Goal: Entertainment & Leisure: Browse casually

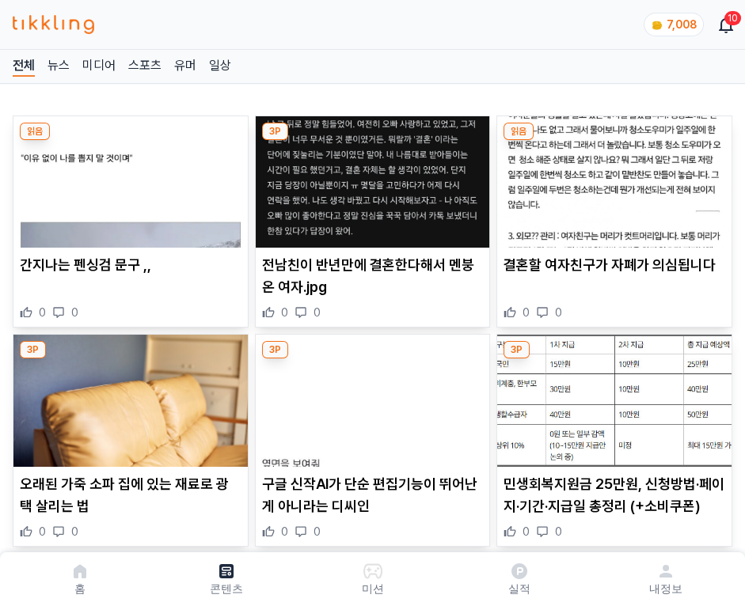
click at [611, 177] on img at bounding box center [614, 181] width 234 height 131
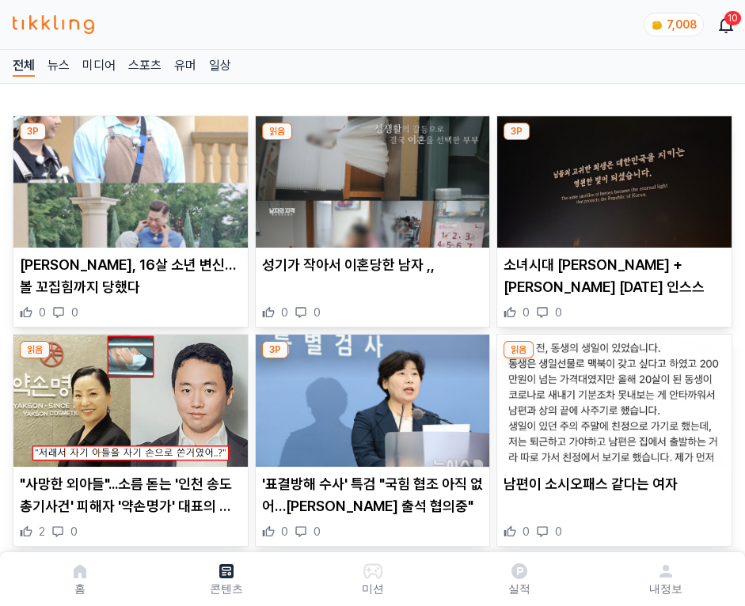
click at [611, 177] on img at bounding box center [614, 181] width 234 height 131
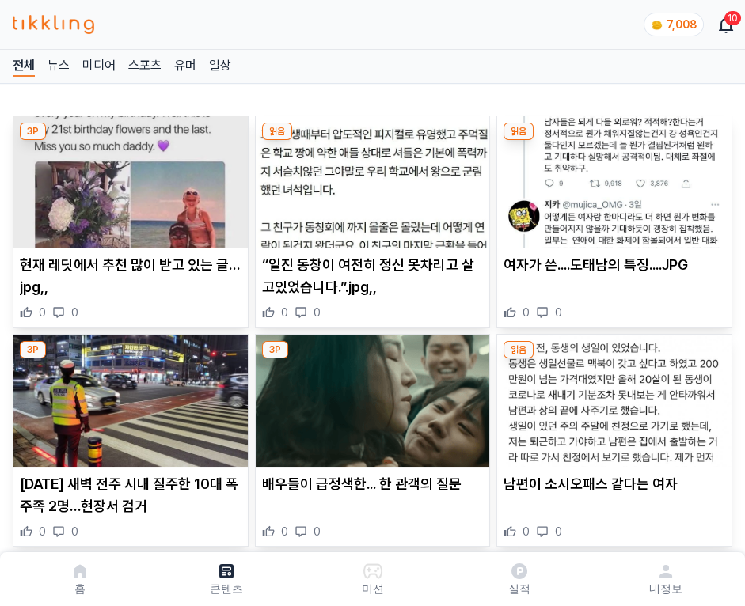
click at [611, 177] on img at bounding box center [614, 181] width 234 height 131
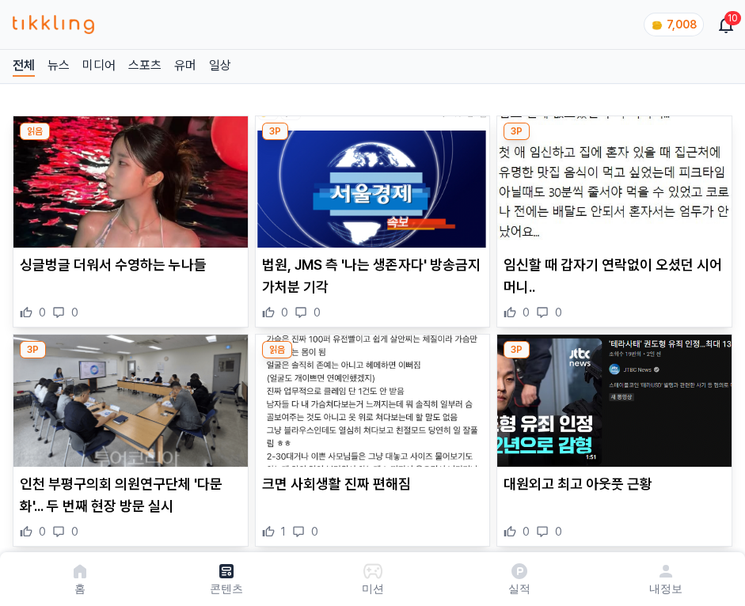
click at [611, 177] on img at bounding box center [614, 181] width 234 height 131
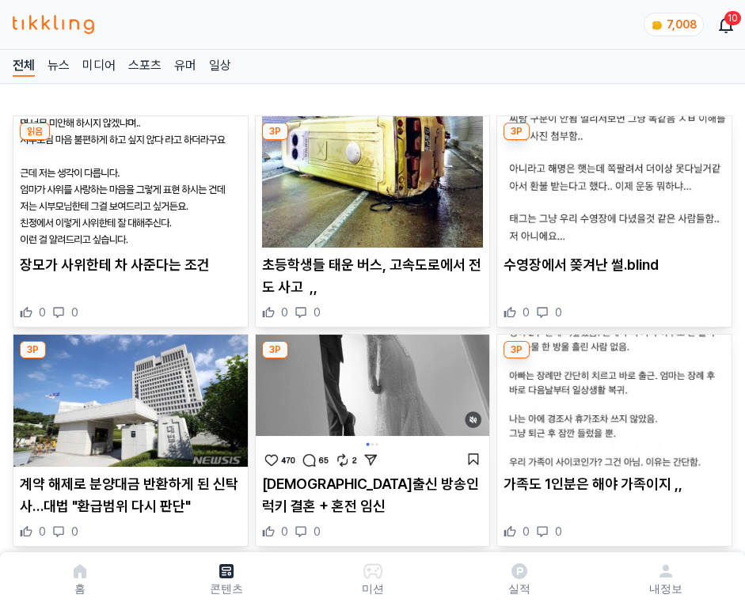
click at [611, 177] on img at bounding box center [614, 181] width 234 height 131
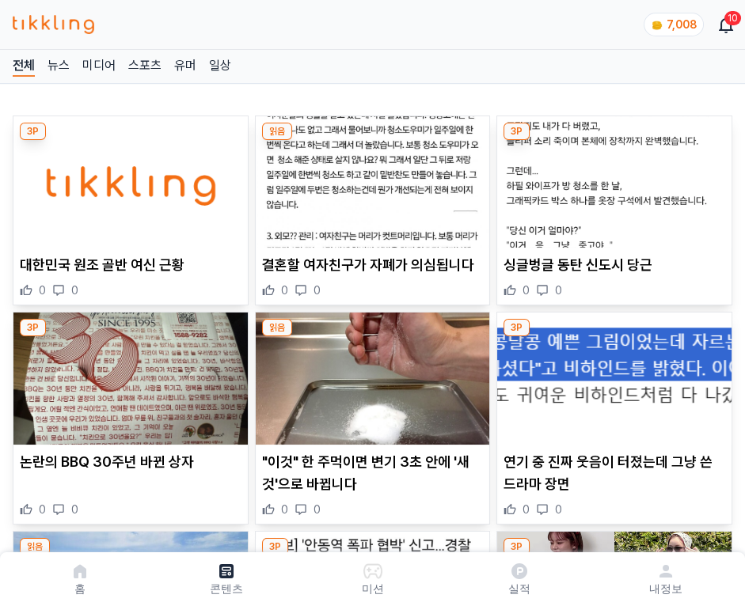
click at [611, 177] on img at bounding box center [614, 181] width 234 height 131
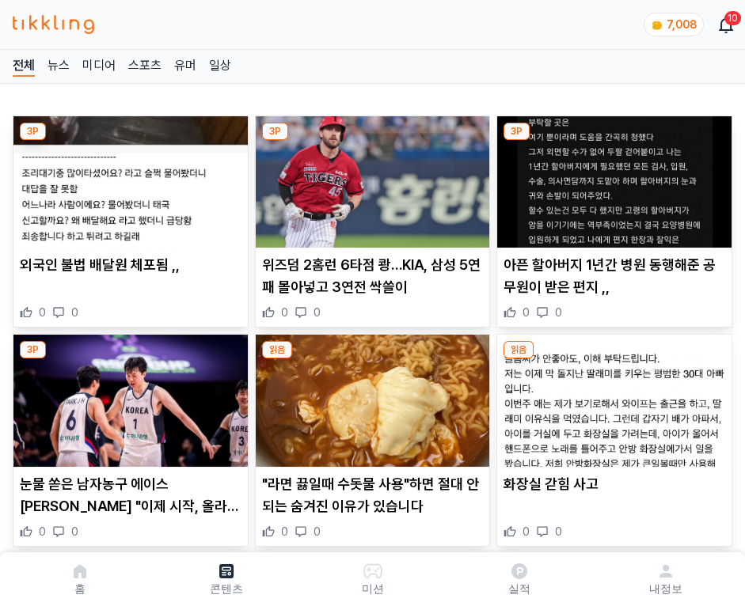
click at [611, 177] on img at bounding box center [614, 181] width 234 height 131
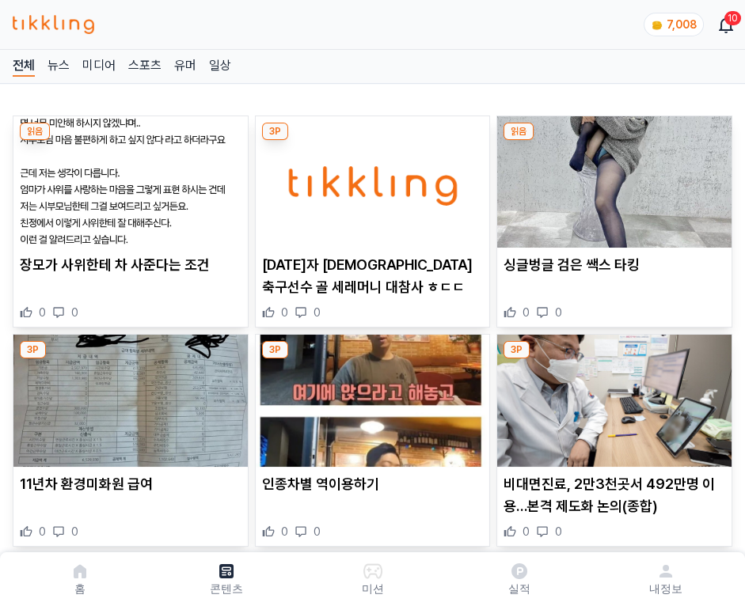
click at [611, 177] on img at bounding box center [614, 181] width 234 height 131
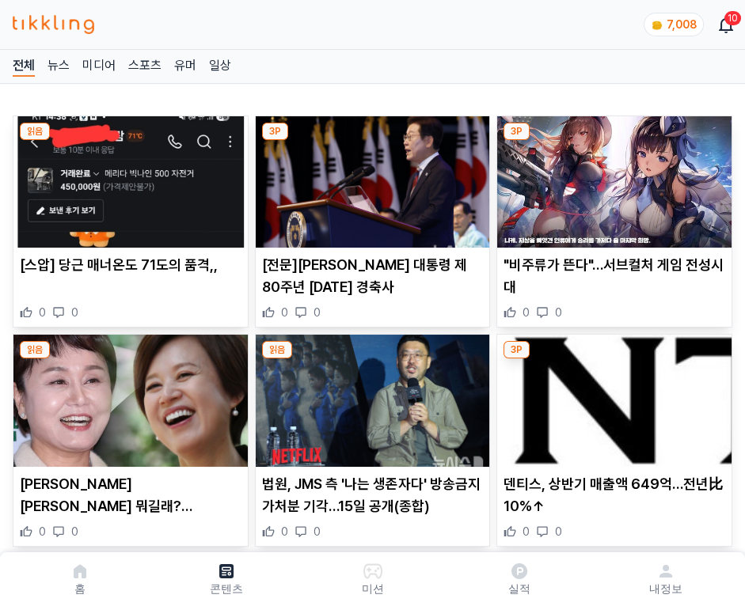
click at [611, 177] on img at bounding box center [614, 181] width 234 height 131
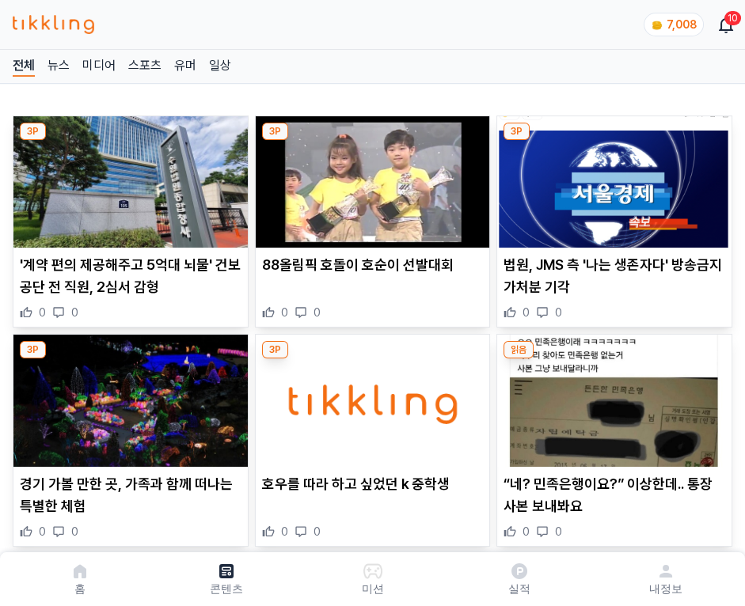
click at [611, 177] on img at bounding box center [614, 181] width 234 height 131
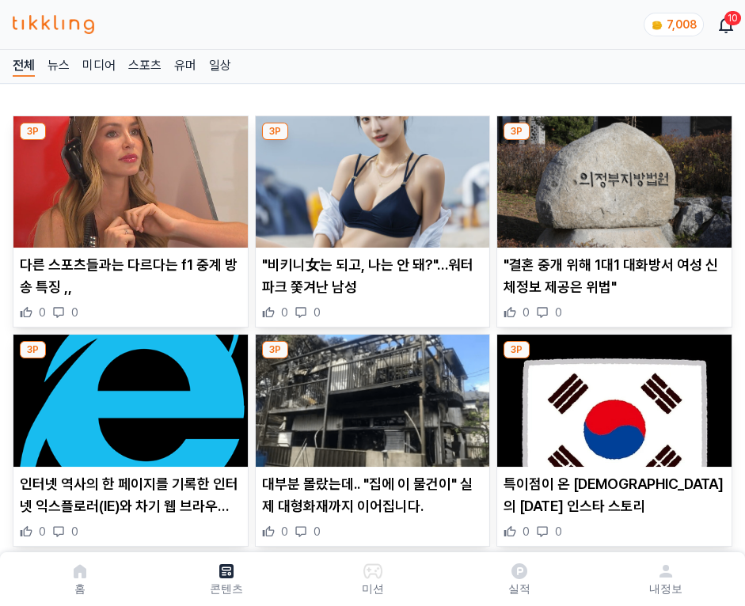
click at [611, 177] on img at bounding box center [614, 181] width 234 height 131
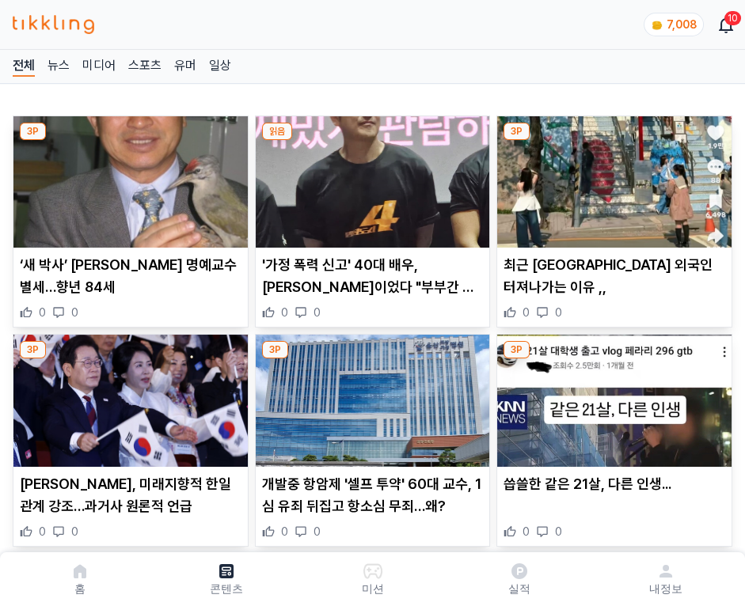
click at [611, 177] on img at bounding box center [614, 181] width 234 height 131
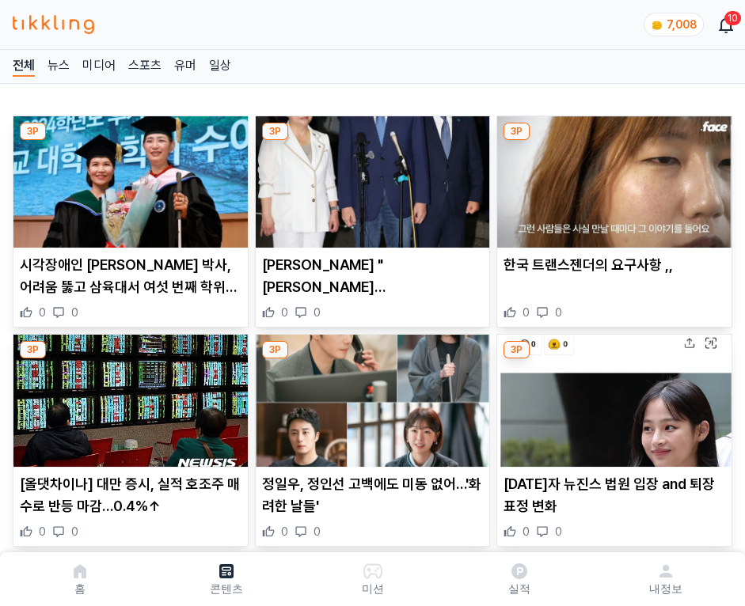
click at [611, 177] on img at bounding box center [614, 181] width 234 height 131
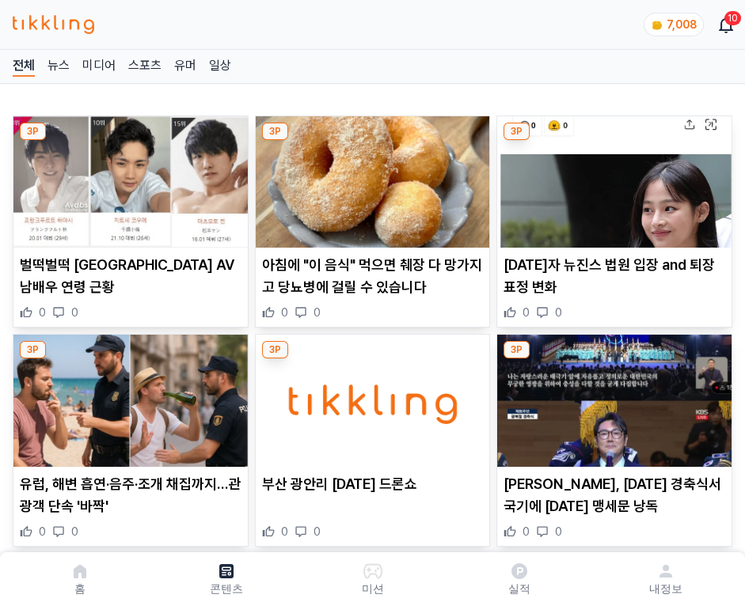
click at [611, 177] on img at bounding box center [614, 181] width 234 height 131
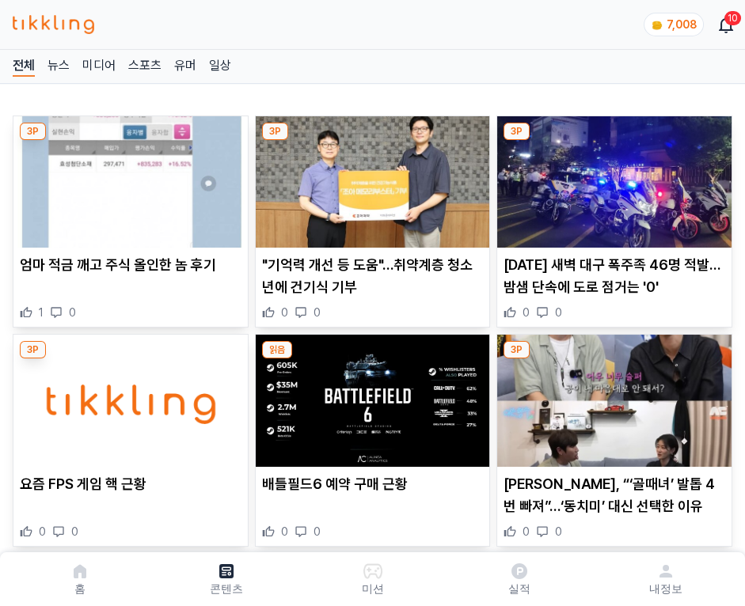
click at [611, 177] on img at bounding box center [614, 181] width 234 height 131
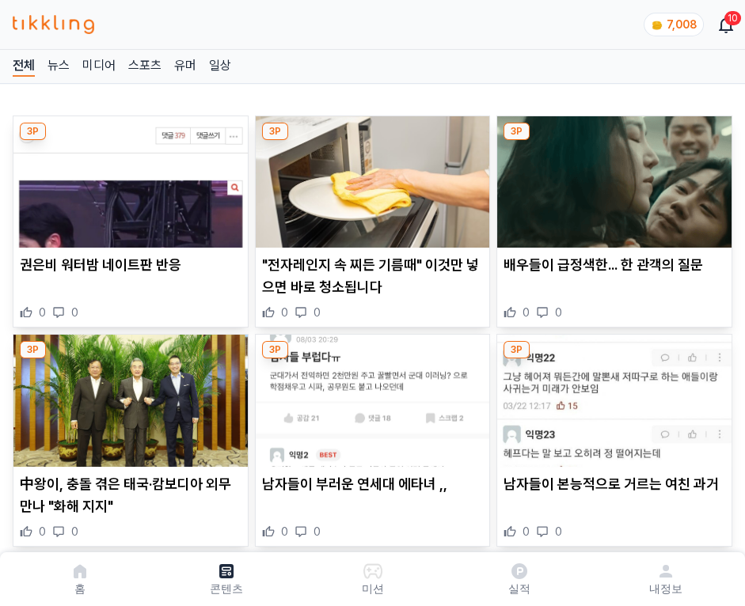
click at [611, 177] on img at bounding box center [614, 181] width 234 height 131
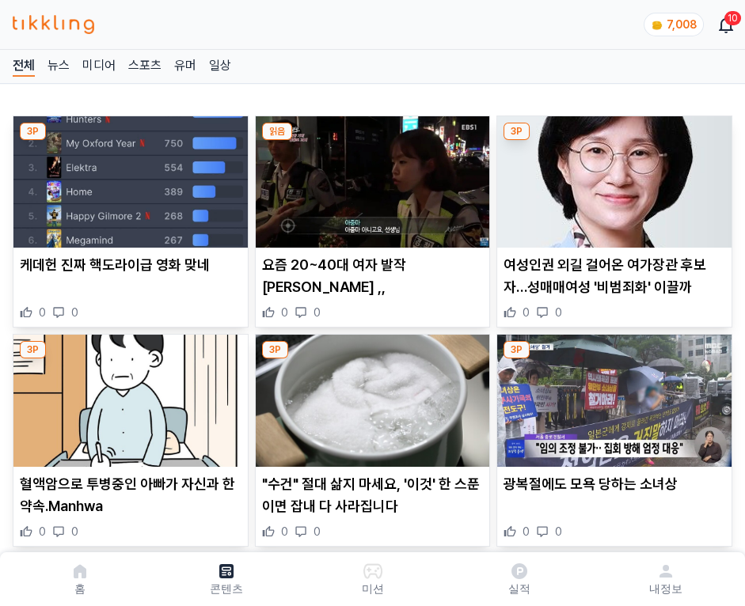
click at [611, 177] on img at bounding box center [614, 181] width 234 height 131
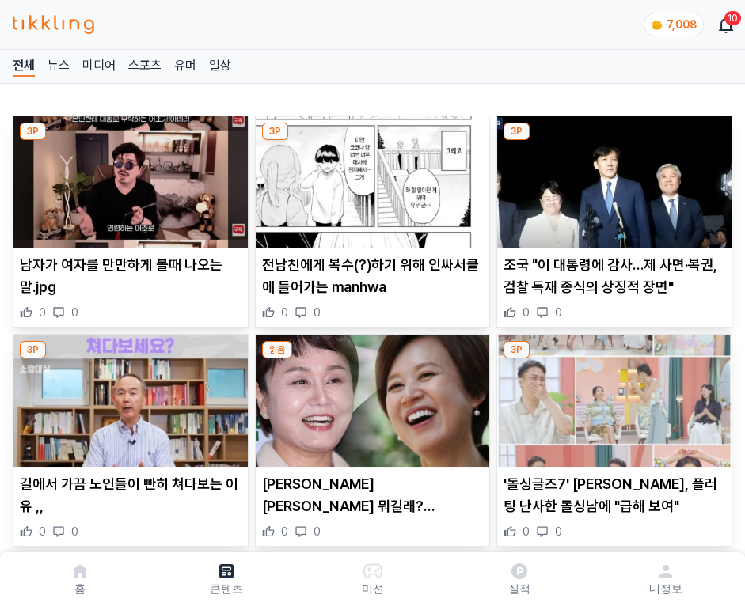
click at [611, 177] on img at bounding box center [614, 181] width 234 height 131
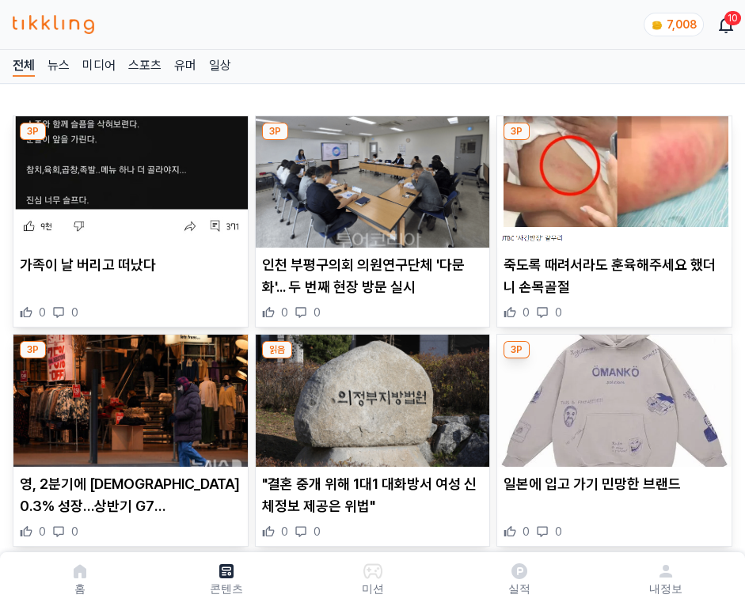
click at [611, 177] on img at bounding box center [614, 181] width 234 height 131
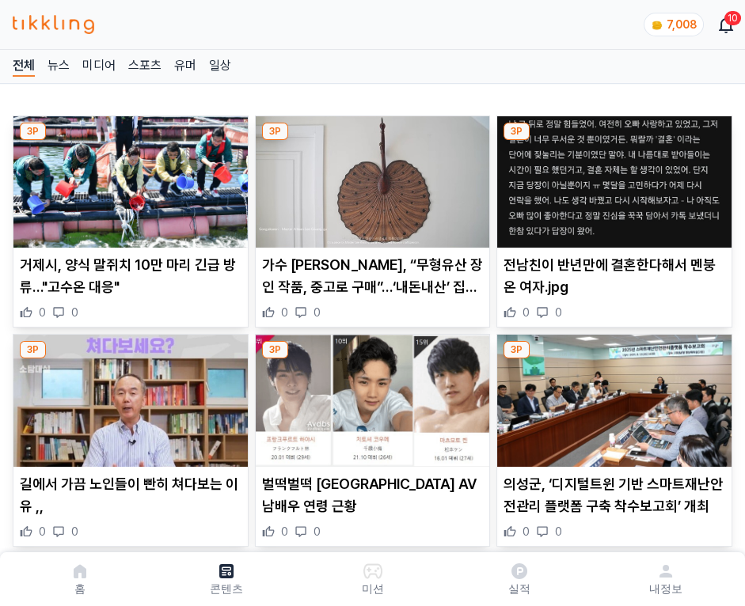
click at [611, 177] on img at bounding box center [614, 181] width 234 height 131
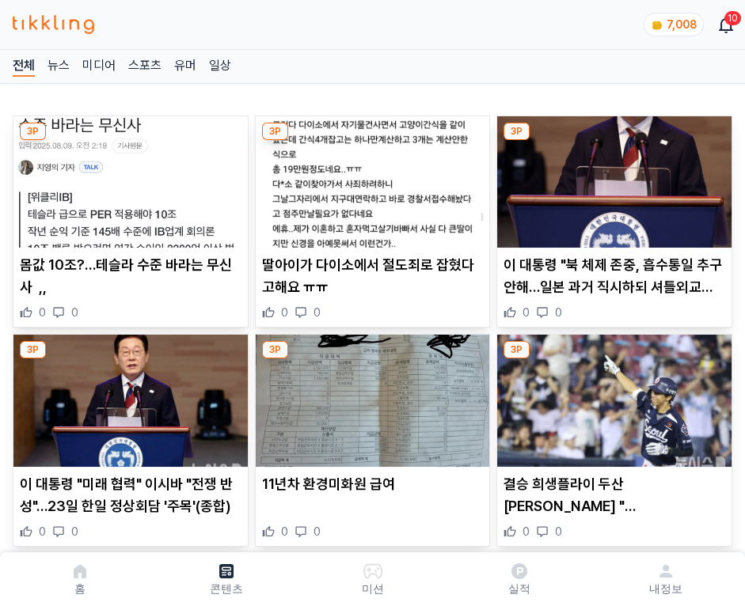
click at [611, 177] on img at bounding box center [614, 181] width 234 height 131
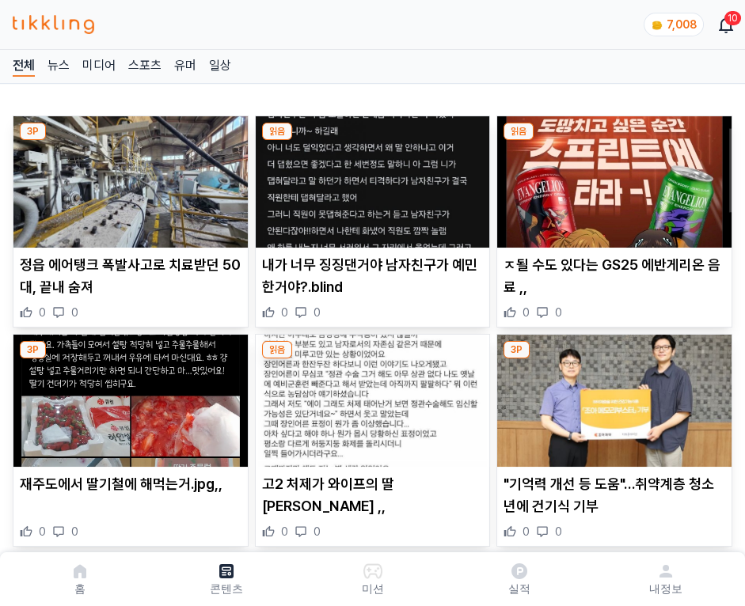
click at [611, 177] on img at bounding box center [614, 181] width 234 height 131
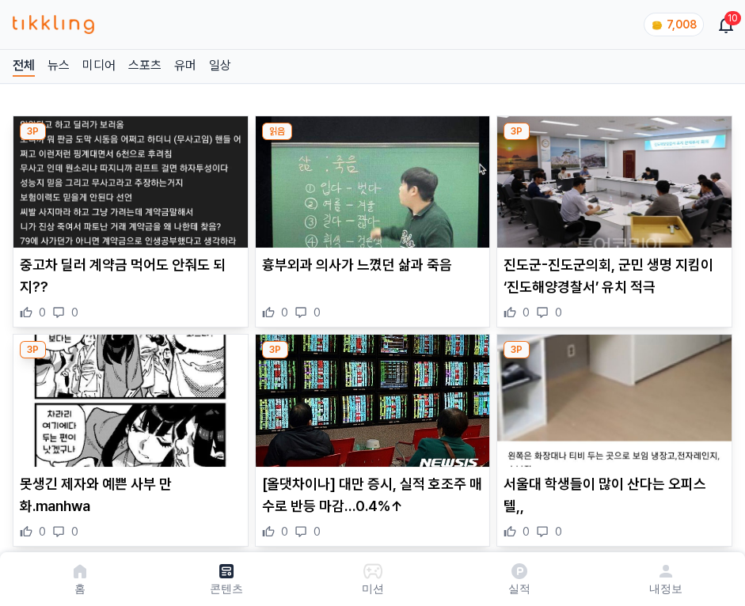
click at [611, 177] on img at bounding box center [614, 181] width 234 height 131
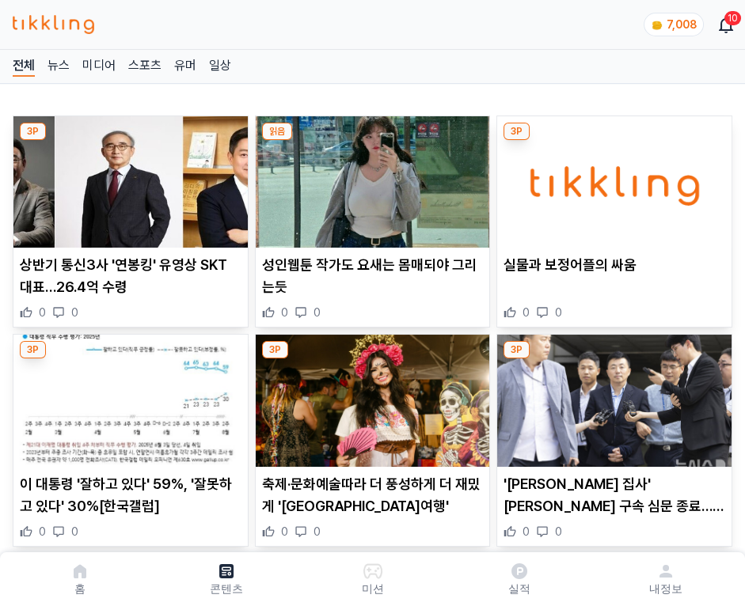
click at [611, 177] on img at bounding box center [614, 181] width 234 height 131
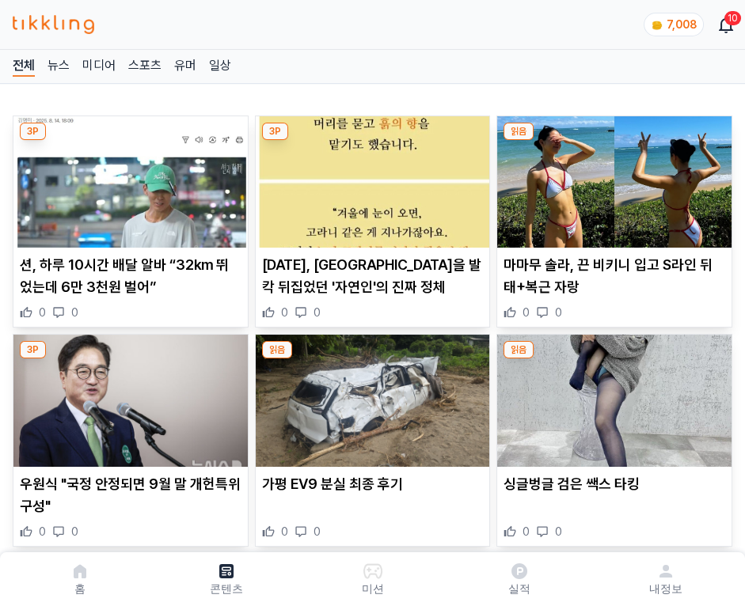
click at [611, 177] on img at bounding box center [614, 181] width 234 height 131
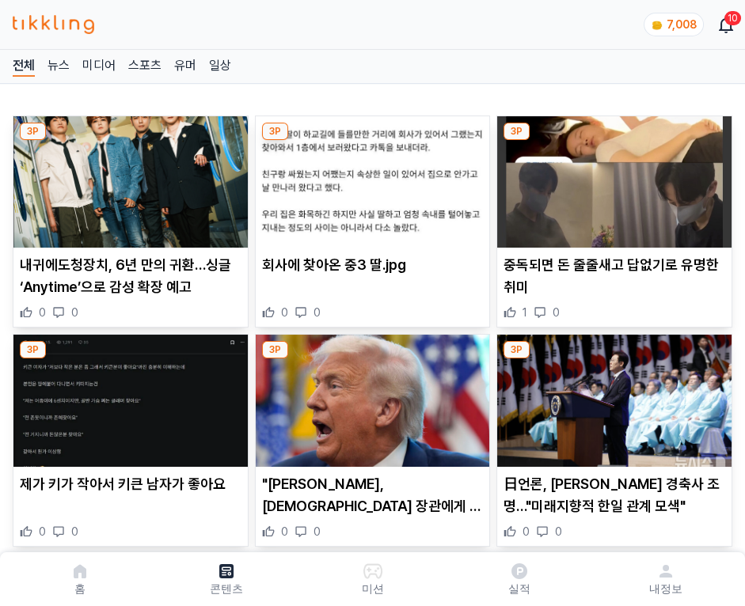
click at [611, 177] on img at bounding box center [614, 181] width 234 height 131
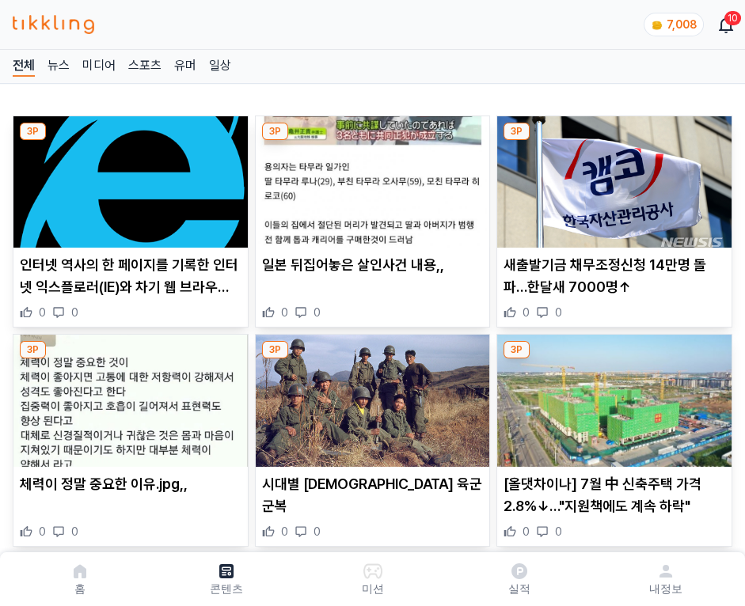
click at [611, 177] on img at bounding box center [614, 181] width 234 height 131
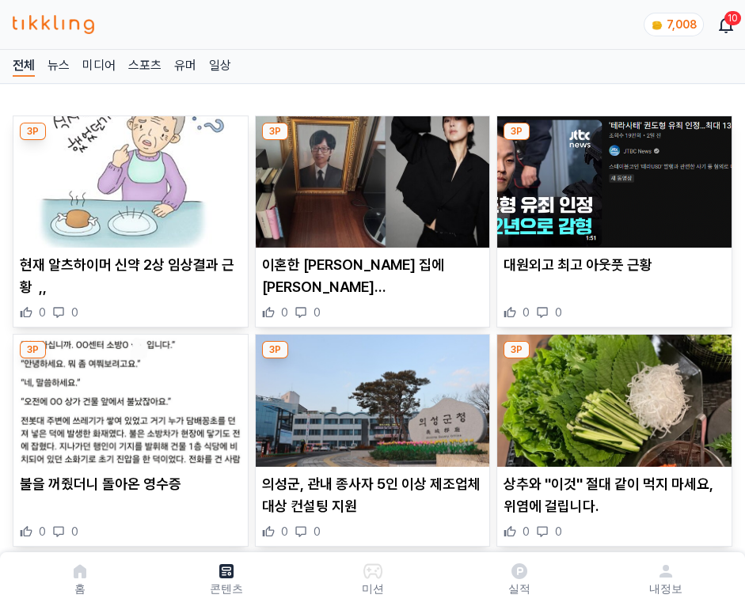
click at [611, 177] on img at bounding box center [614, 181] width 234 height 131
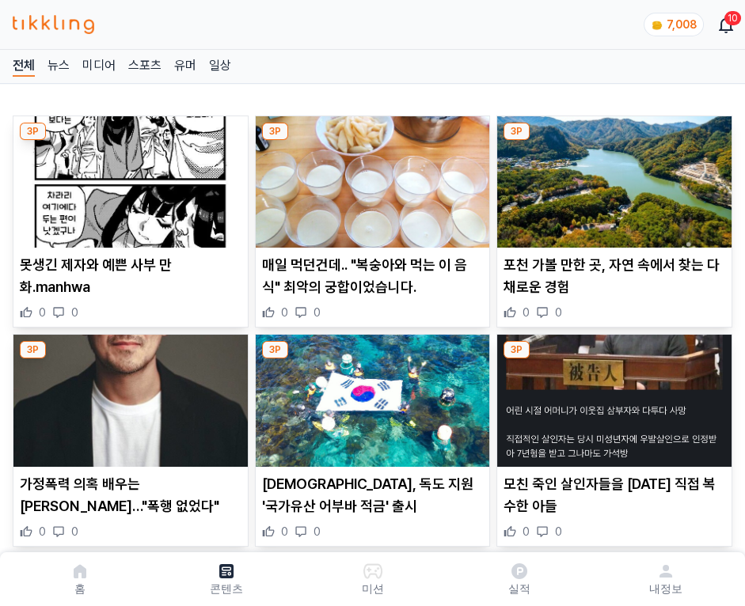
click at [611, 177] on img at bounding box center [614, 181] width 234 height 131
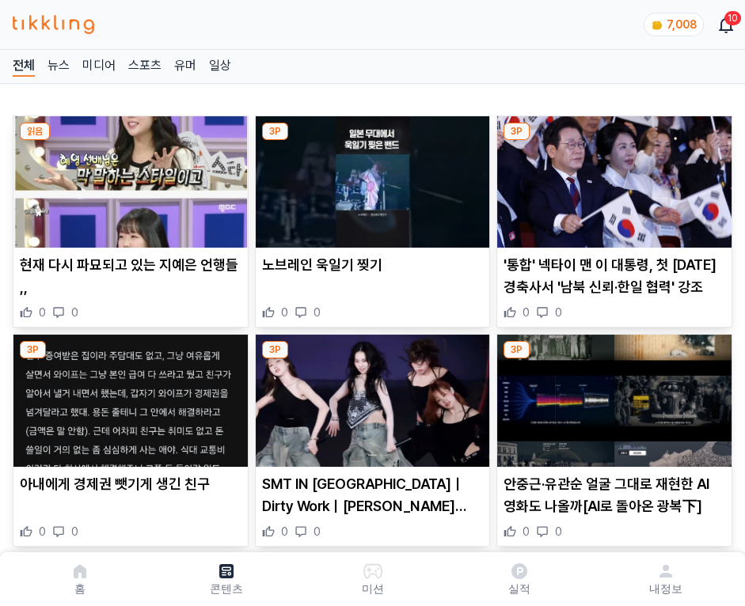
click at [611, 177] on img at bounding box center [614, 181] width 234 height 131
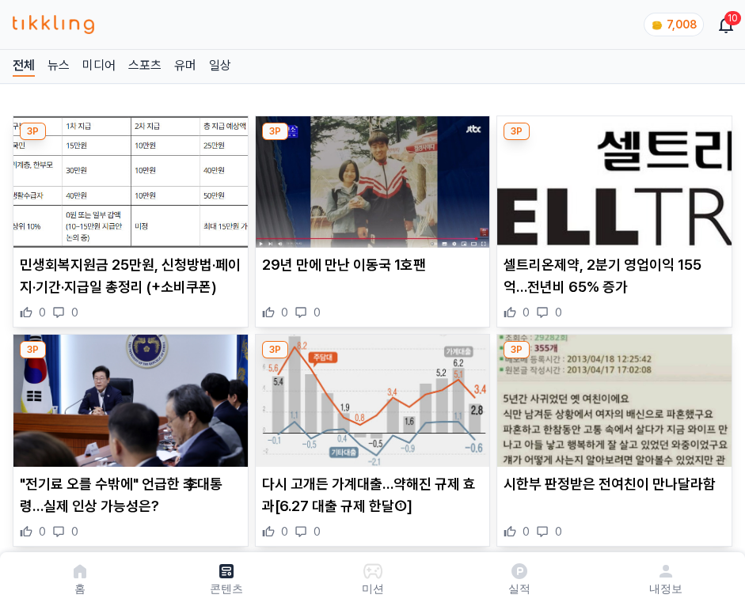
click at [611, 177] on img at bounding box center [614, 181] width 234 height 131
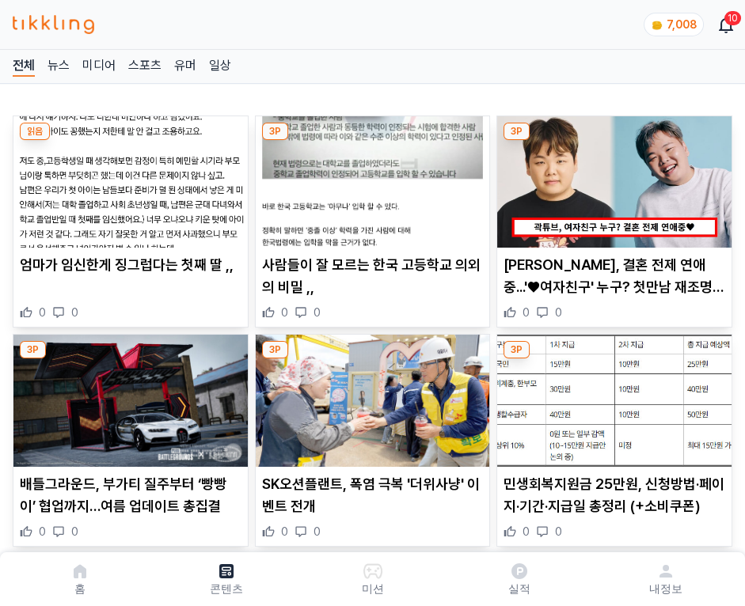
click at [611, 177] on img at bounding box center [614, 181] width 234 height 131
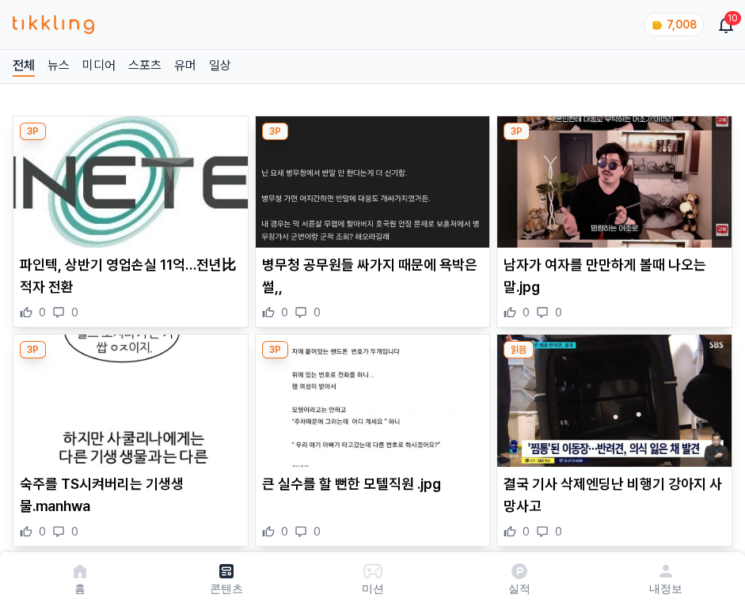
click at [611, 177] on img at bounding box center [614, 181] width 234 height 131
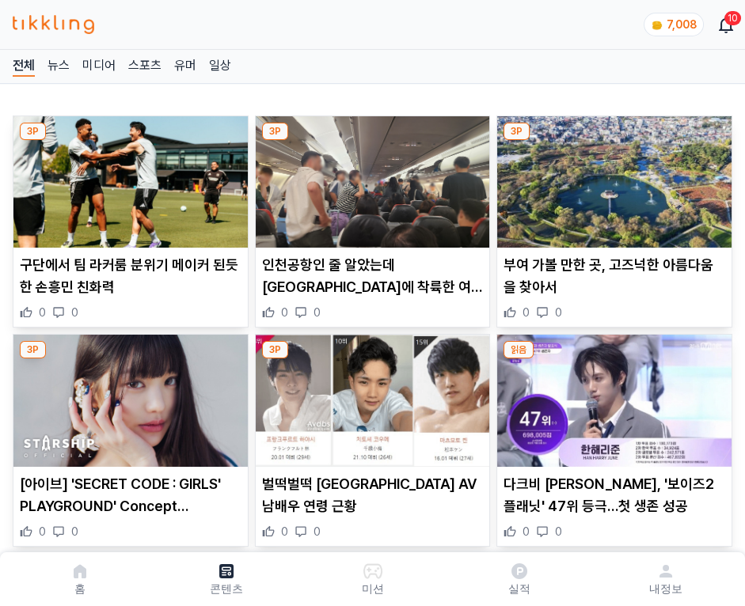
click at [611, 177] on img at bounding box center [614, 181] width 234 height 131
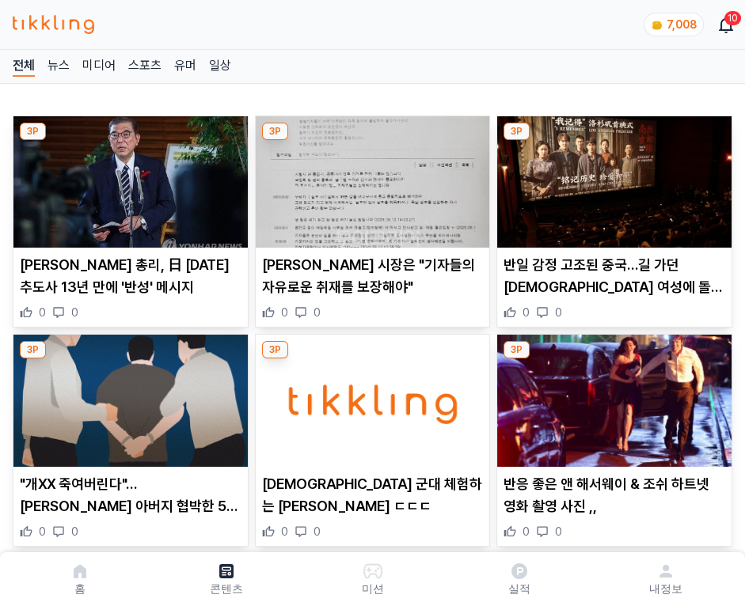
click at [611, 177] on img at bounding box center [614, 181] width 234 height 131
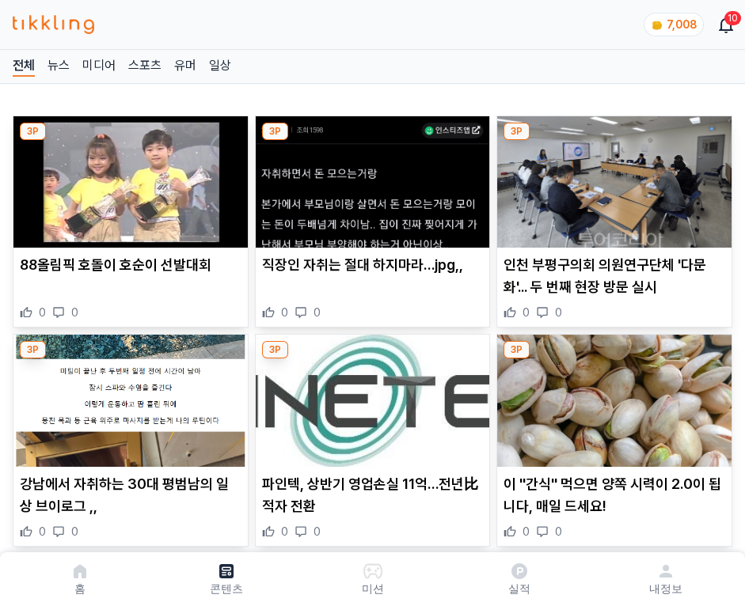
click at [611, 177] on img at bounding box center [614, 181] width 234 height 131
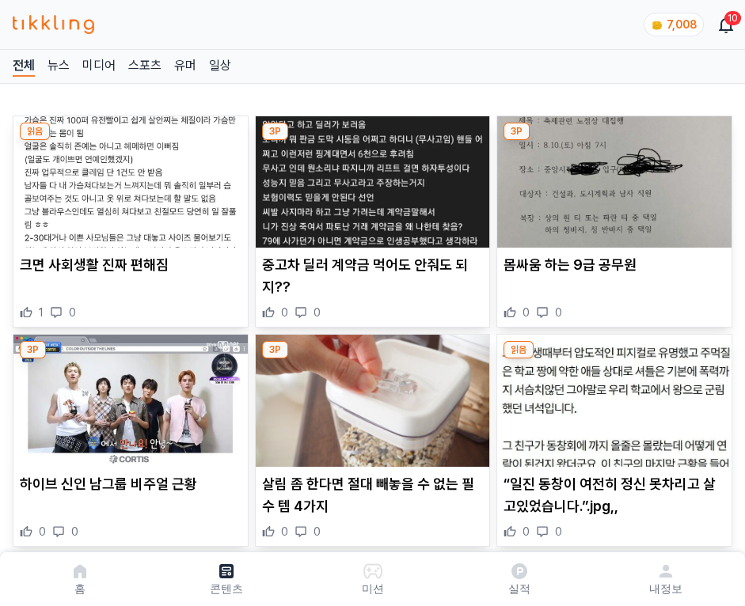
click at [611, 177] on img at bounding box center [614, 181] width 234 height 131
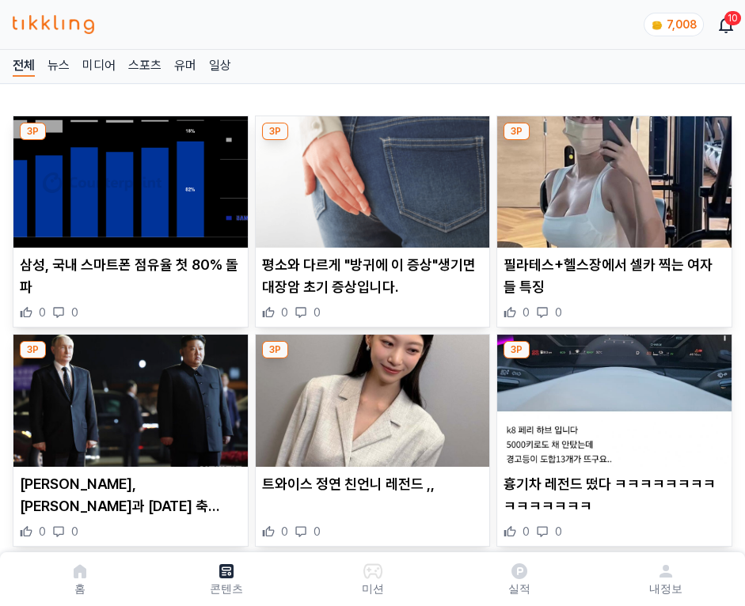
click at [611, 177] on img at bounding box center [614, 181] width 234 height 131
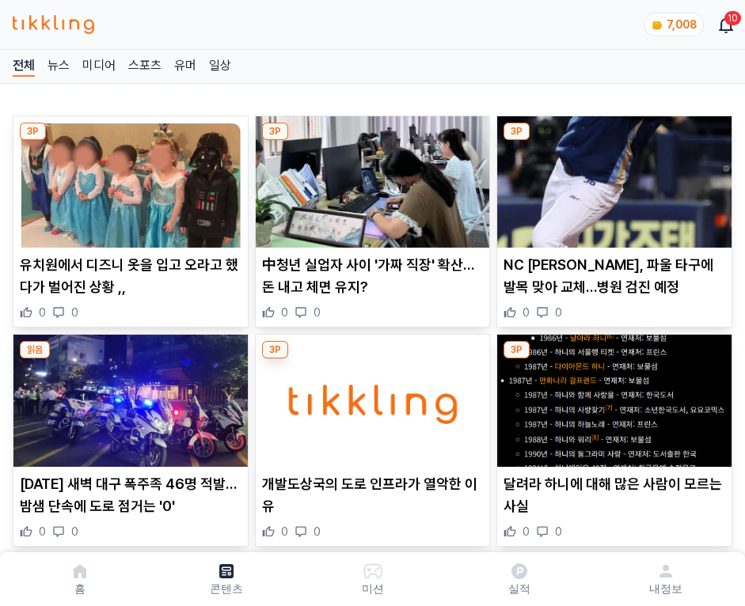
click at [611, 177] on img at bounding box center [614, 181] width 234 height 131
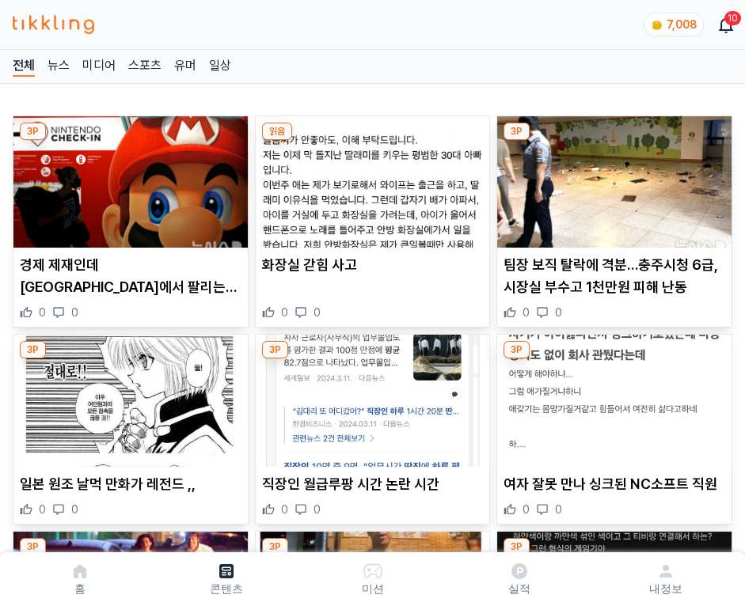
click at [611, 177] on img at bounding box center [614, 181] width 234 height 131
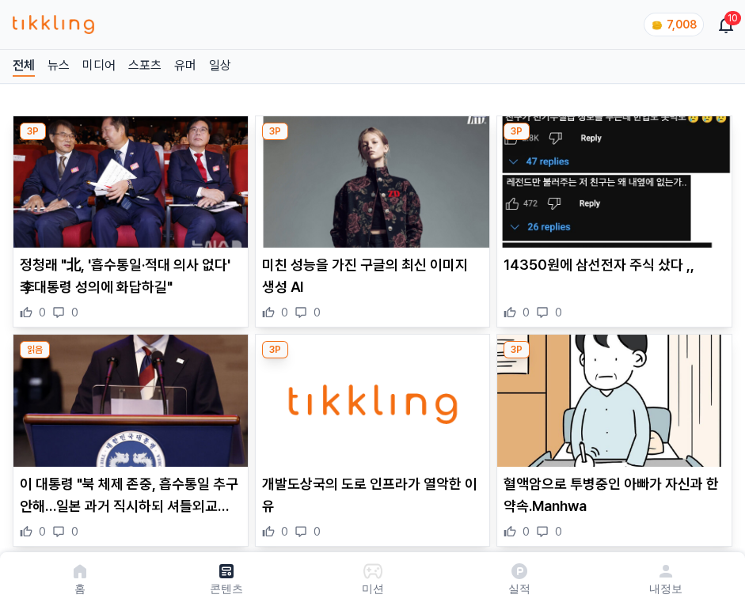
click at [611, 177] on img at bounding box center [614, 181] width 234 height 131
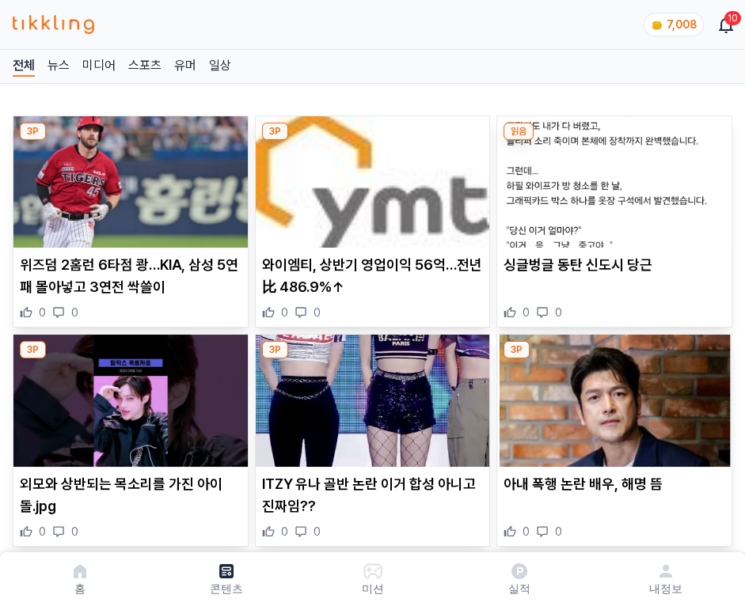
click at [611, 177] on img at bounding box center [614, 181] width 234 height 131
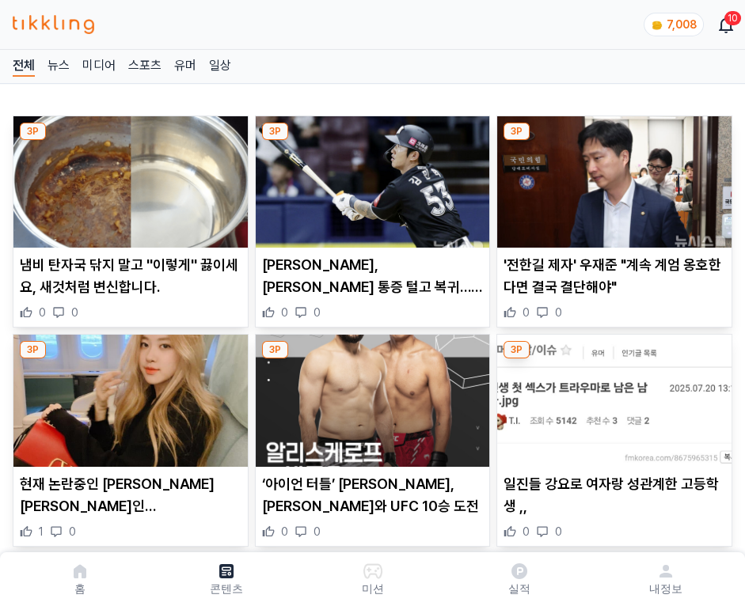
click at [611, 177] on img at bounding box center [614, 181] width 234 height 131
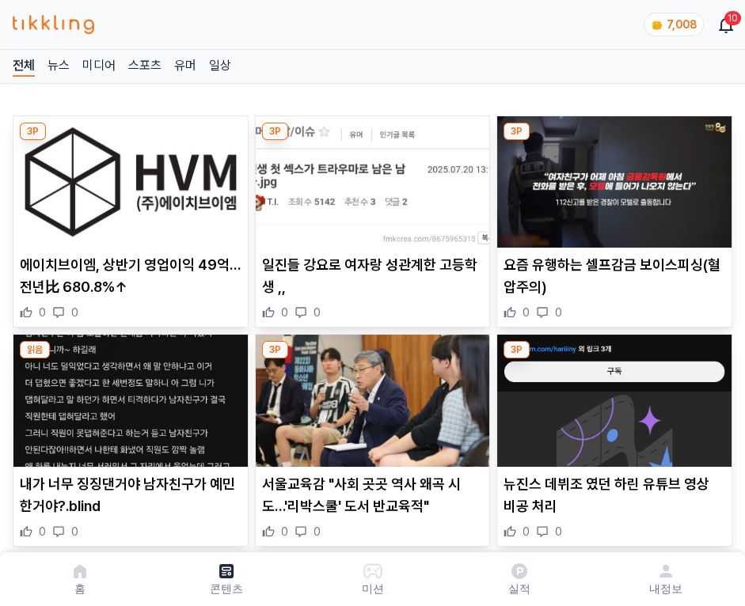
click at [611, 177] on img at bounding box center [614, 181] width 234 height 131
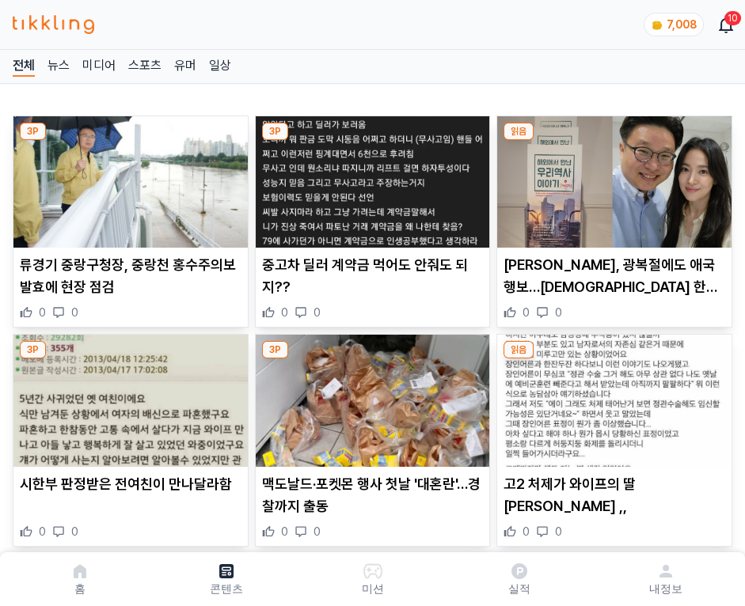
click at [611, 177] on img at bounding box center [614, 181] width 234 height 131
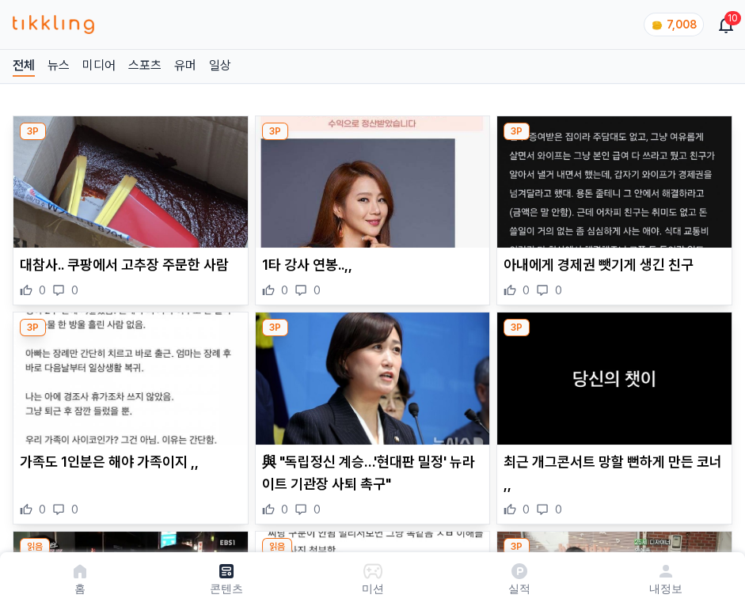
click at [611, 177] on img at bounding box center [614, 181] width 234 height 131
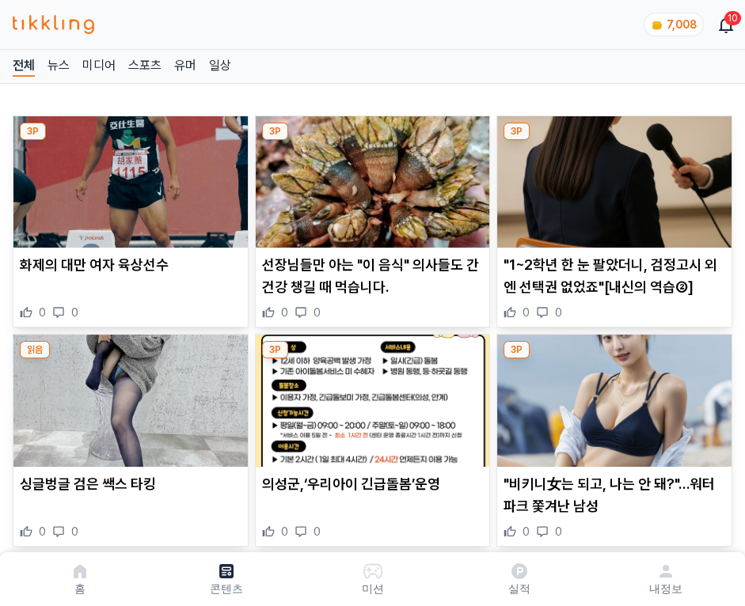
click at [611, 177] on img at bounding box center [614, 181] width 234 height 131
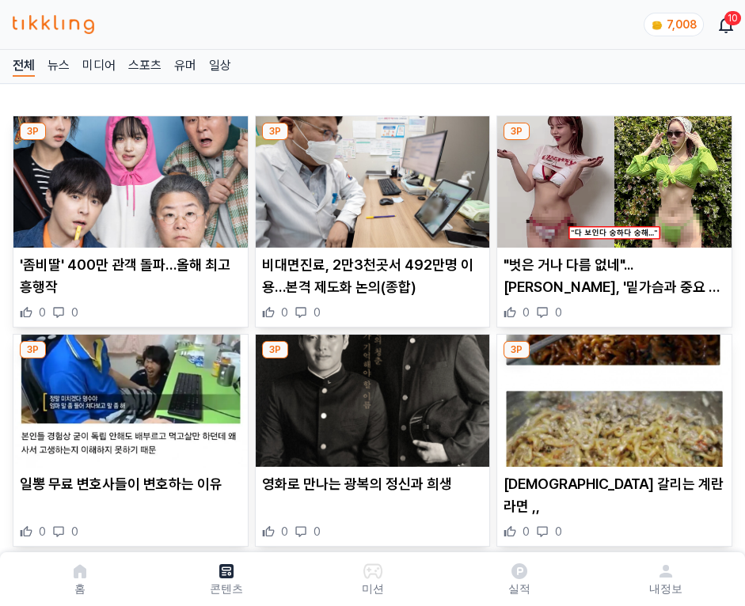
click at [611, 177] on img at bounding box center [614, 181] width 234 height 131
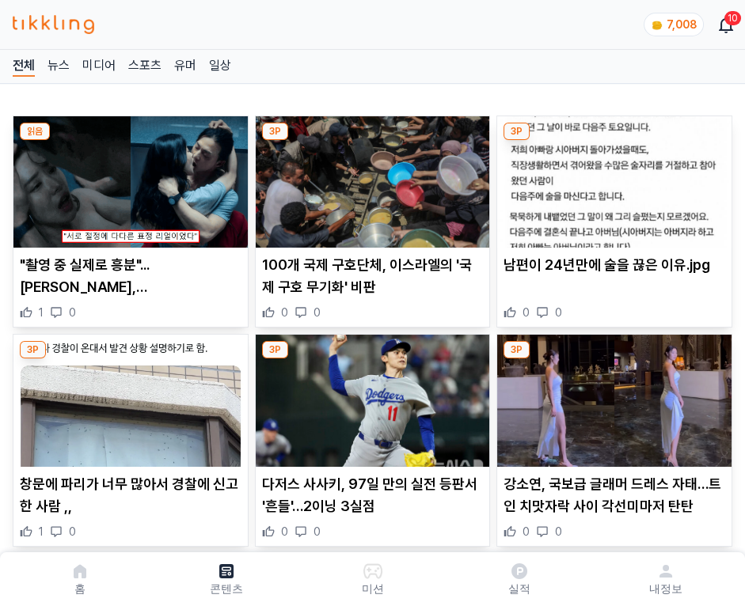
click at [611, 177] on img at bounding box center [614, 181] width 234 height 131
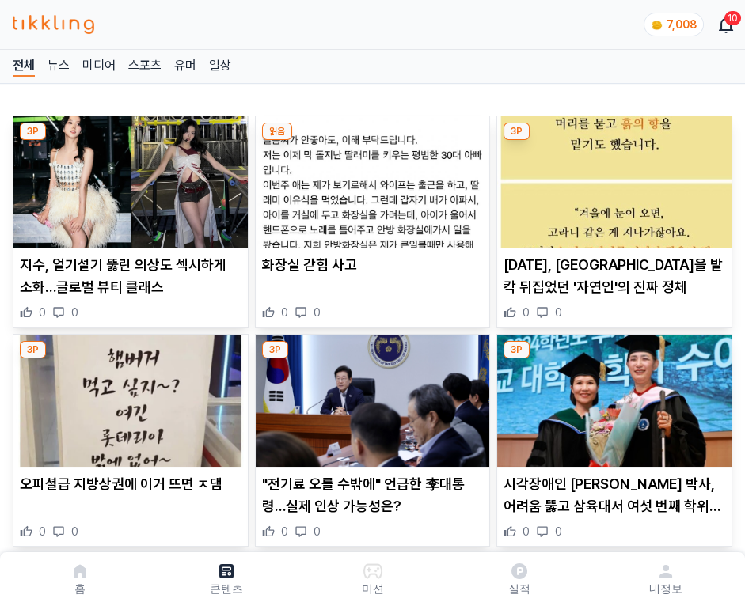
click at [611, 177] on img at bounding box center [614, 181] width 234 height 131
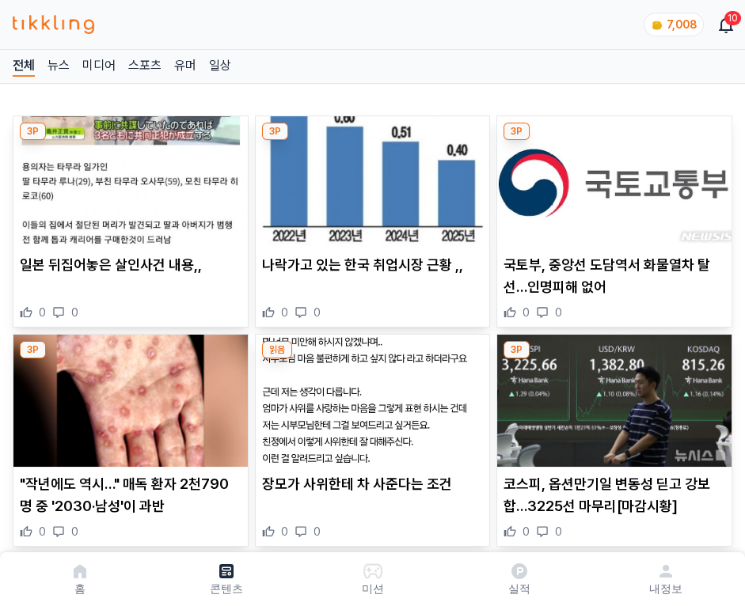
click at [611, 177] on img at bounding box center [614, 181] width 234 height 131
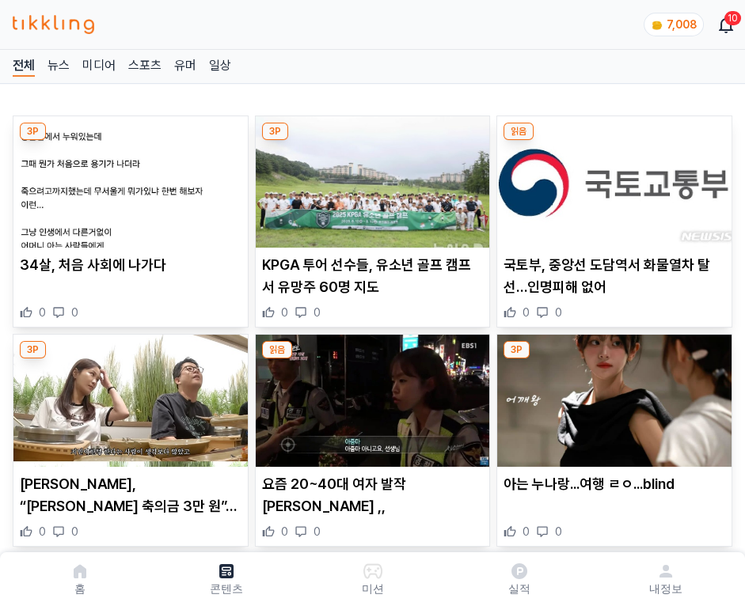
click at [611, 177] on img at bounding box center [614, 181] width 234 height 131
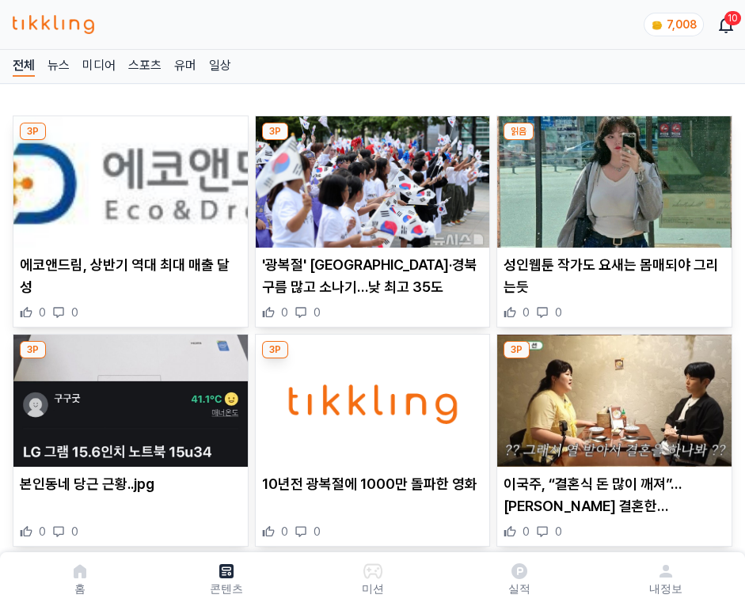
click at [611, 177] on img at bounding box center [614, 181] width 234 height 131
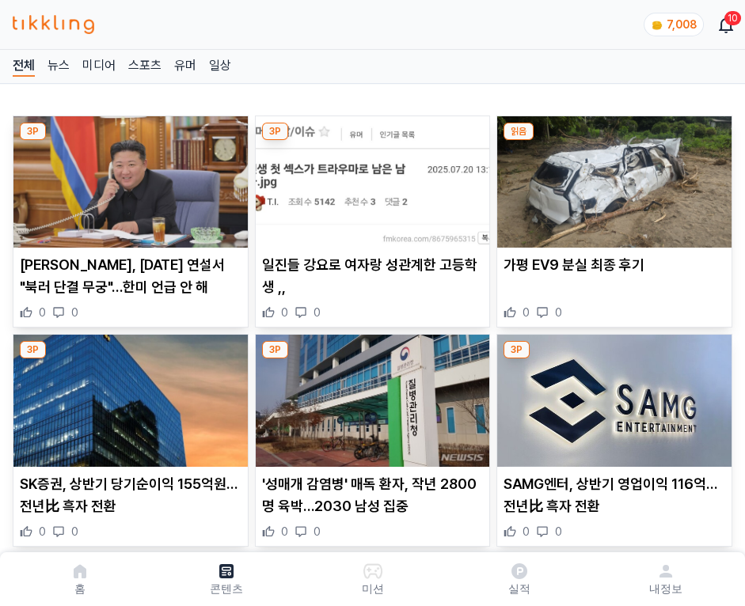
click at [611, 177] on img at bounding box center [614, 181] width 234 height 131
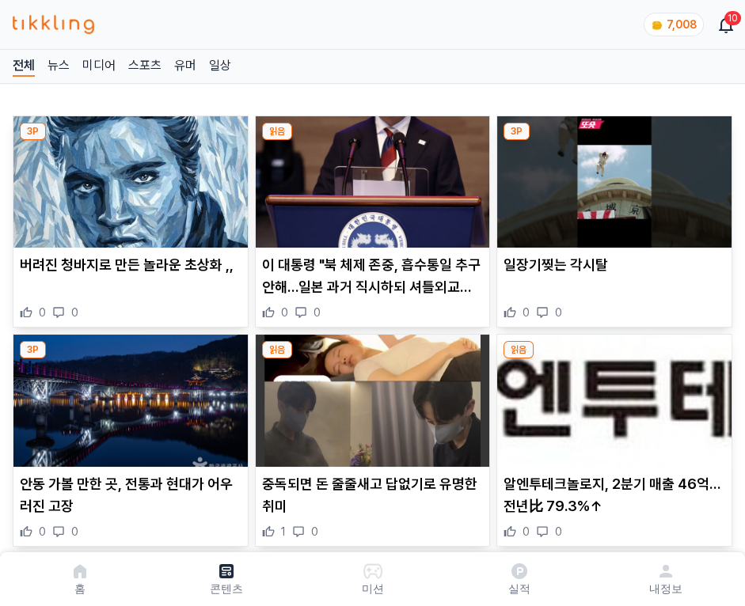
click at [611, 177] on img at bounding box center [614, 181] width 234 height 131
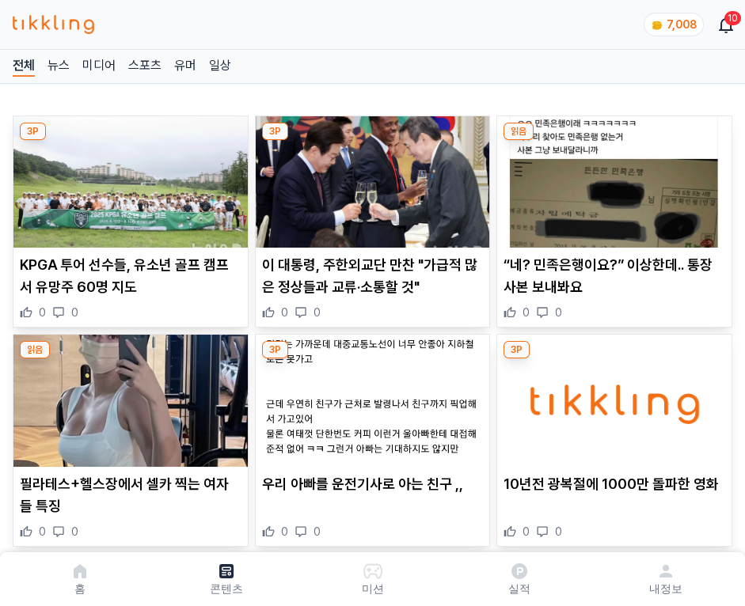
click at [611, 177] on img at bounding box center [614, 181] width 234 height 131
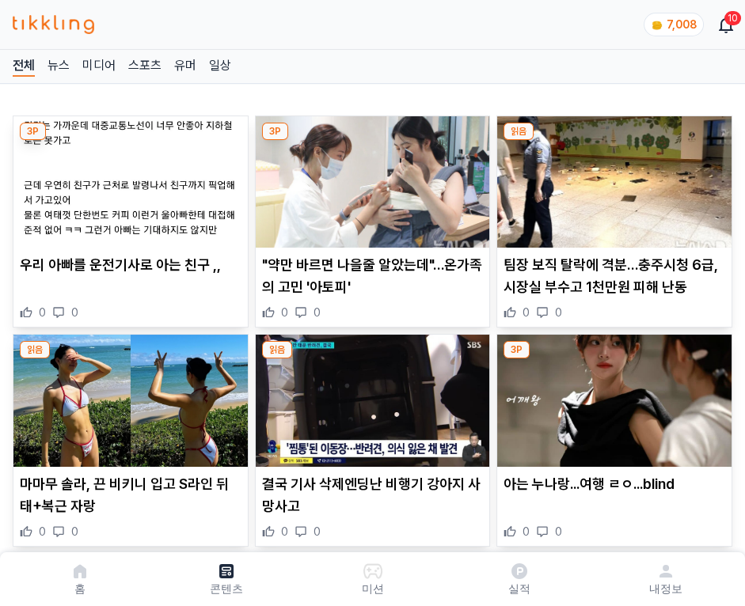
click at [611, 177] on img at bounding box center [614, 181] width 234 height 131
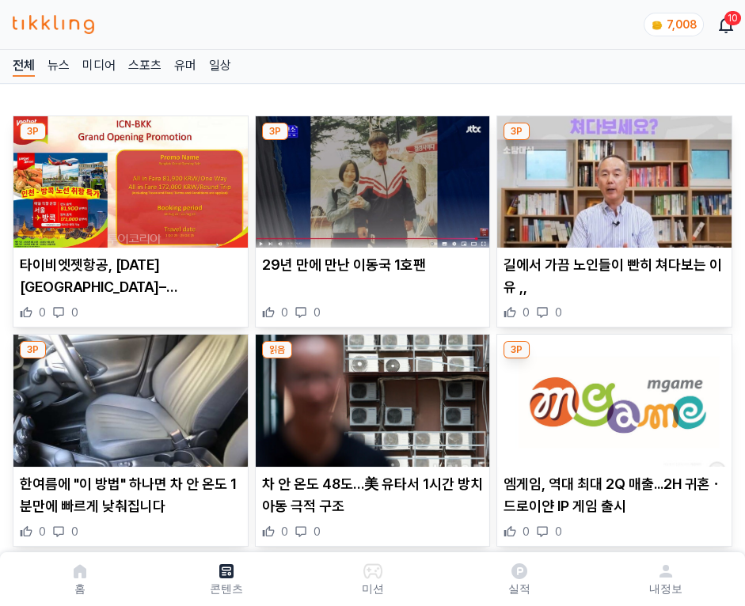
click at [611, 177] on img at bounding box center [614, 181] width 234 height 131
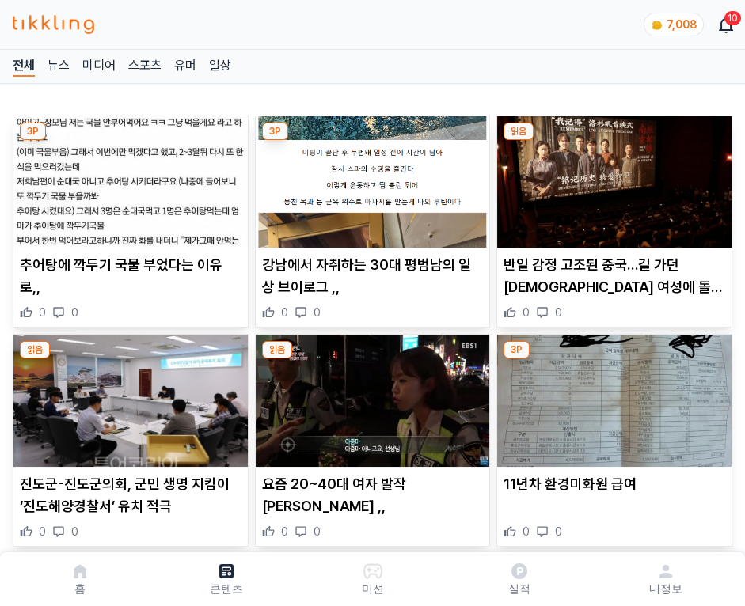
click at [611, 177] on img at bounding box center [614, 181] width 234 height 131
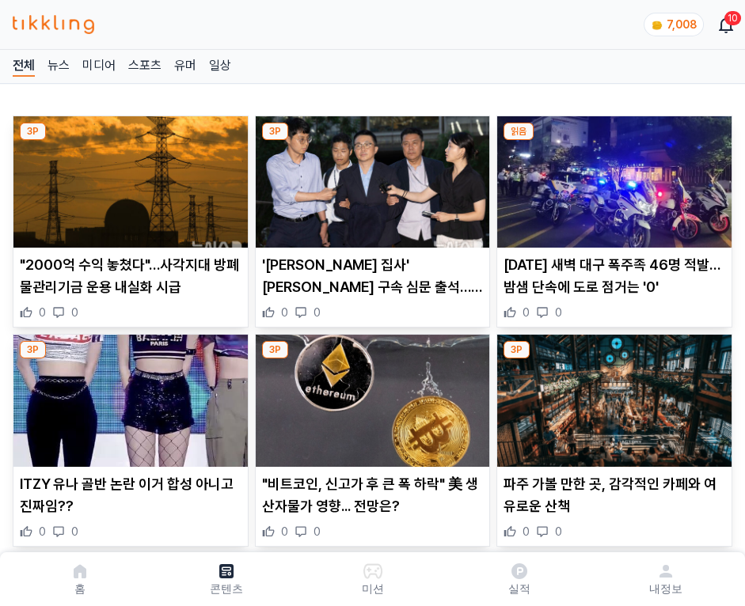
click at [611, 177] on img at bounding box center [614, 181] width 234 height 131
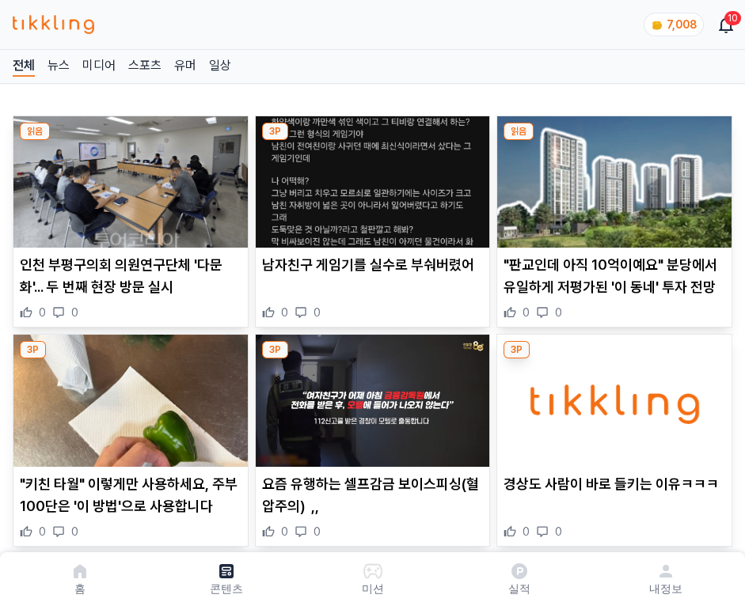
click at [611, 177] on img at bounding box center [614, 181] width 234 height 131
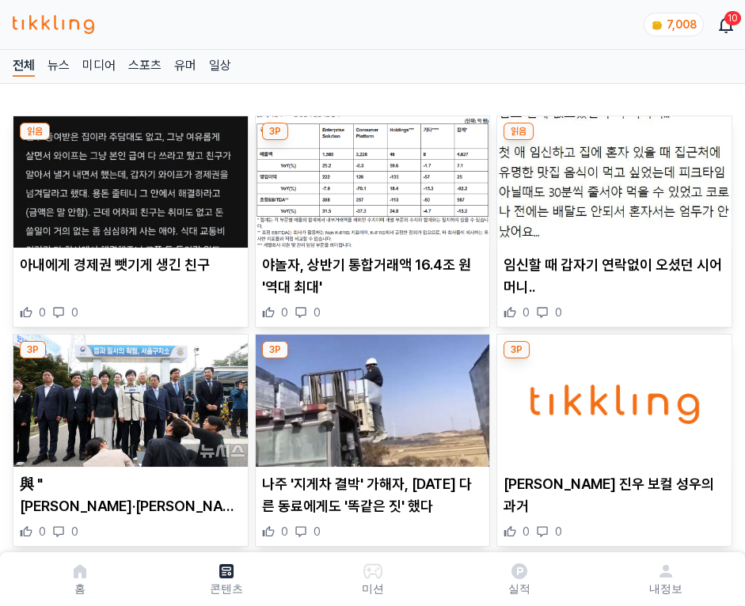
click at [611, 177] on img at bounding box center [614, 181] width 234 height 131
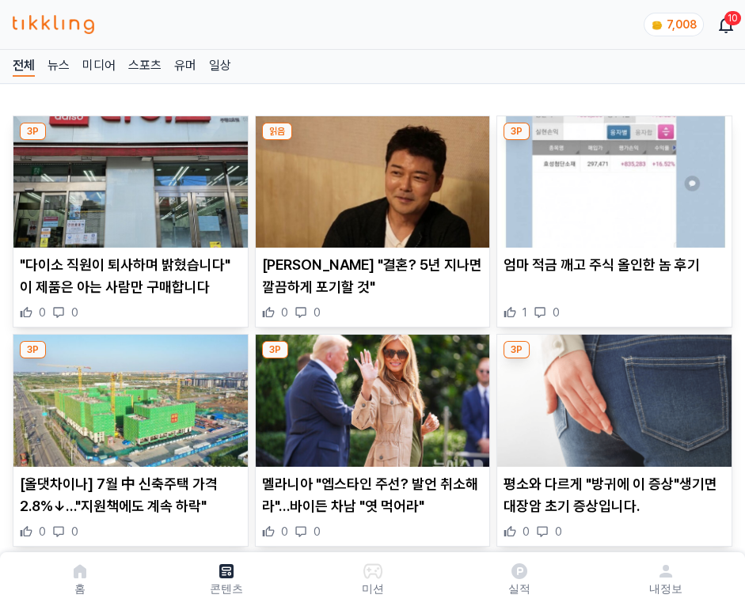
click at [611, 177] on img at bounding box center [614, 181] width 234 height 131
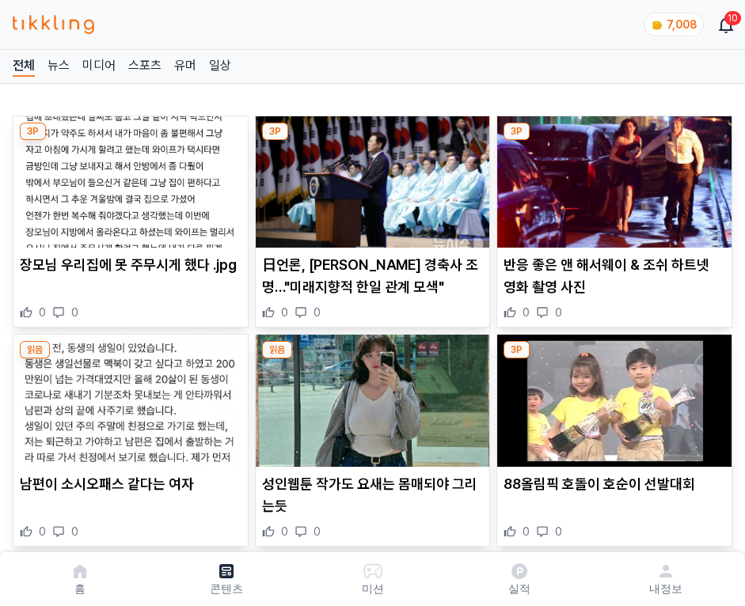
click at [611, 177] on img at bounding box center [614, 181] width 234 height 131
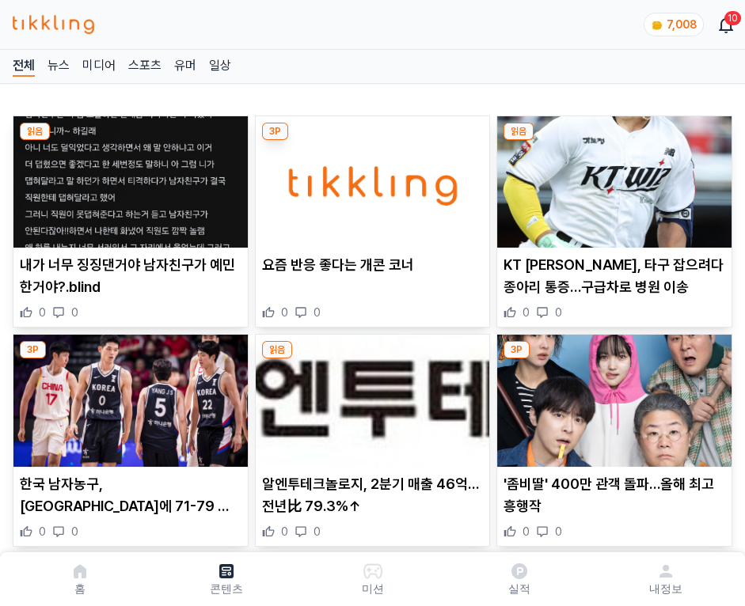
click at [611, 177] on img at bounding box center [614, 181] width 234 height 131
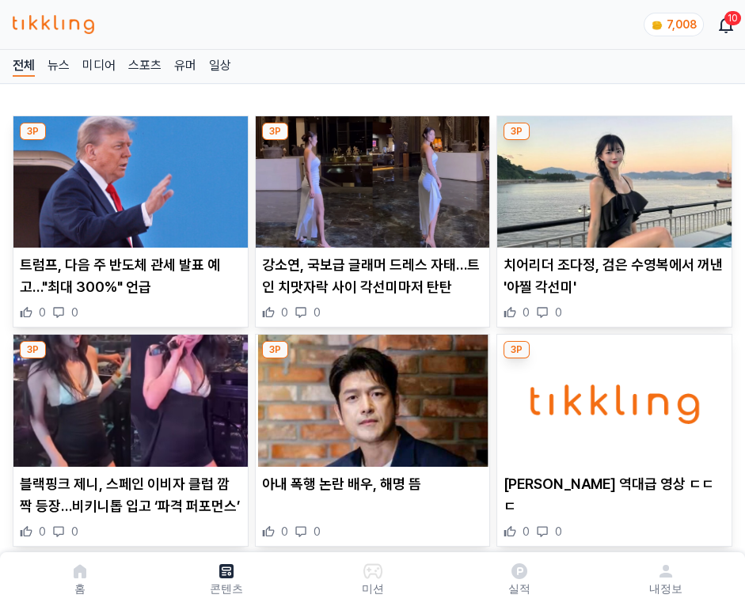
click at [611, 177] on img at bounding box center [614, 181] width 234 height 131
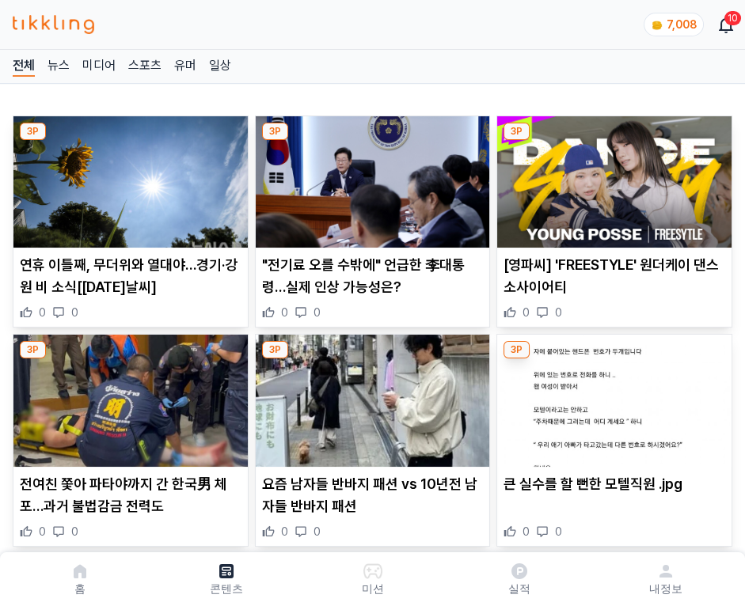
click at [611, 177] on img at bounding box center [614, 181] width 234 height 131
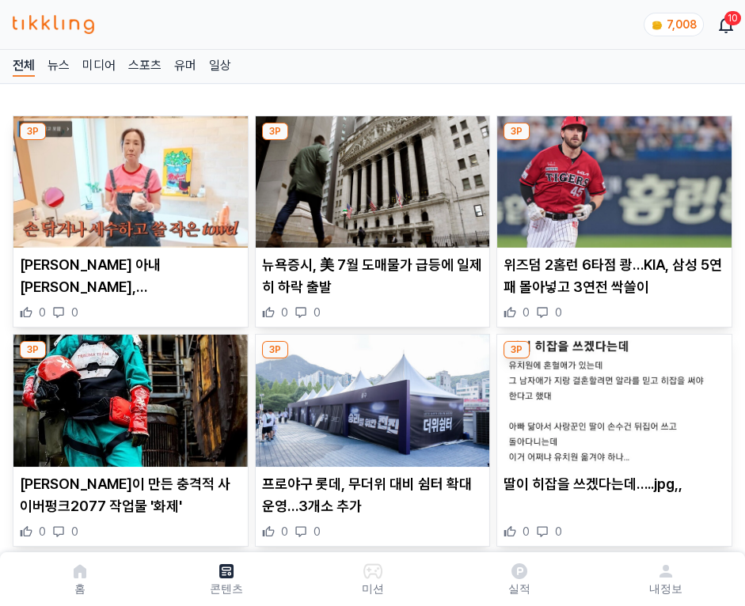
click at [611, 177] on img at bounding box center [614, 181] width 234 height 131
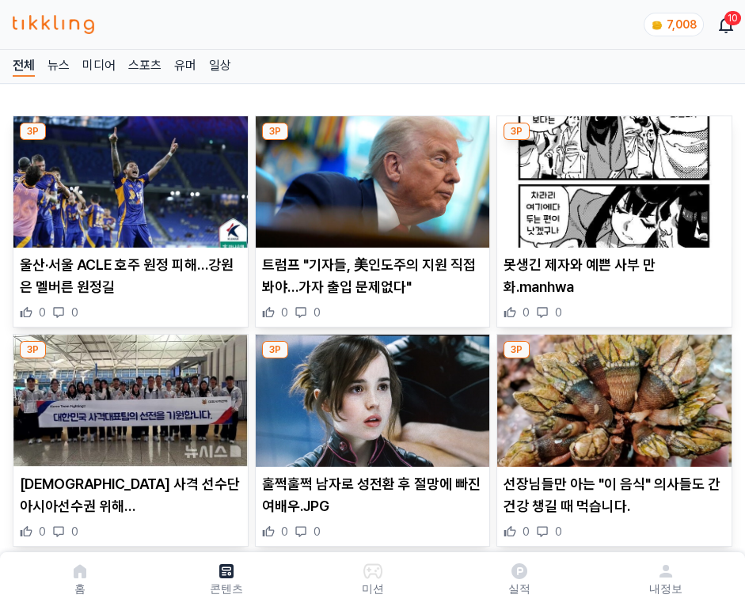
click at [611, 177] on img at bounding box center [614, 181] width 234 height 131
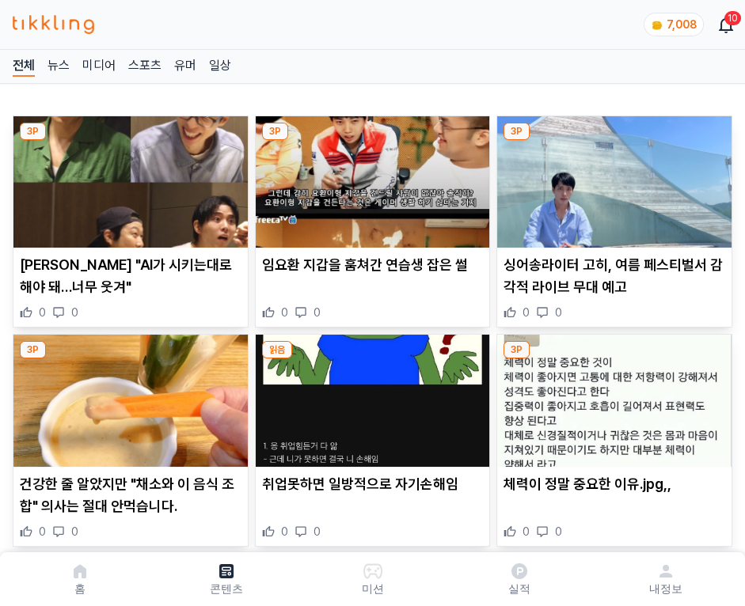
click at [611, 177] on img at bounding box center [614, 181] width 234 height 131
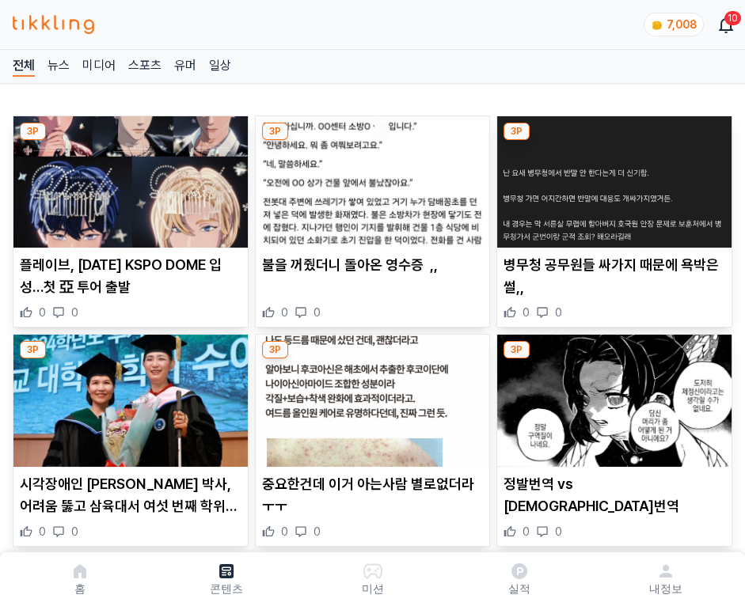
click at [611, 177] on img at bounding box center [614, 181] width 234 height 131
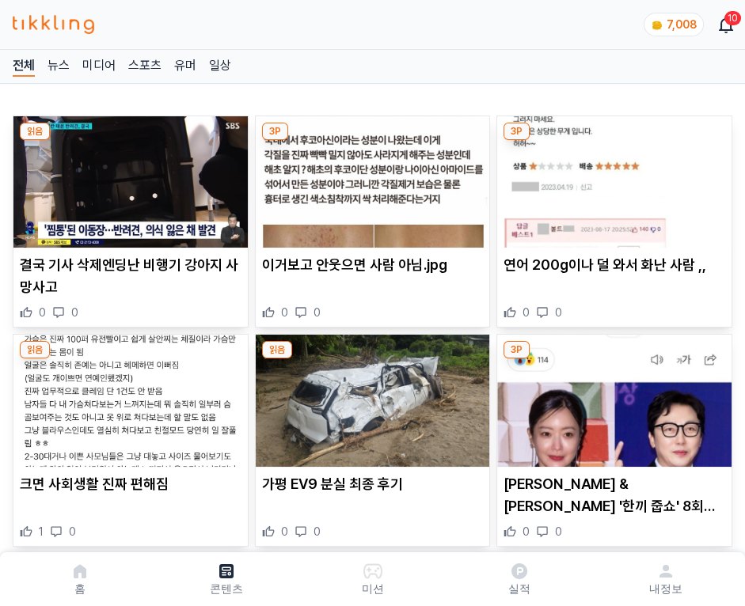
click at [611, 177] on img at bounding box center [614, 181] width 234 height 131
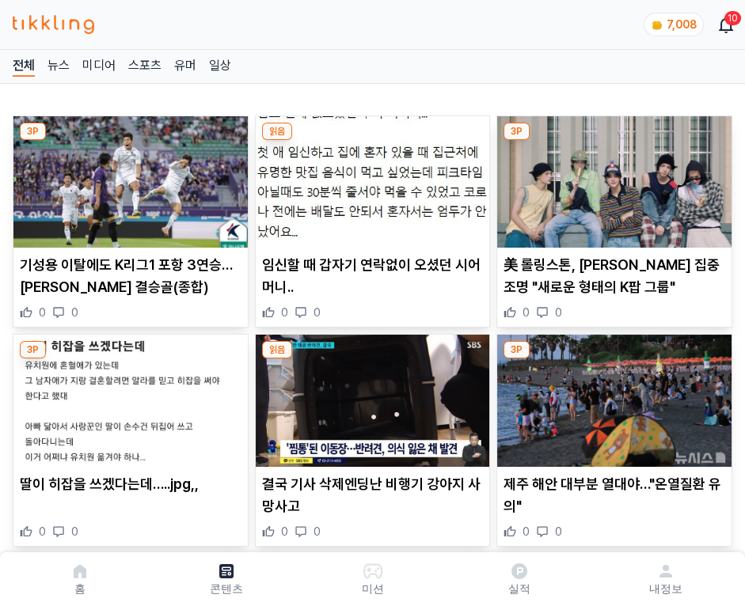
click at [611, 177] on img at bounding box center [614, 181] width 234 height 131
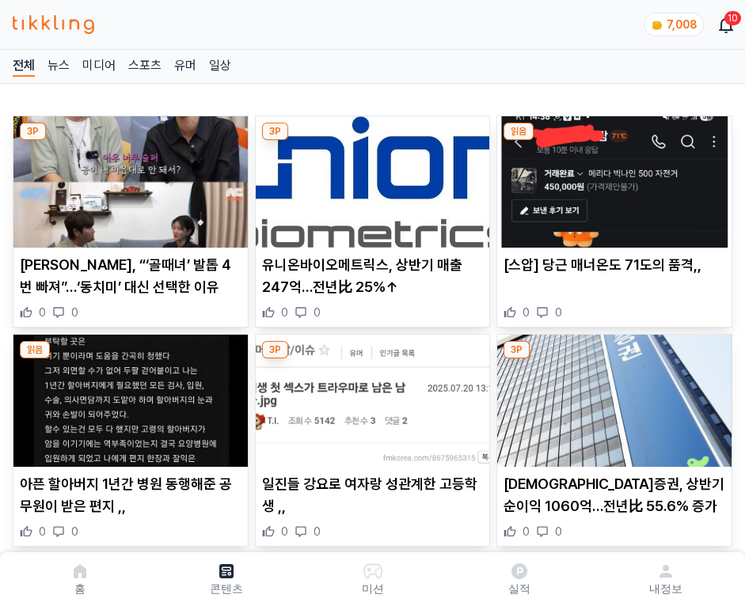
click at [611, 177] on img at bounding box center [614, 181] width 234 height 131
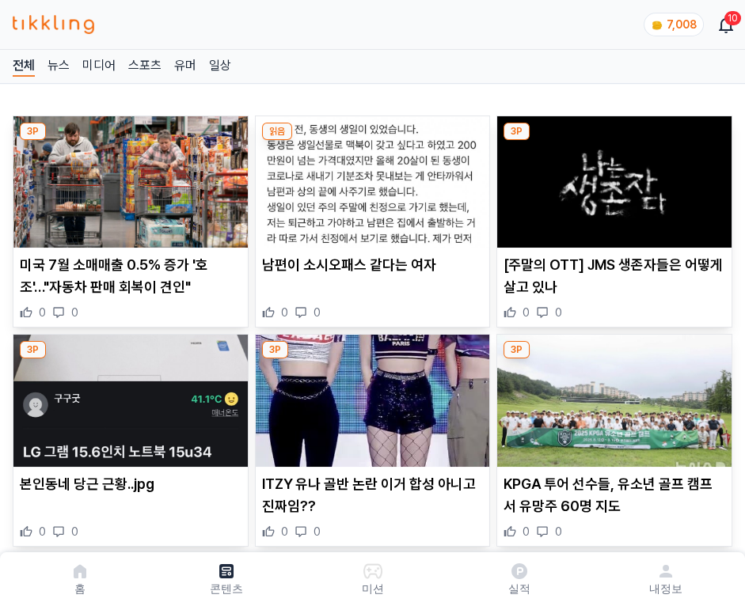
click at [611, 177] on img at bounding box center [614, 181] width 234 height 131
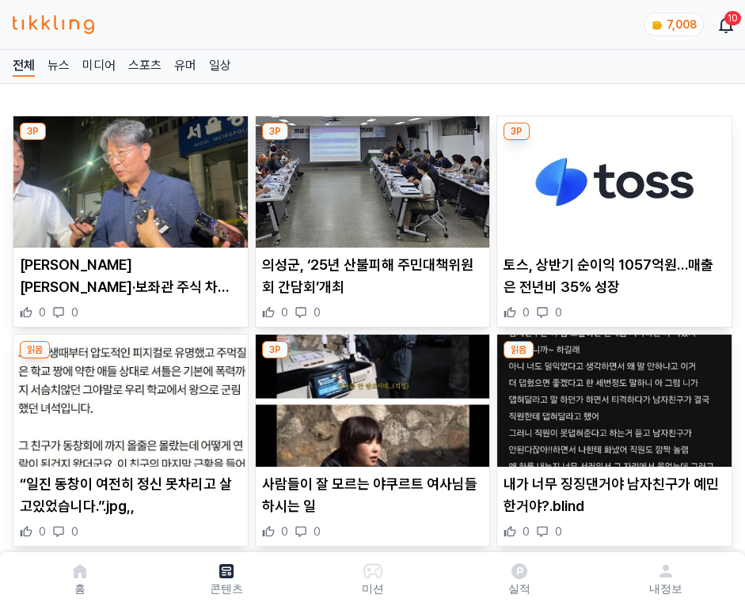
click at [611, 177] on img at bounding box center [614, 181] width 234 height 131
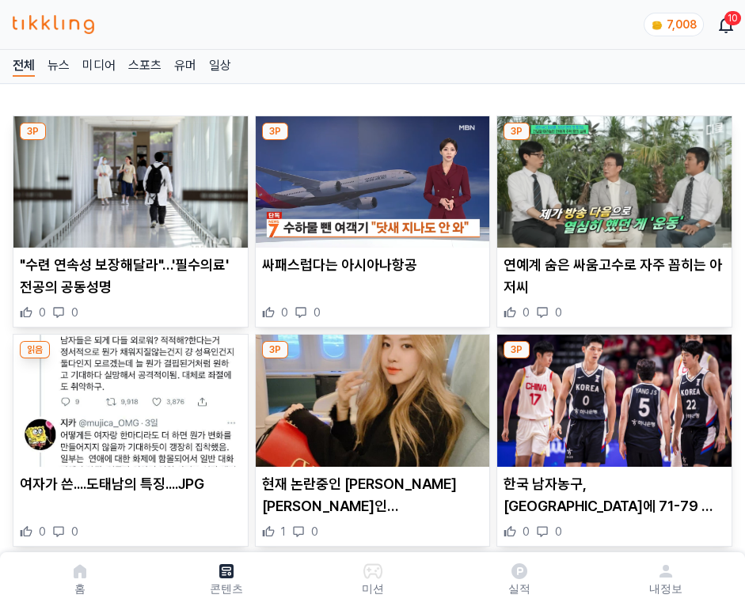
click at [611, 177] on img at bounding box center [614, 181] width 234 height 131
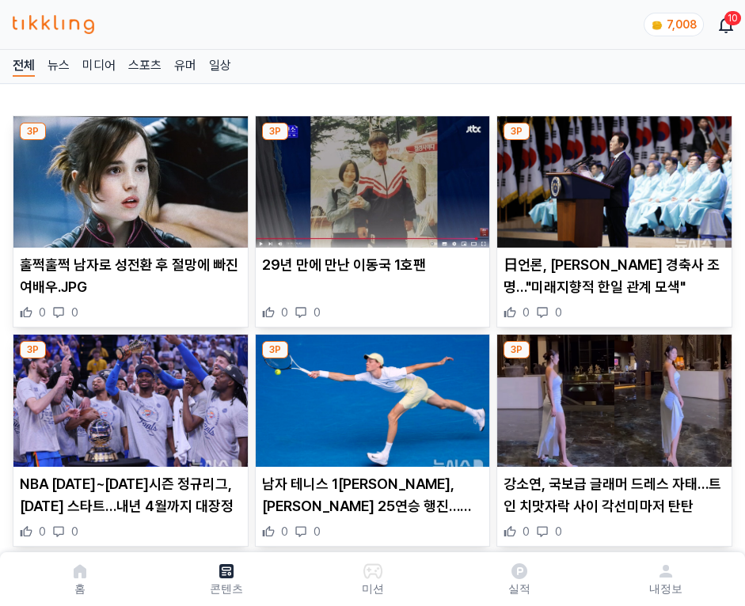
click at [611, 177] on img at bounding box center [614, 181] width 234 height 131
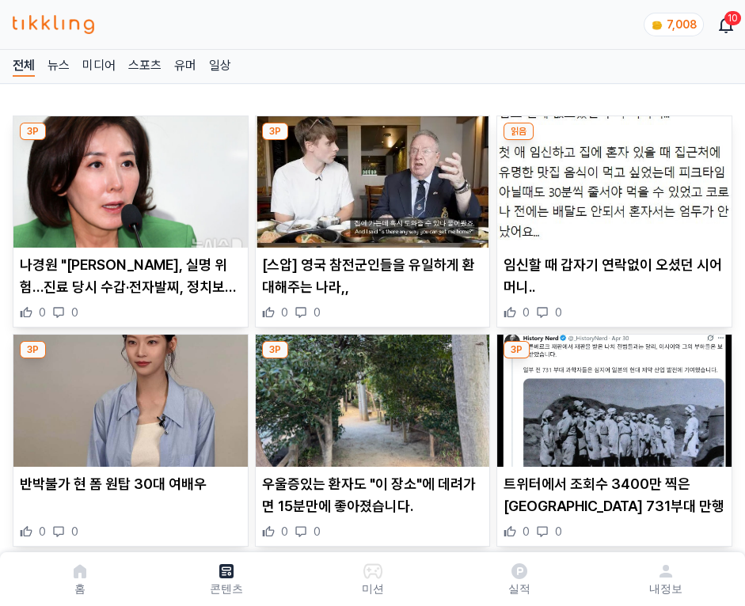
click at [611, 177] on img at bounding box center [614, 181] width 234 height 131
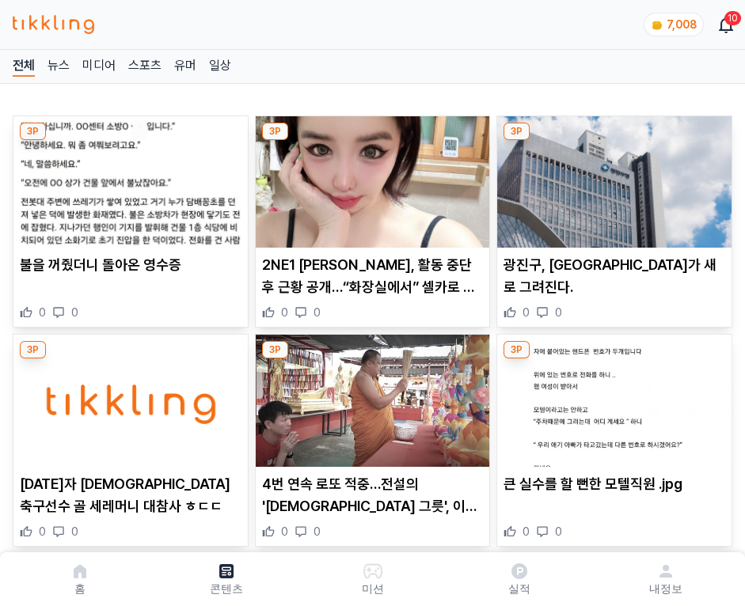
click at [611, 177] on img at bounding box center [614, 181] width 234 height 131
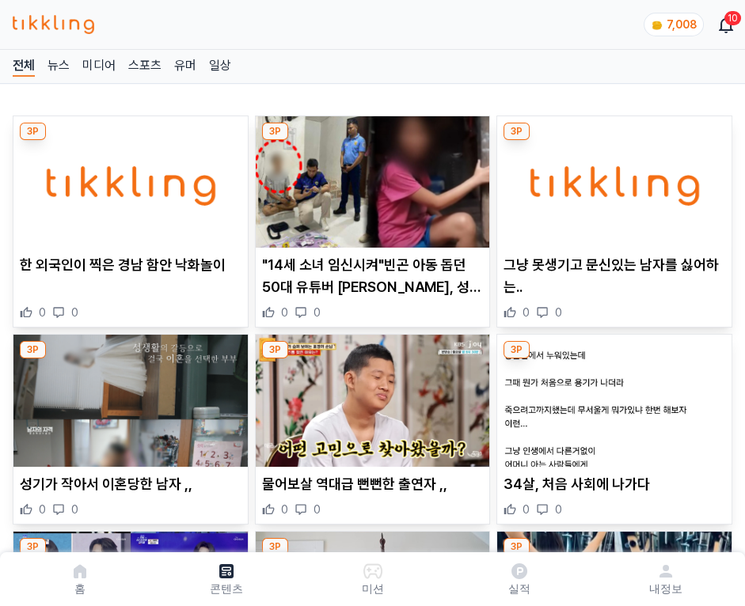
click at [611, 177] on img at bounding box center [614, 181] width 234 height 131
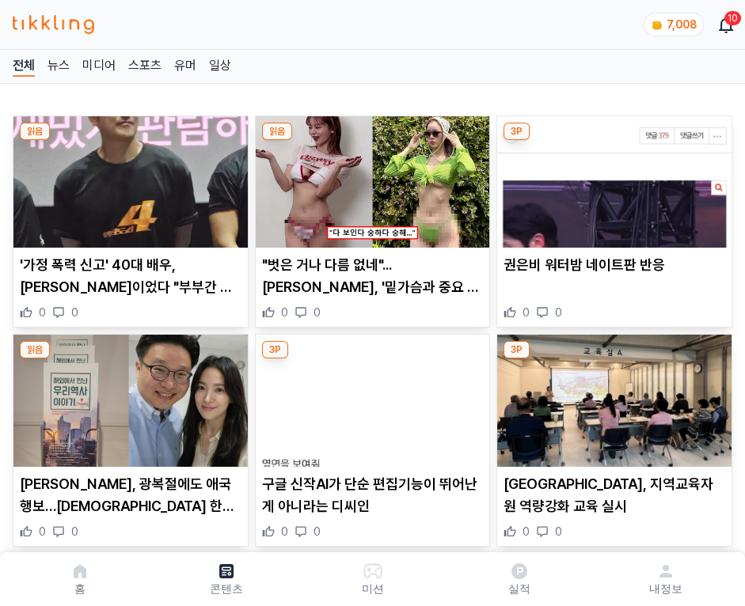
click at [611, 177] on img at bounding box center [614, 181] width 234 height 131
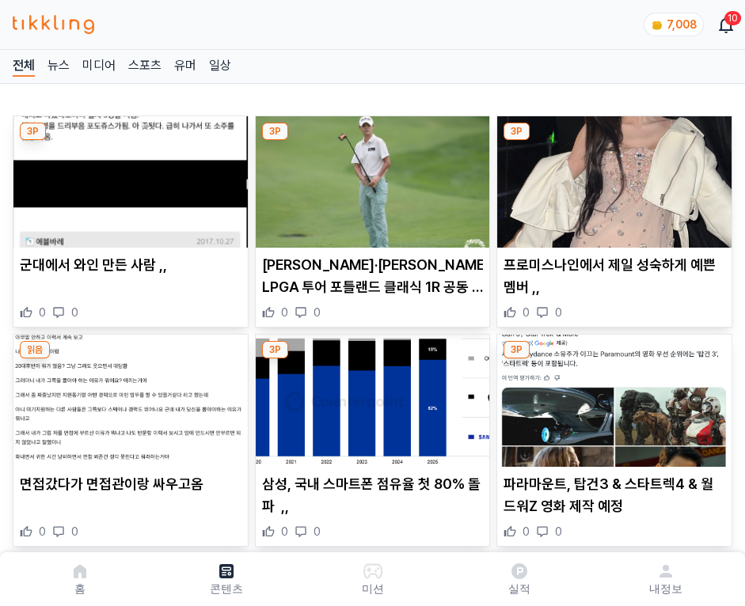
click at [611, 177] on img at bounding box center [614, 181] width 234 height 131
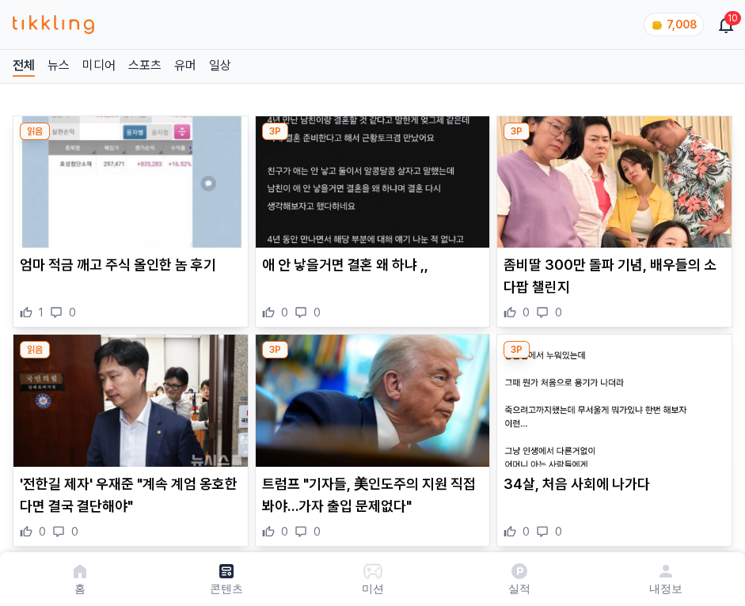
click at [611, 177] on img at bounding box center [614, 181] width 234 height 131
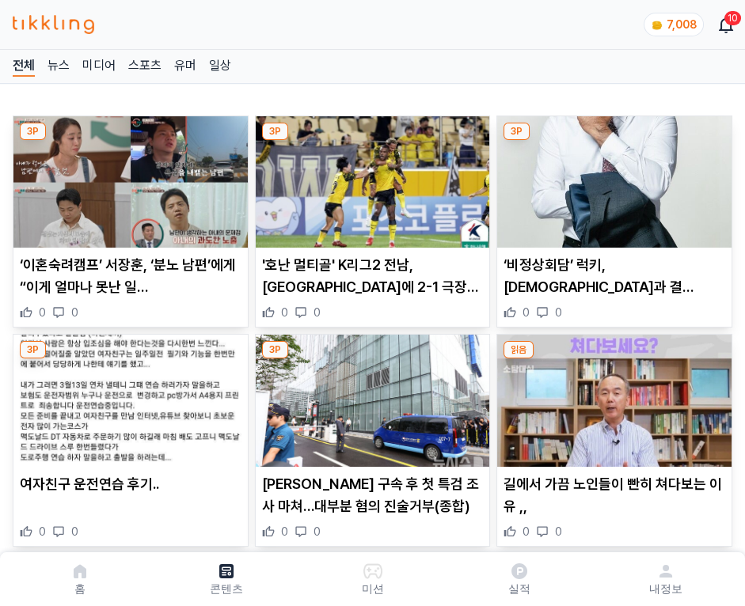
click at [611, 177] on img at bounding box center [614, 181] width 234 height 131
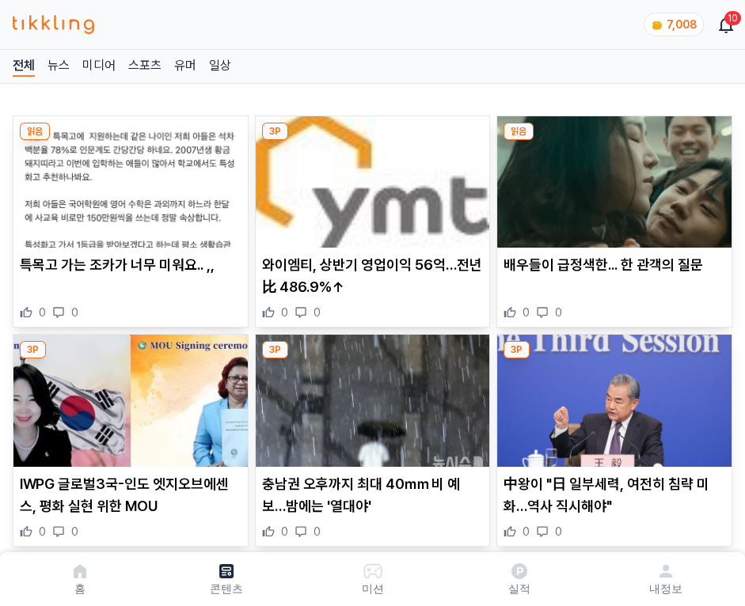
click at [611, 177] on img at bounding box center [614, 181] width 234 height 131
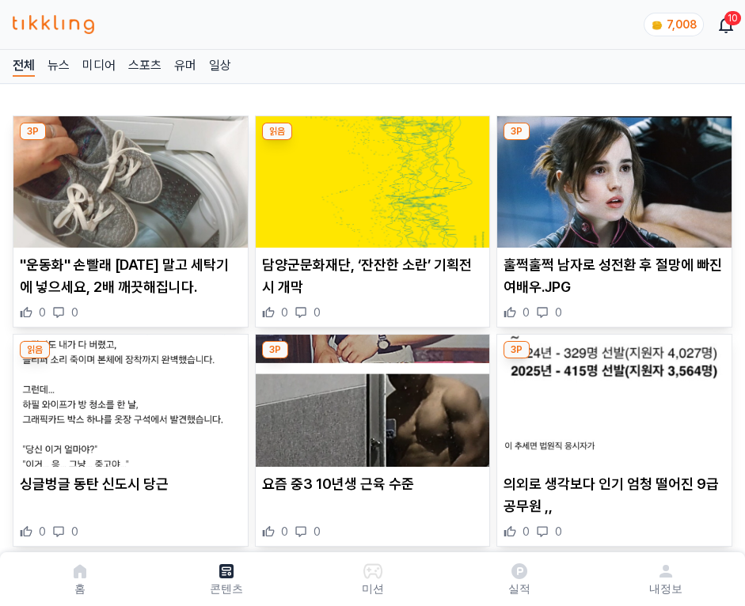
click at [611, 177] on img at bounding box center [614, 181] width 234 height 131
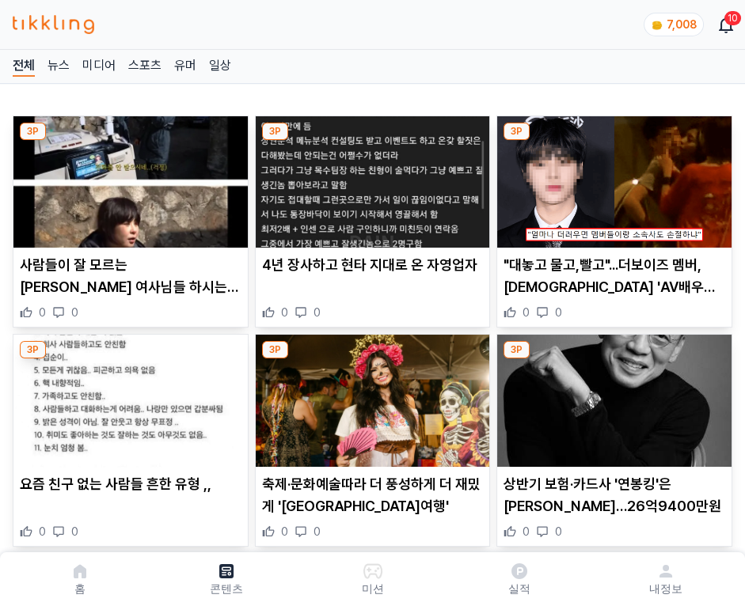
click at [611, 177] on img at bounding box center [614, 181] width 234 height 131
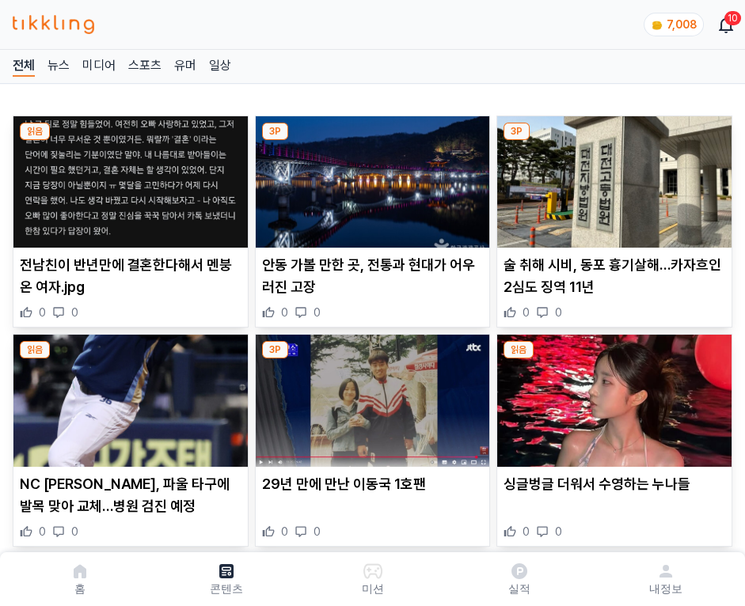
click at [611, 177] on img at bounding box center [614, 181] width 234 height 131
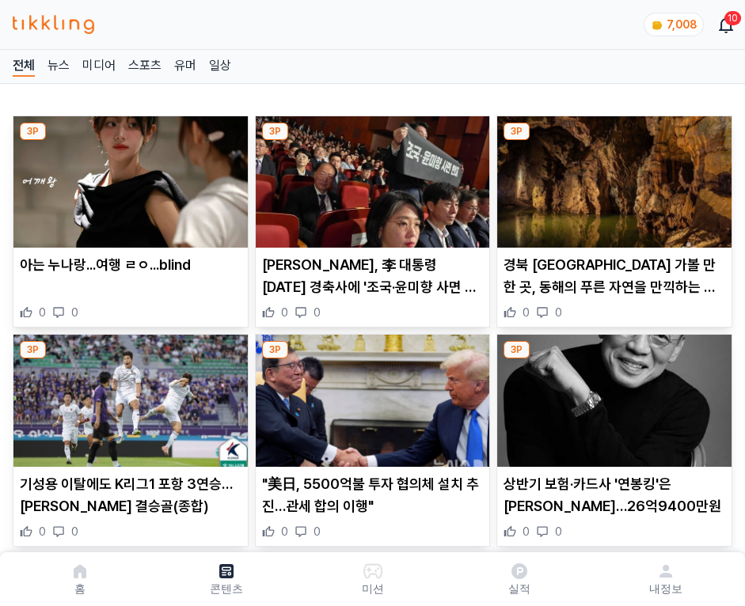
click at [611, 177] on img at bounding box center [614, 181] width 234 height 131
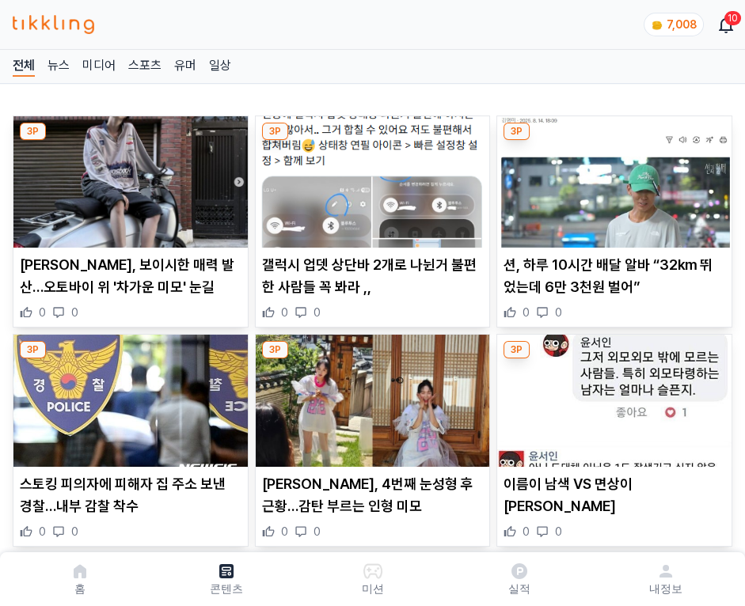
click at [611, 177] on img at bounding box center [614, 181] width 234 height 131
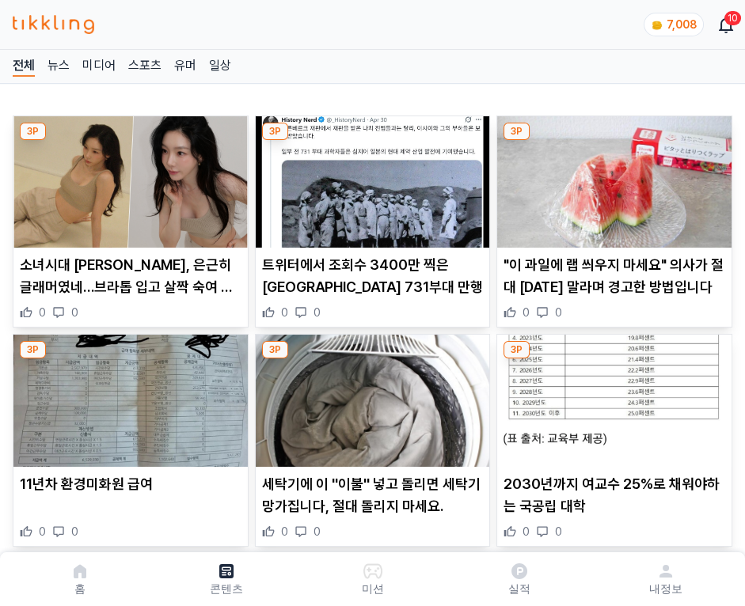
click at [611, 177] on img at bounding box center [614, 181] width 234 height 131
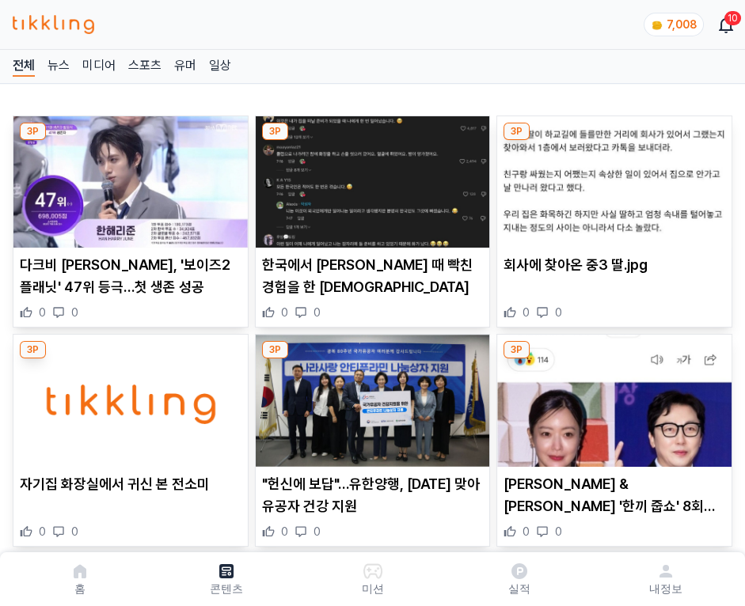
click at [611, 177] on img at bounding box center [614, 181] width 234 height 131
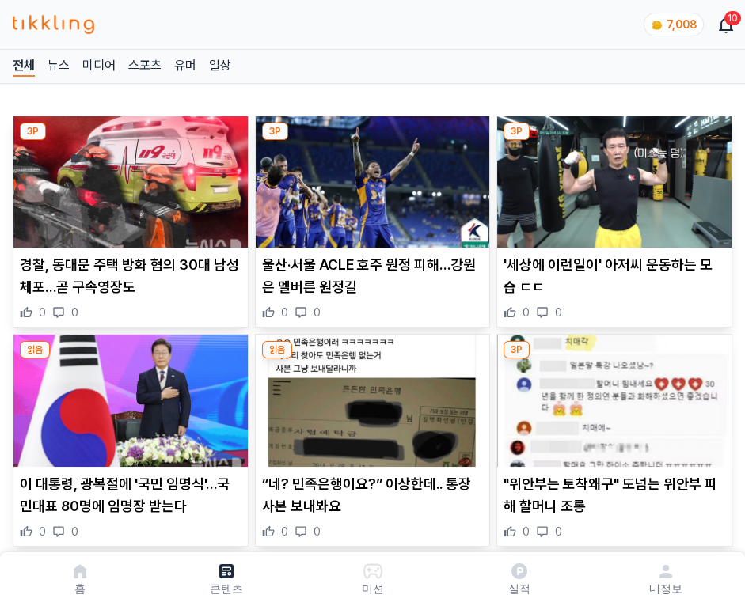
click at [611, 177] on img at bounding box center [614, 181] width 234 height 131
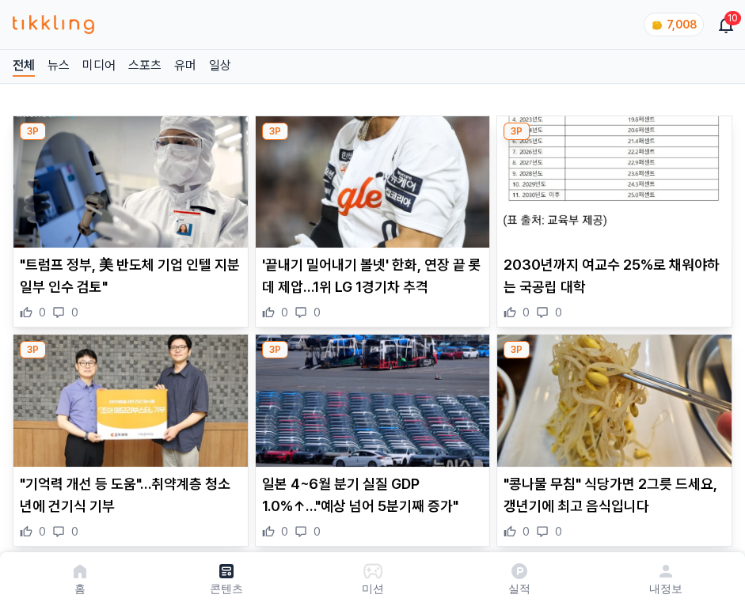
click at [611, 177] on img at bounding box center [614, 181] width 234 height 131
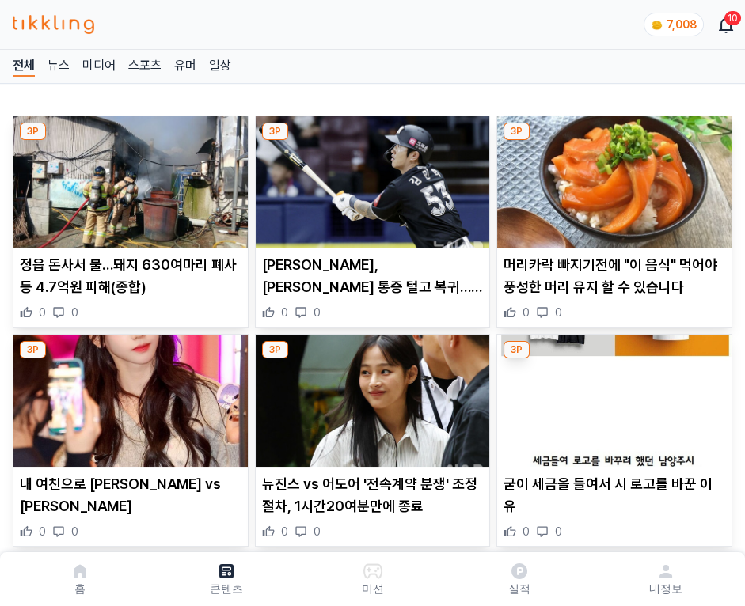
click at [611, 177] on img at bounding box center [614, 181] width 234 height 131
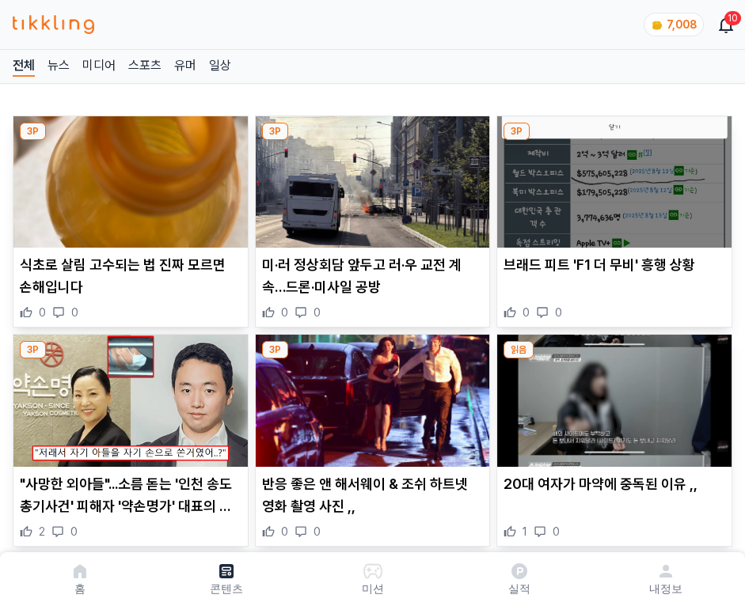
click at [611, 177] on img at bounding box center [614, 181] width 234 height 131
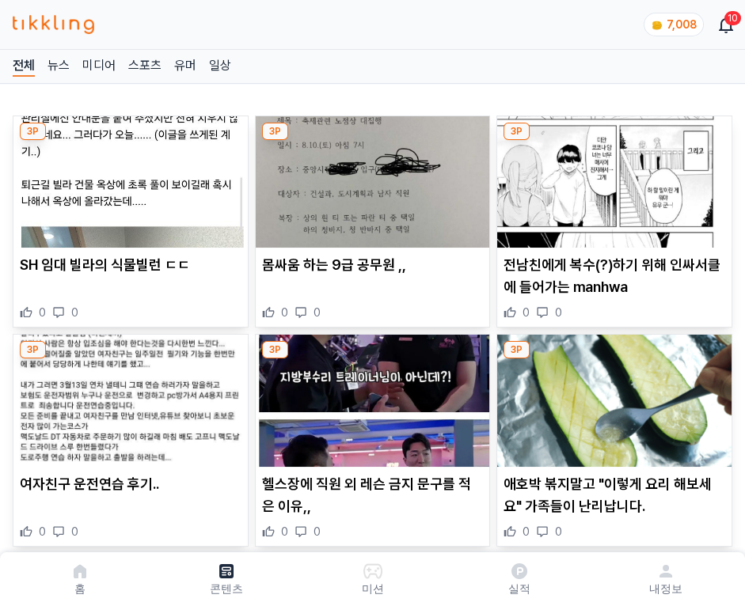
click at [611, 177] on img at bounding box center [614, 181] width 234 height 131
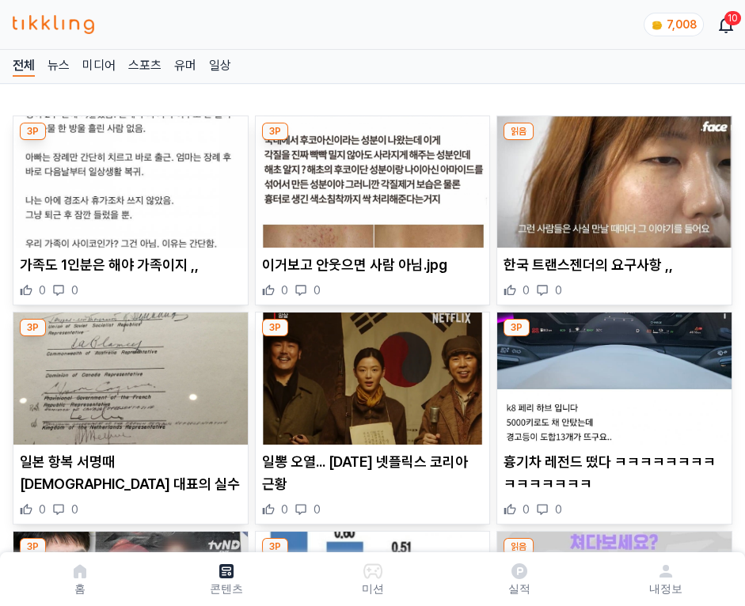
click at [611, 177] on img at bounding box center [614, 181] width 234 height 131
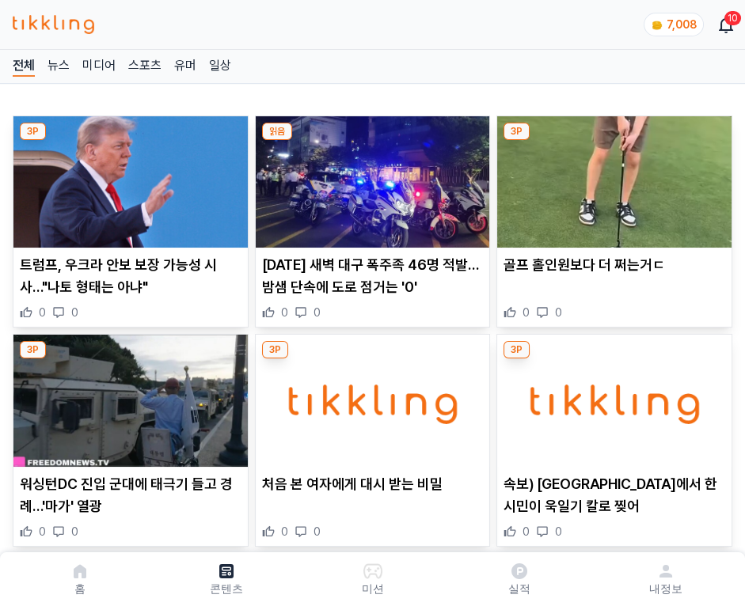
click at [611, 177] on img at bounding box center [614, 181] width 234 height 131
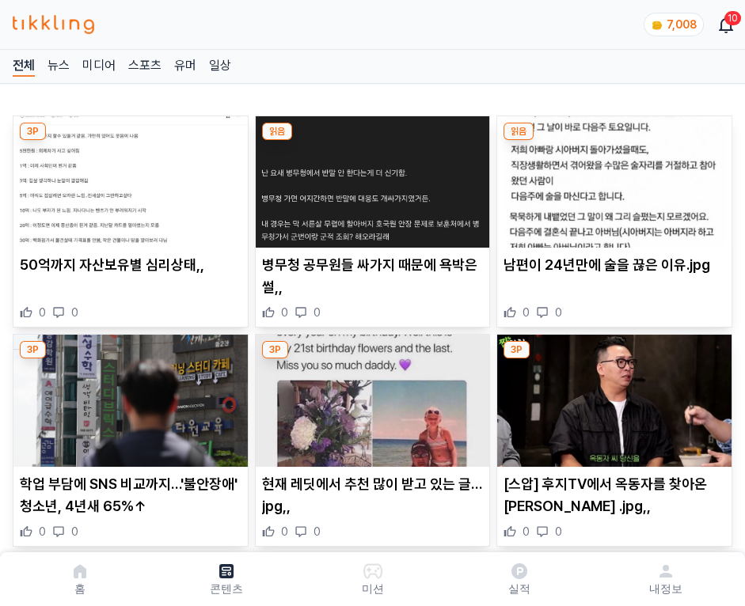
click at [611, 177] on img at bounding box center [614, 181] width 234 height 131
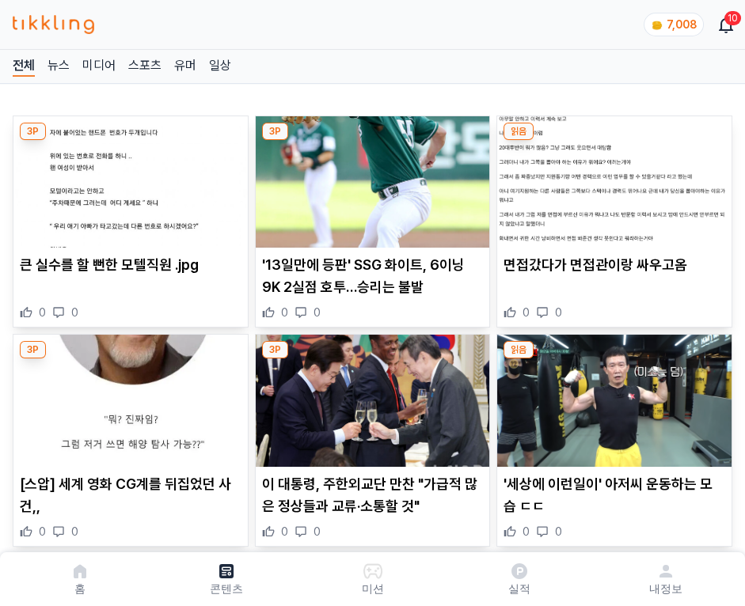
click at [611, 177] on img at bounding box center [614, 181] width 234 height 131
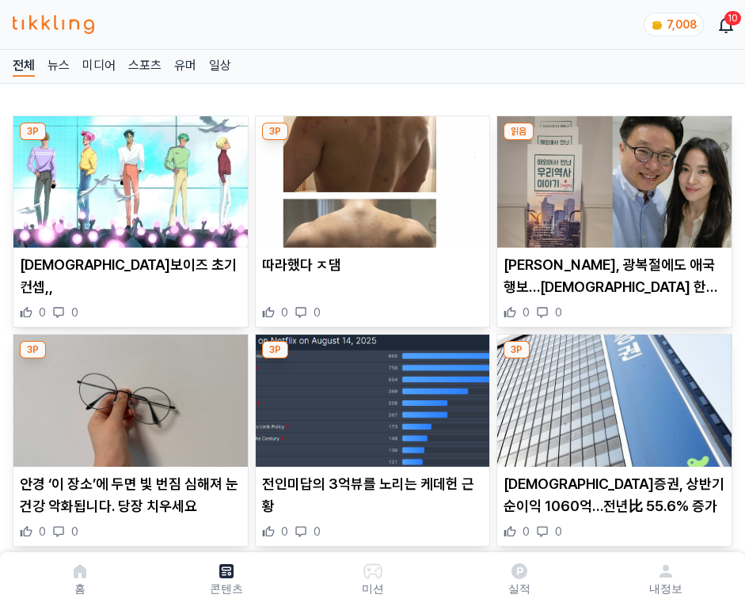
click at [611, 177] on img at bounding box center [614, 181] width 234 height 131
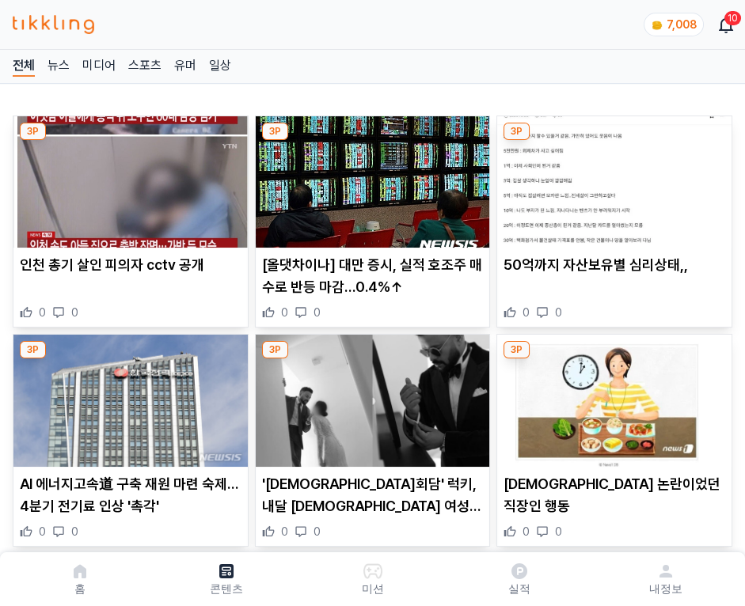
click at [611, 177] on img at bounding box center [614, 181] width 234 height 131
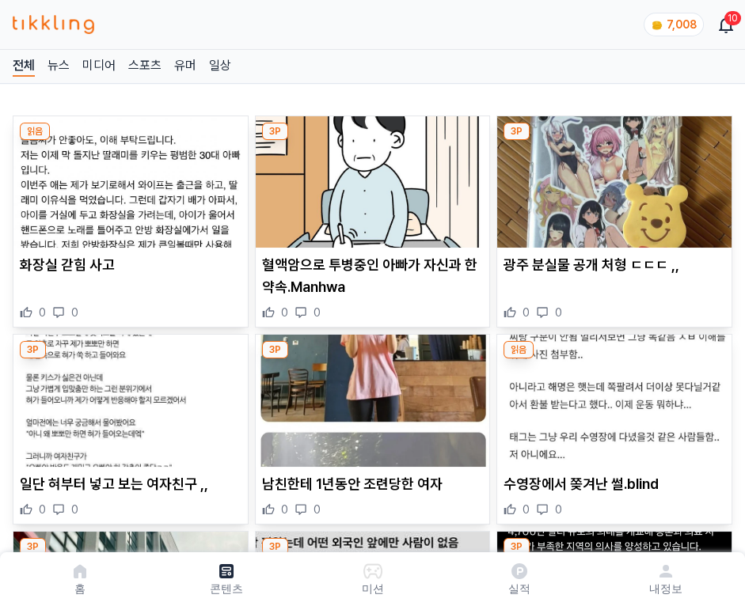
click at [611, 177] on img at bounding box center [614, 181] width 234 height 131
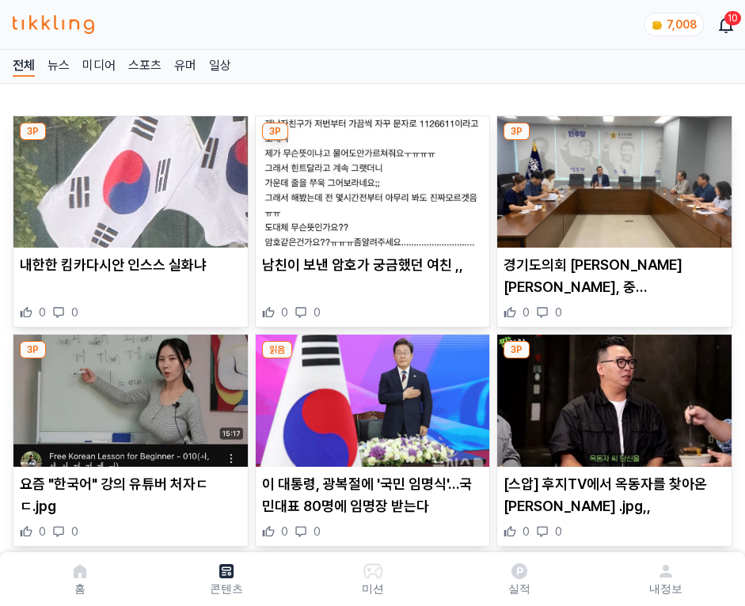
click at [611, 177] on img at bounding box center [614, 181] width 234 height 131
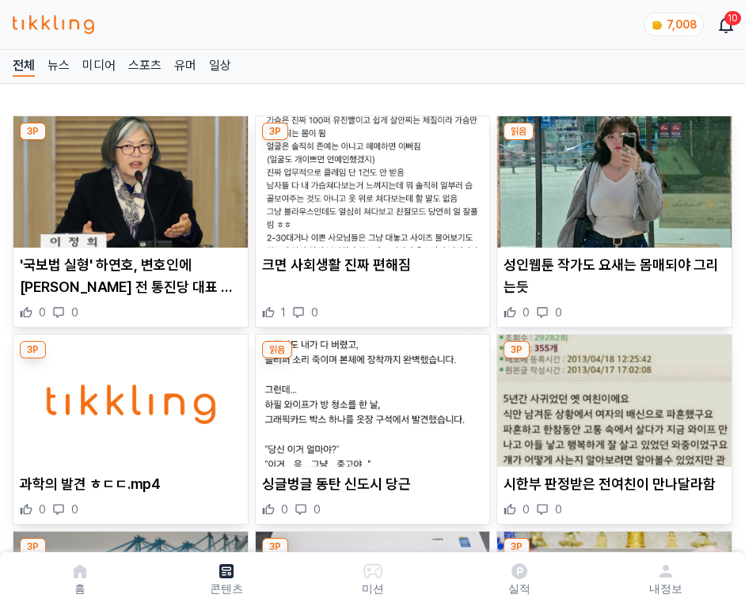
click at [611, 177] on img at bounding box center [614, 181] width 234 height 131
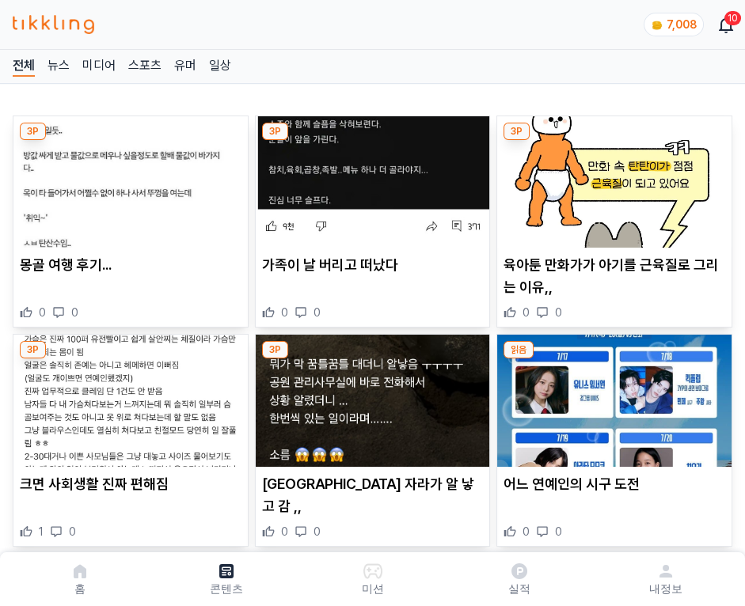
click at [611, 177] on img at bounding box center [614, 181] width 234 height 131
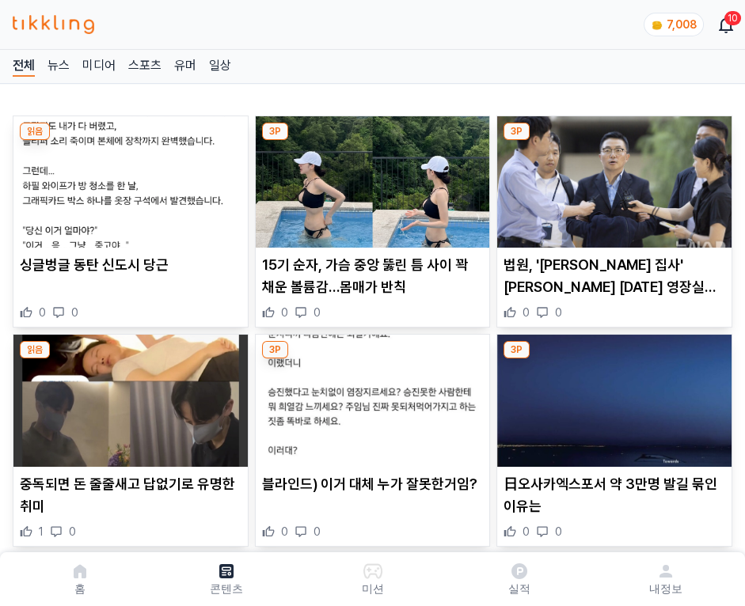
click at [611, 177] on img at bounding box center [614, 181] width 234 height 131
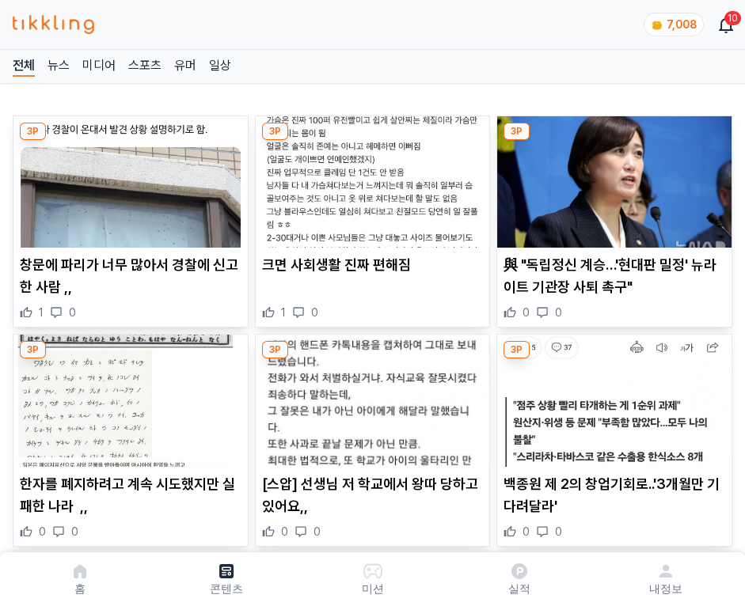
click at [611, 177] on img at bounding box center [614, 181] width 234 height 131
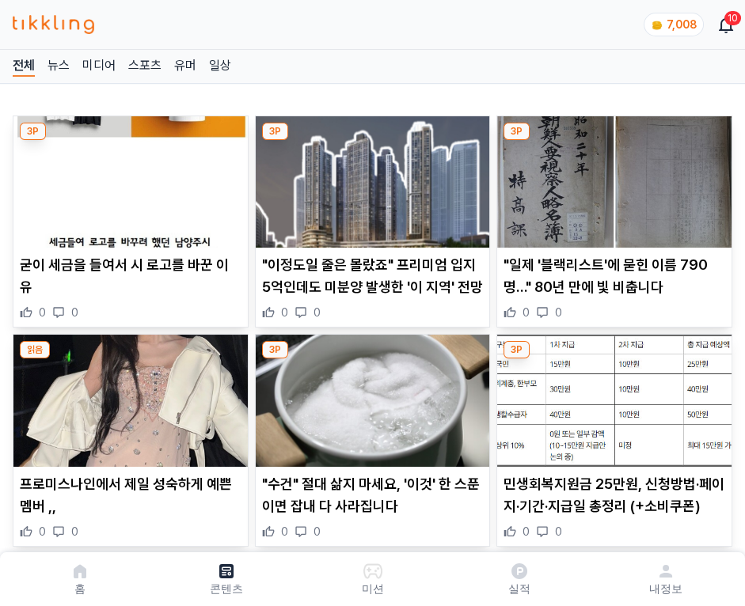
click at [611, 177] on img at bounding box center [614, 181] width 234 height 131
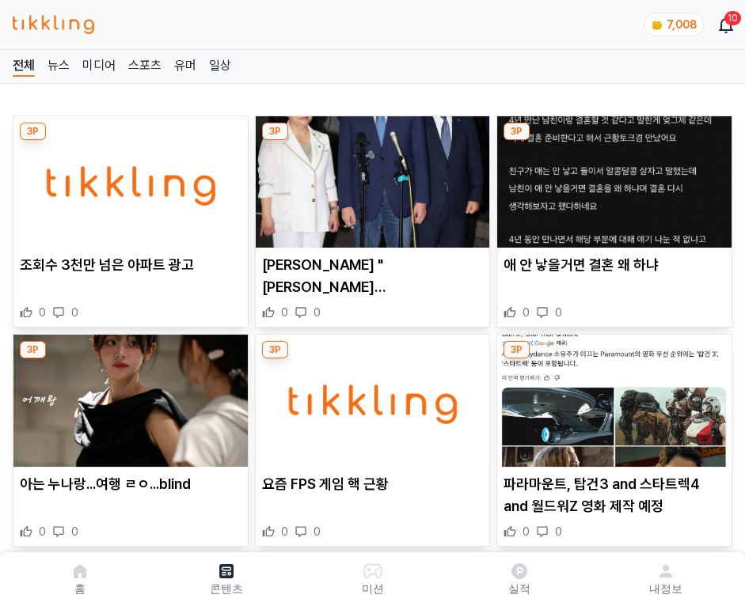
click at [611, 177] on img at bounding box center [614, 181] width 234 height 131
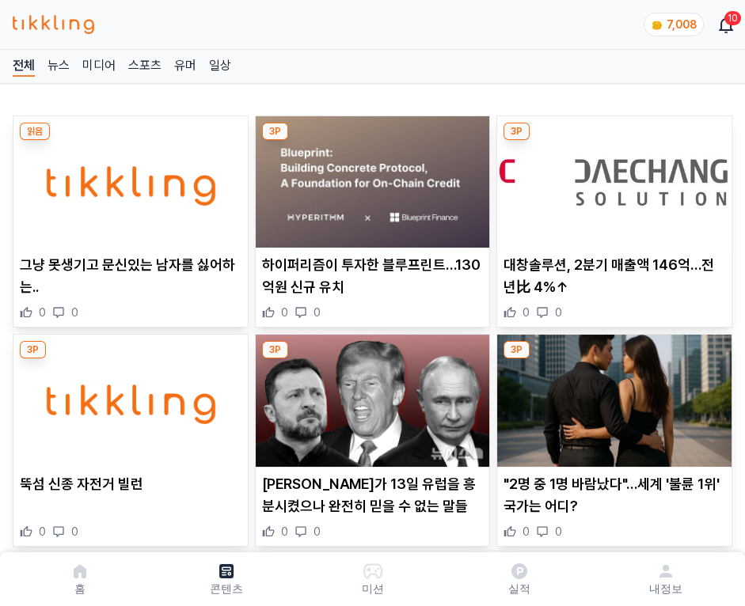
click at [611, 177] on img at bounding box center [614, 181] width 234 height 131
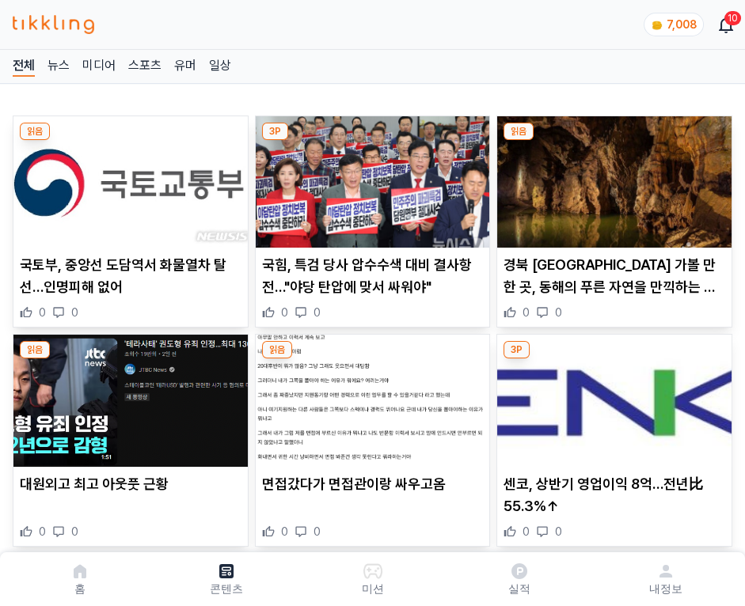
click at [611, 177] on img at bounding box center [614, 181] width 234 height 131
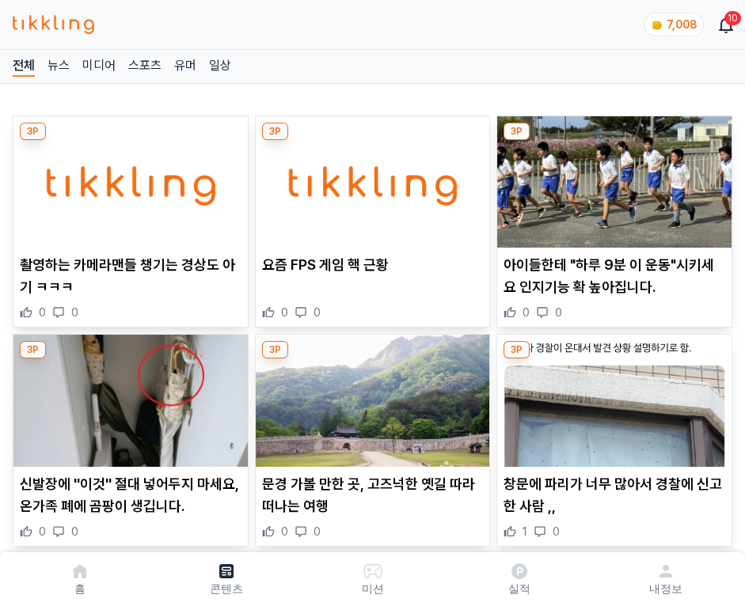
click at [611, 177] on img at bounding box center [614, 181] width 234 height 131
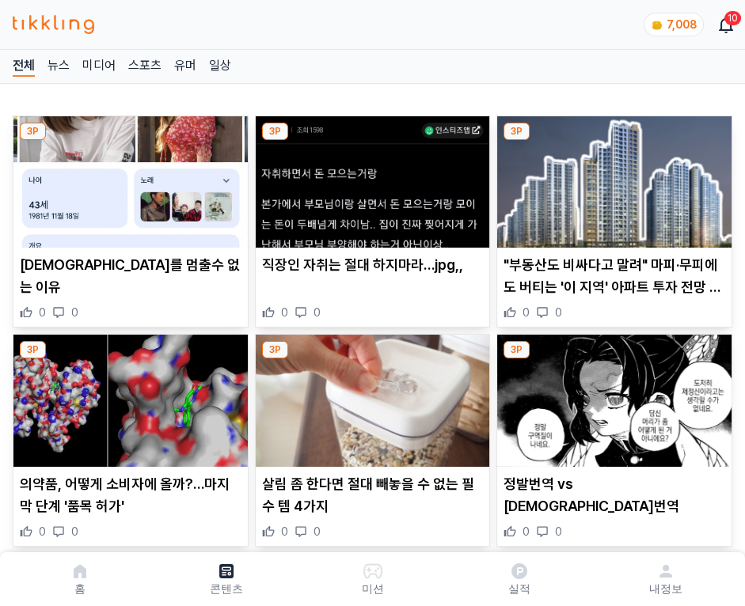
click at [611, 177] on img at bounding box center [614, 181] width 234 height 131
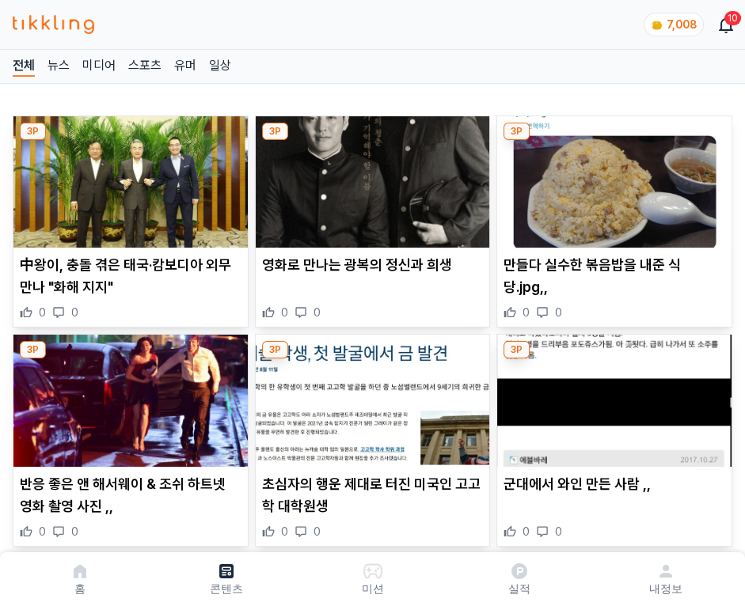
click at [611, 177] on img at bounding box center [614, 181] width 234 height 131
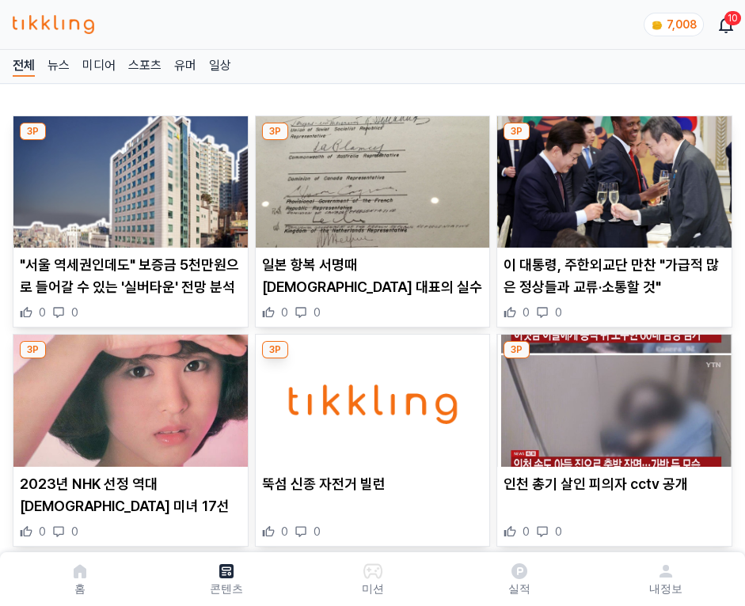
click at [611, 177] on img at bounding box center [614, 181] width 234 height 131
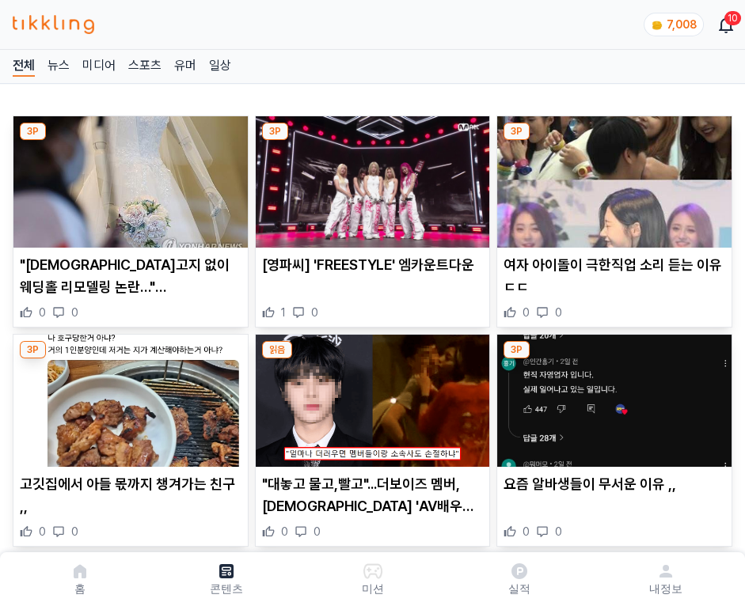
click at [611, 177] on img at bounding box center [614, 181] width 234 height 131
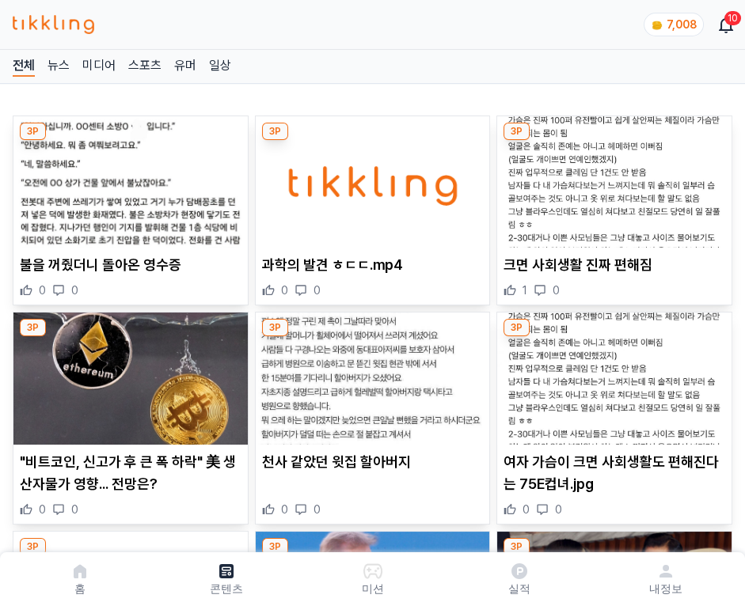
click at [611, 177] on img at bounding box center [614, 181] width 234 height 131
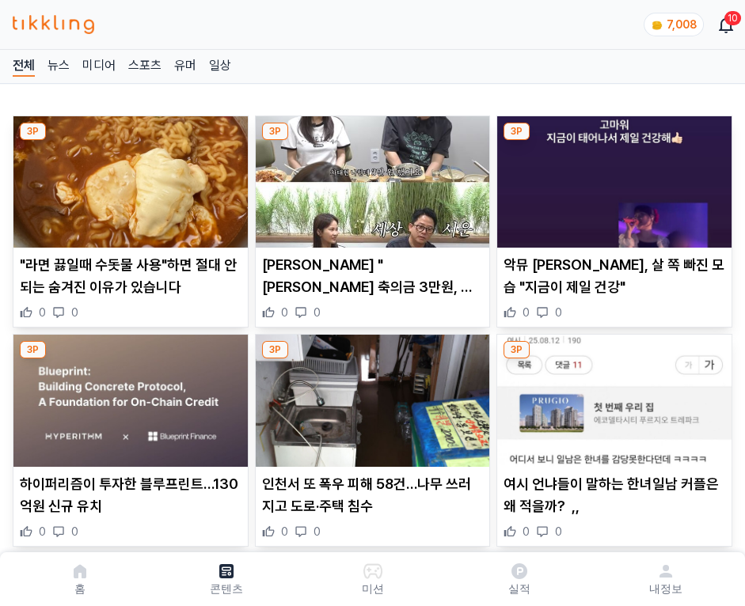
click at [611, 177] on img at bounding box center [614, 181] width 234 height 131
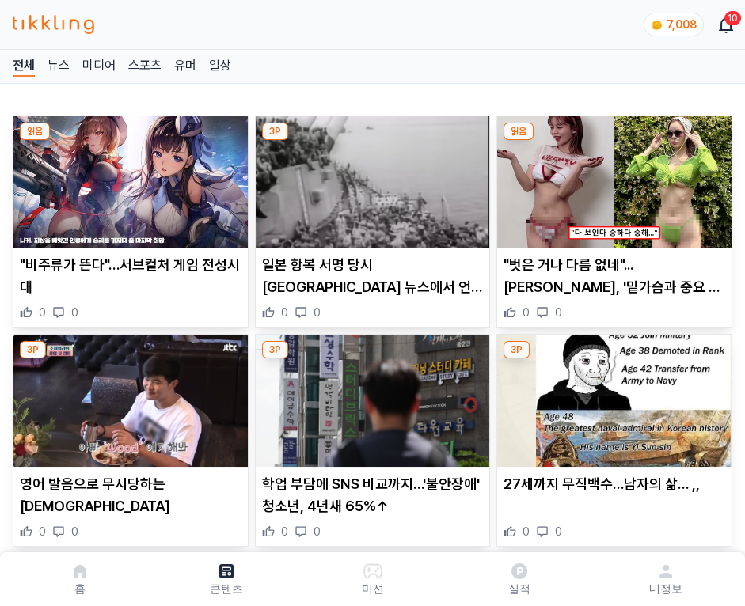
click at [611, 177] on img at bounding box center [614, 181] width 234 height 131
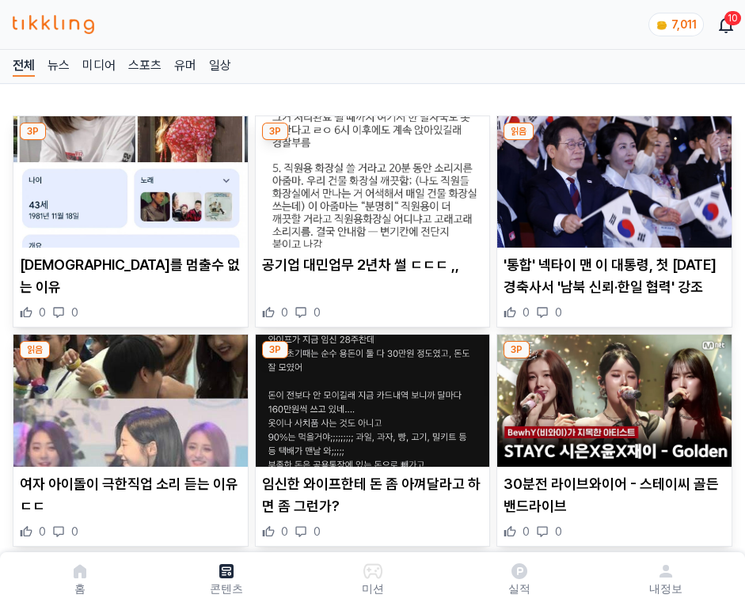
click at [611, 177] on img at bounding box center [614, 181] width 234 height 131
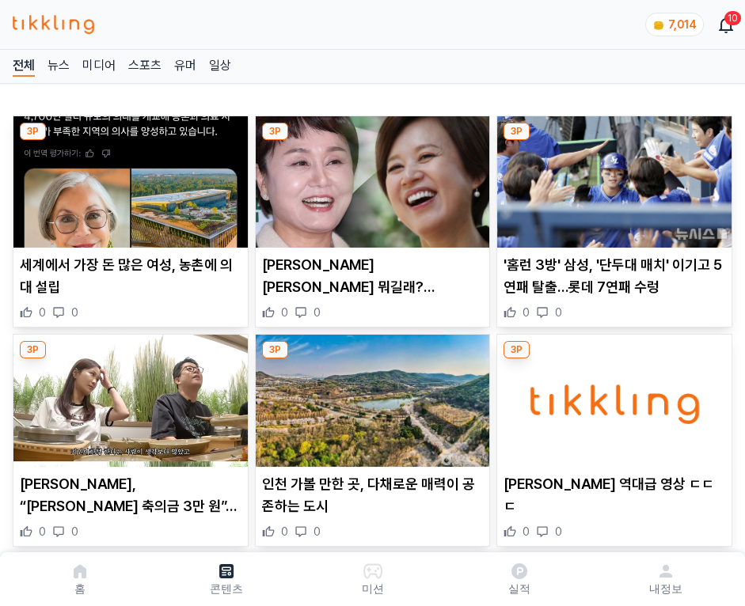
click at [611, 177] on img at bounding box center [614, 181] width 234 height 131
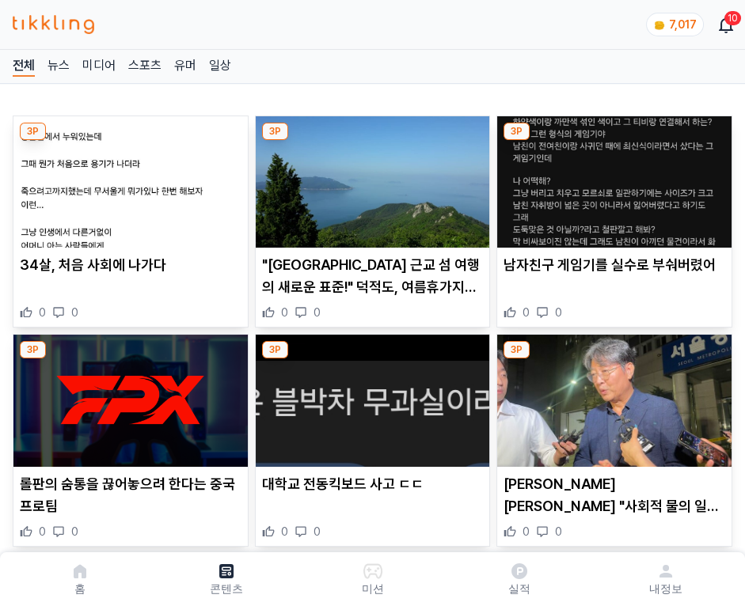
click at [611, 177] on img at bounding box center [614, 181] width 234 height 131
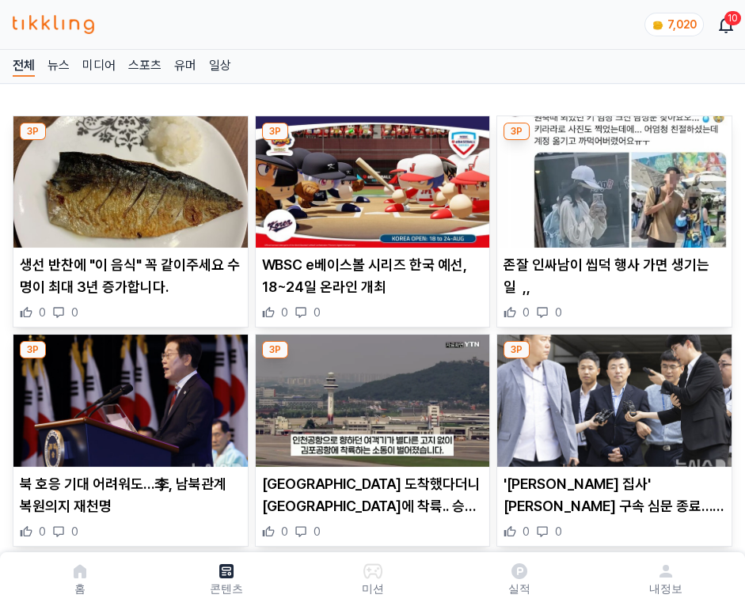
click at [611, 177] on img at bounding box center [614, 181] width 234 height 131
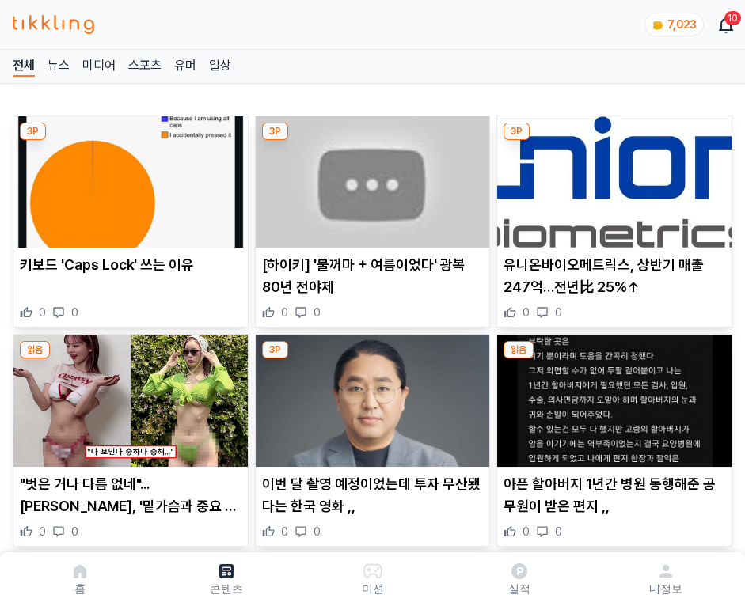
click at [611, 177] on img at bounding box center [614, 181] width 234 height 131
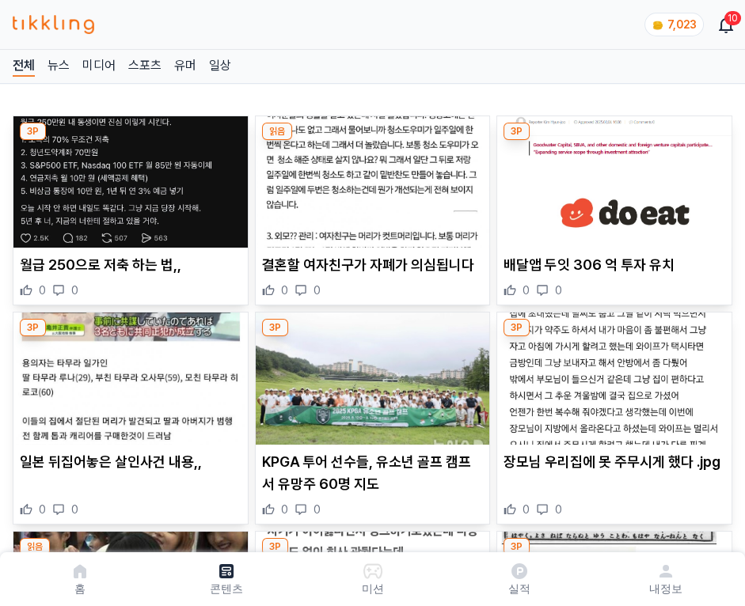
click at [611, 177] on img at bounding box center [614, 181] width 234 height 131
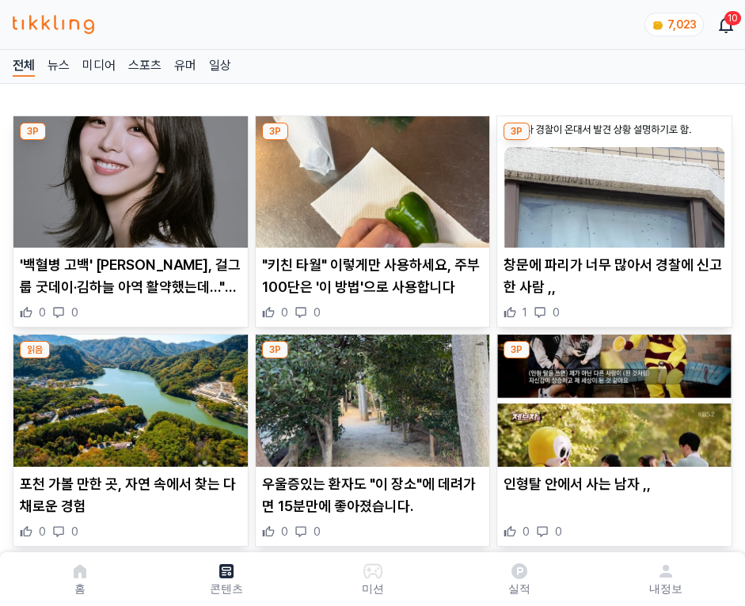
click at [611, 177] on img at bounding box center [614, 181] width 234 height 131
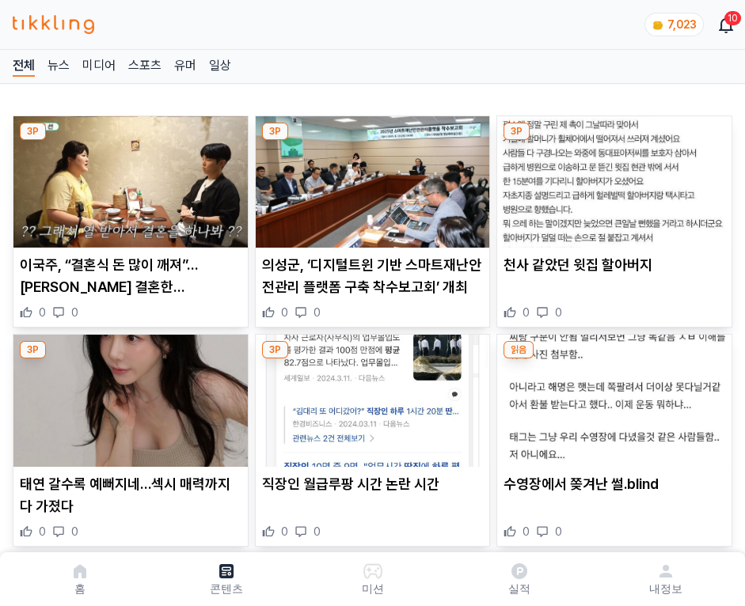
click at [611, 177] on img at bounding box center [614, 181] width 234 height 131
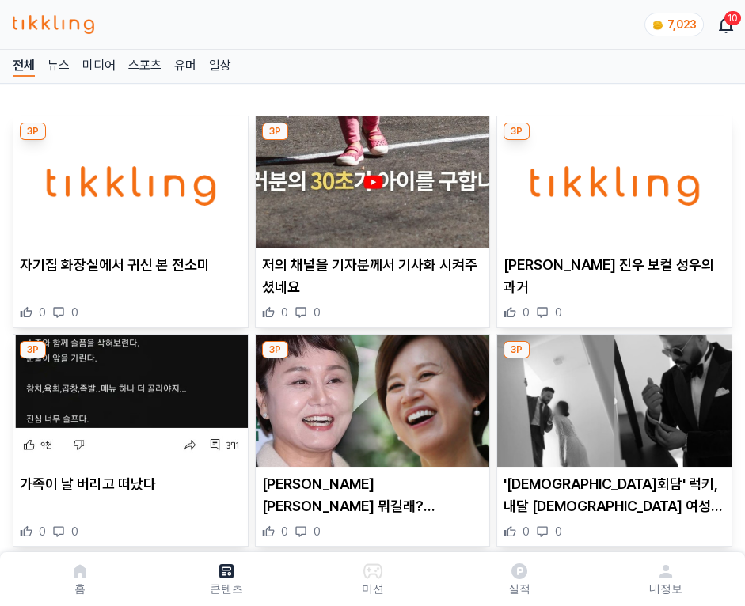
click at [611, 177] on img at bounding box center [614, 181] width 234 height 131
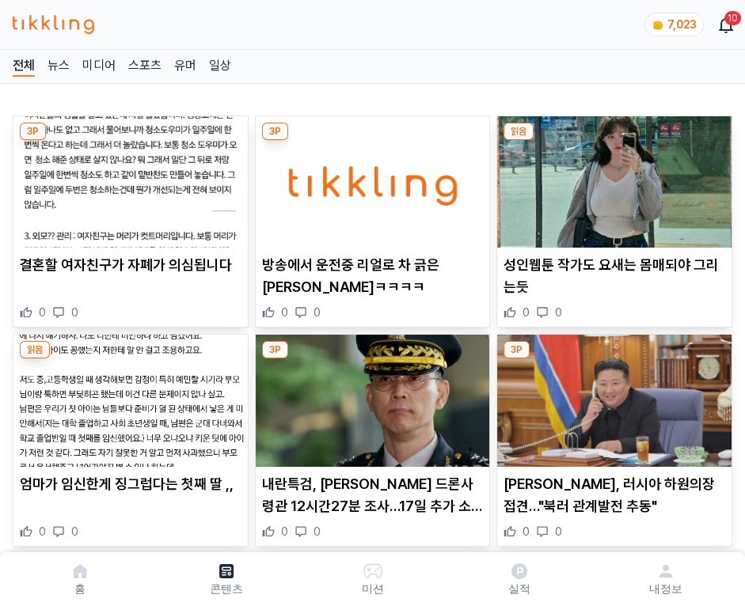
click at [611, 177] on img at bounding box center [614, 181] width 234 height 131
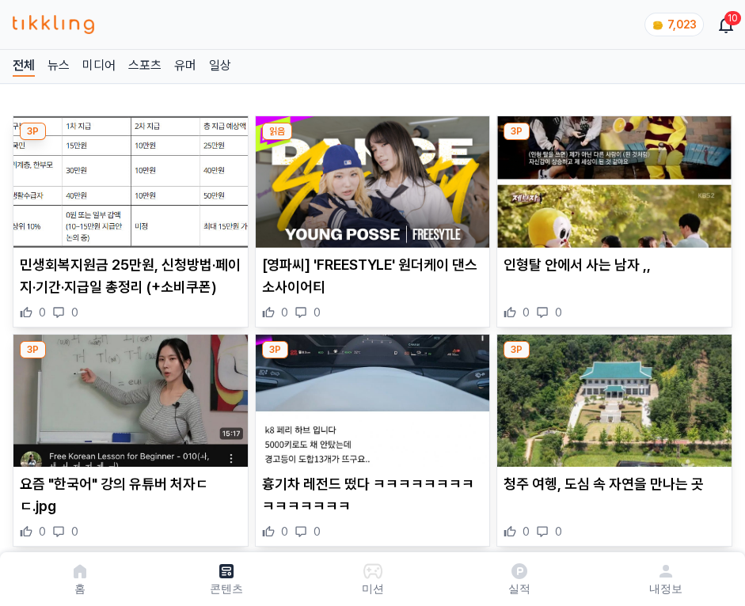
click at [611, 177] on img at bounding box center [614, 181] width 234 height 131
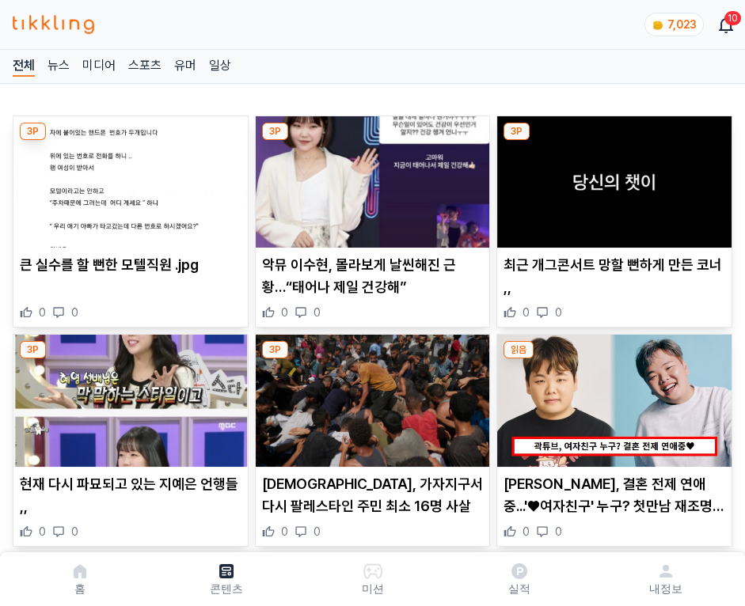
click at [611, 177] on img at bounding box center [614, 181] width 234 height 131
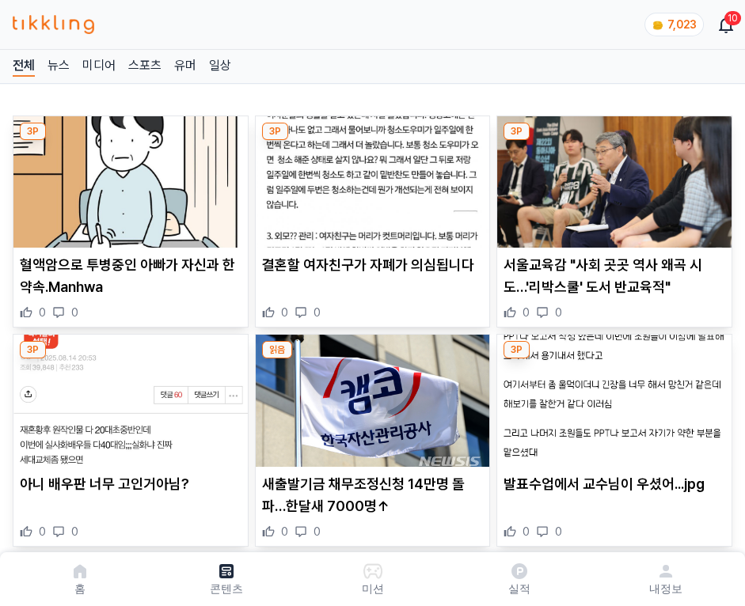
click at [611, 177] on img at bounding box center [614, 181] width 234 height 131
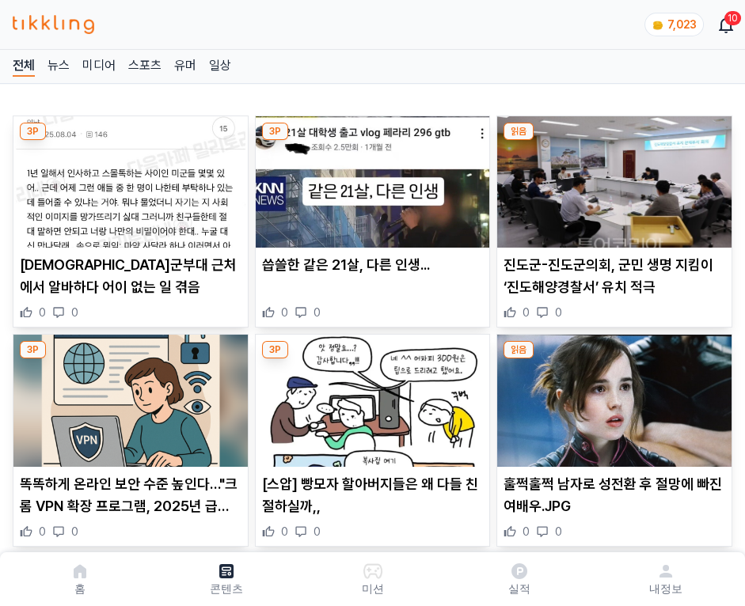
click at [611, 177] on img at bounding box center [614, 181] width 234 height 131
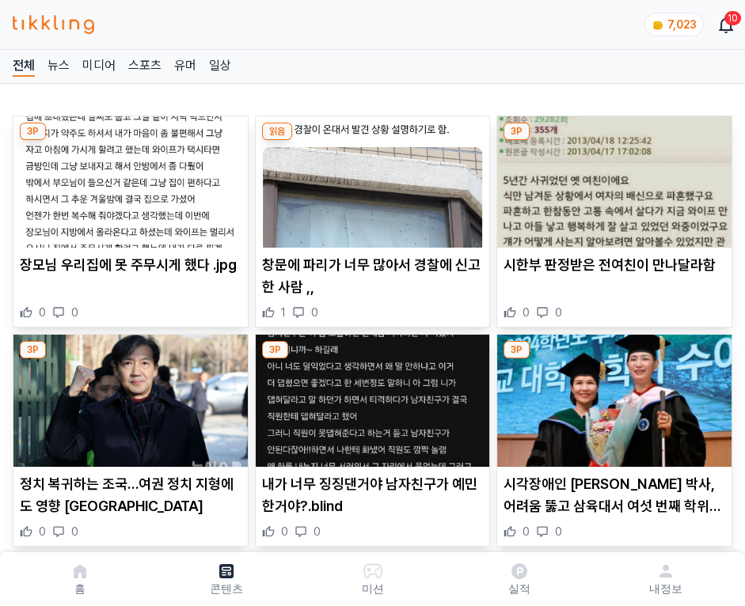
click at [611, 177] on img at bounding box center [614, 181] width 234 height 131
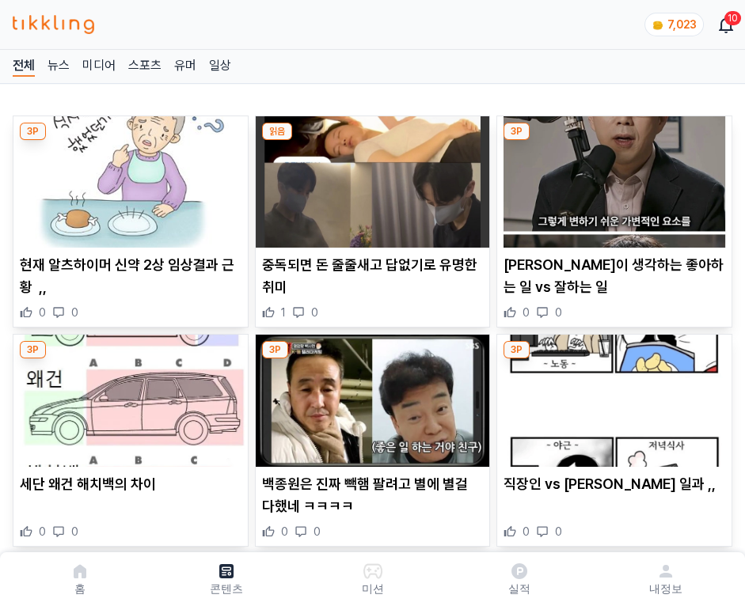
click at [611, 177] on img at bounding box center [614, 181] width 234 height 131
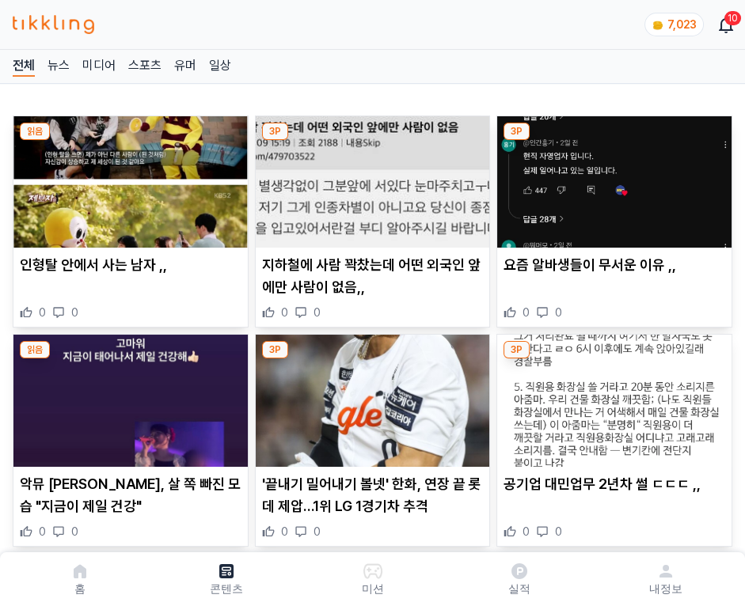
click at [611, 177] on img at bounding box center [614, 181] width 234 height 131
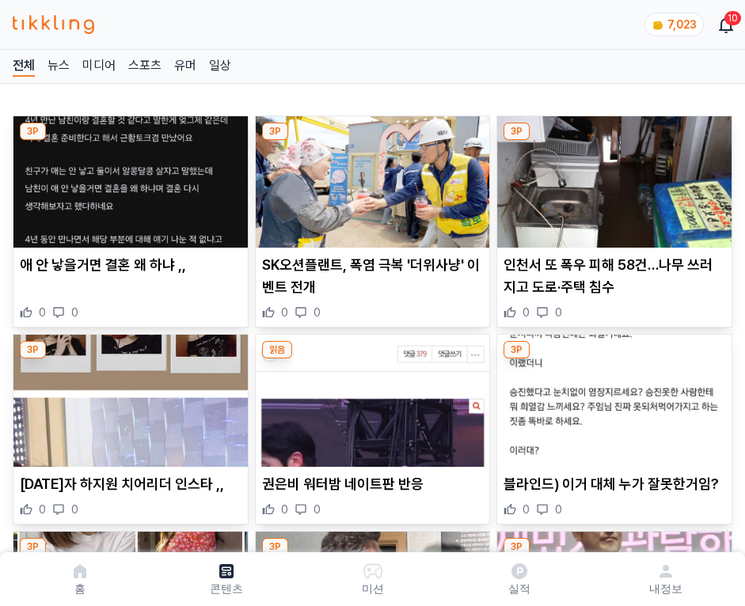
click at [611, 177] on img at bounding box center [614, 181] width 234 height 131
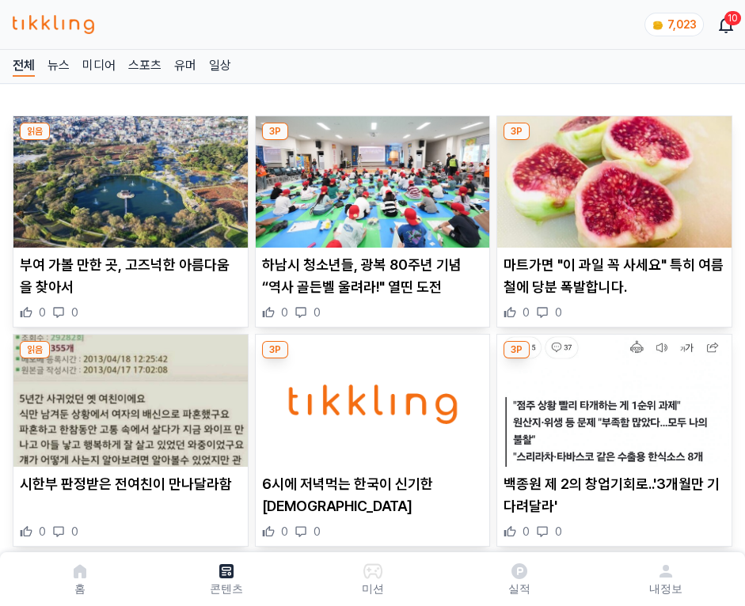
click at [611, 177] on img at bounding box center [614, 181] width 234 height 131
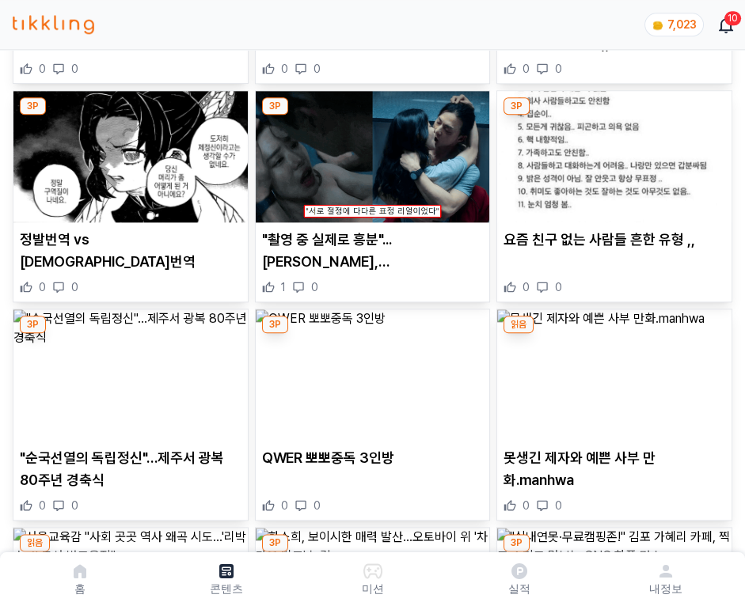
scroll to position [3180, 0]
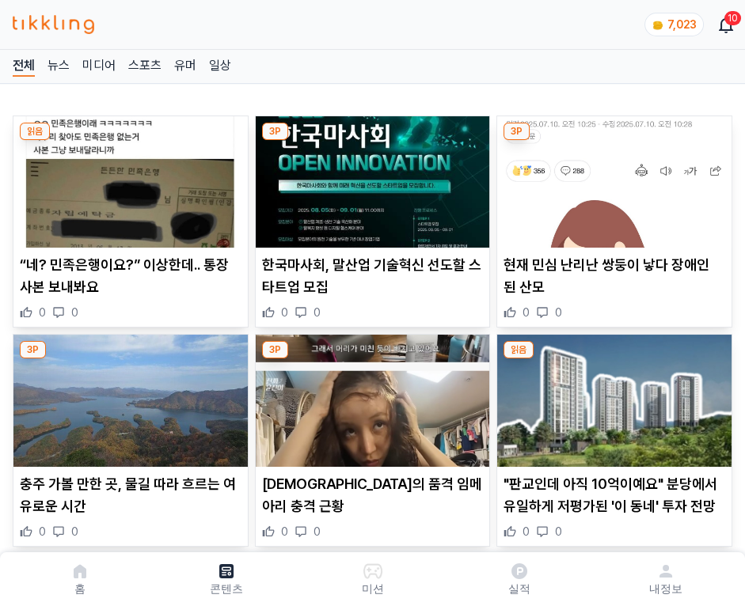
click at [611, 177] on img at bounding box center [614, 181] width 234 height 131
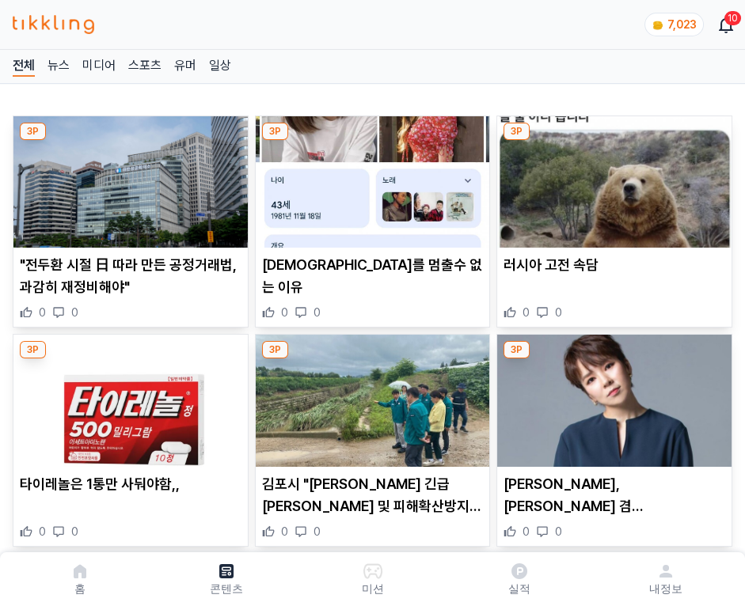
click at [611, 177] on img at bounding box center [614, 181] width 234 height 131
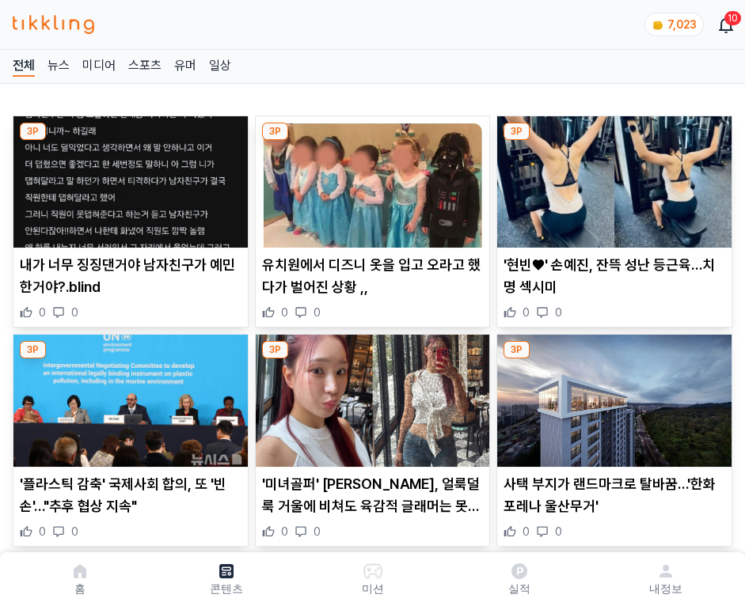
click at [611, 177] on img at bounding box center [614, 181] width 234 height 131
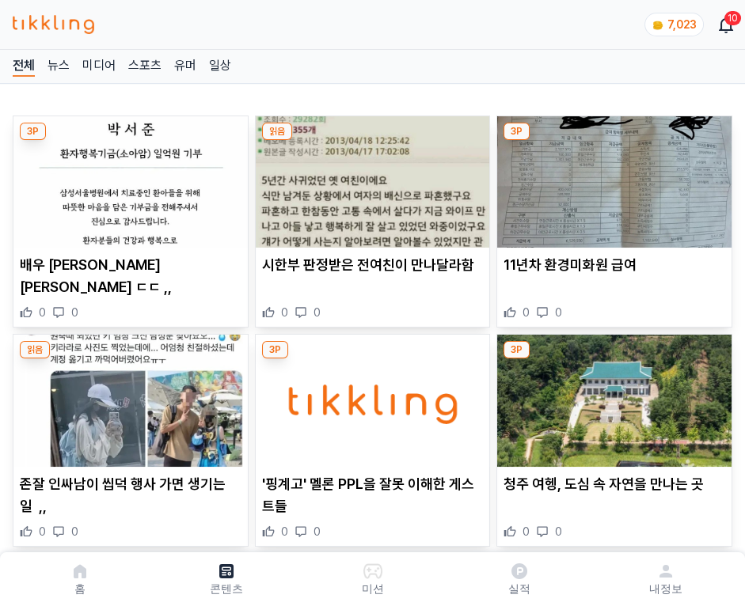
click at [611, 177] on img at bounding box center [614, 181] width 234 height 131
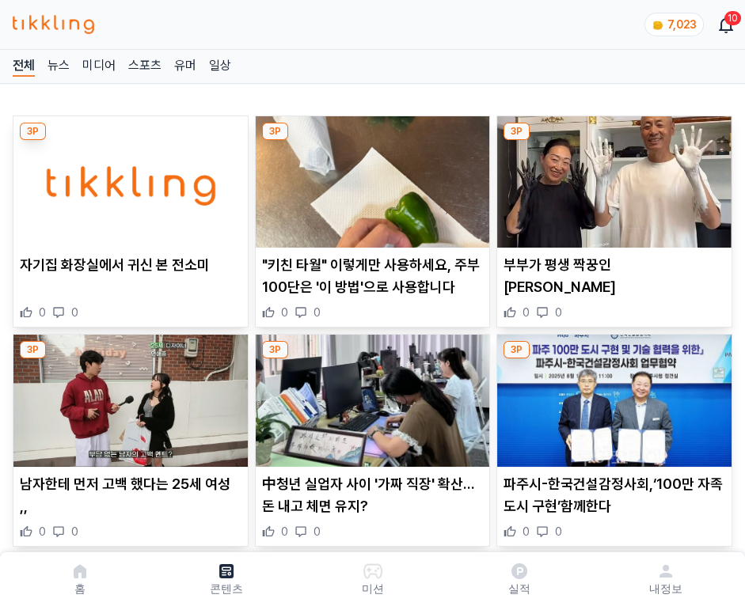
click at [611, 177] on img at bounding box center [614, 181] width 234 height 131
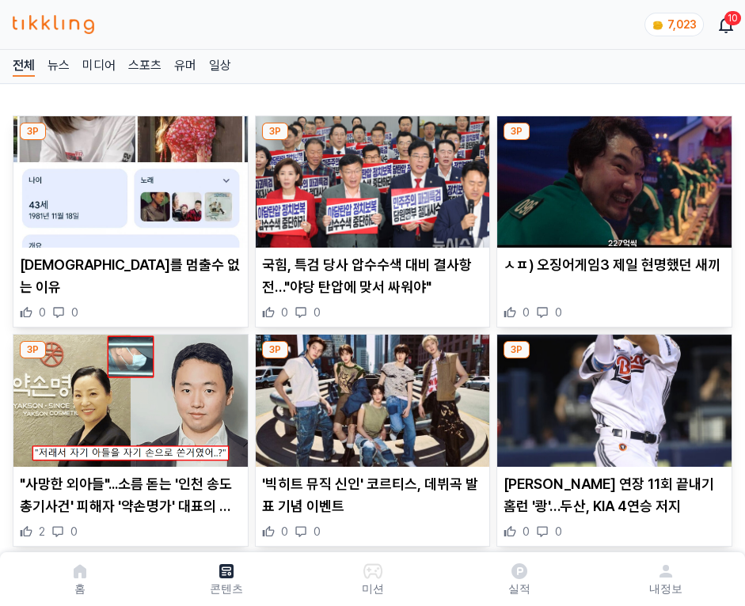
click at [611, 177] on img at bounding box center [614, 181] width 234 height 131
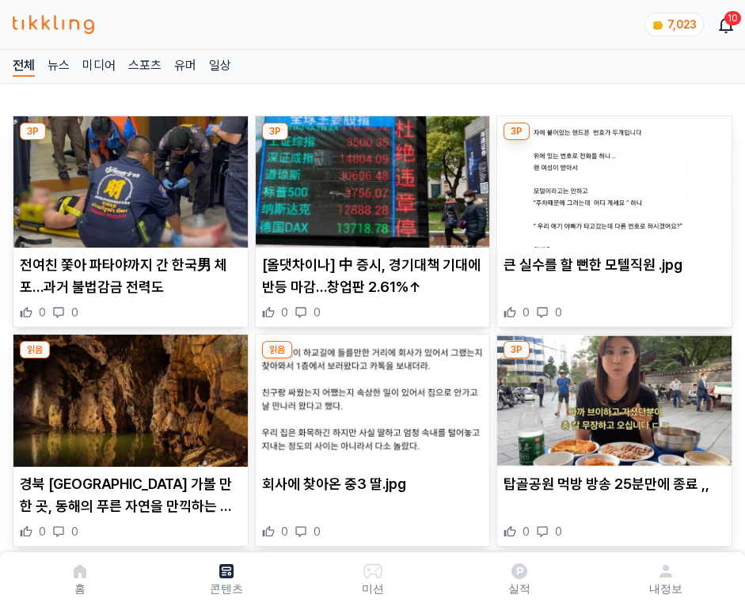
click at [611, 177] on img at bounding box center [614, 181] width 234 height 131
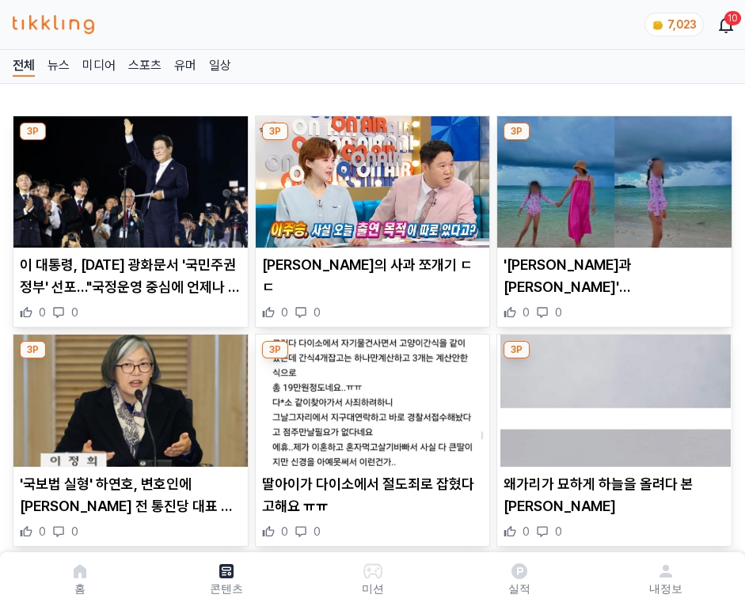
click at [611, 177] on img at bounding box center [614, 181] width 234 height 131
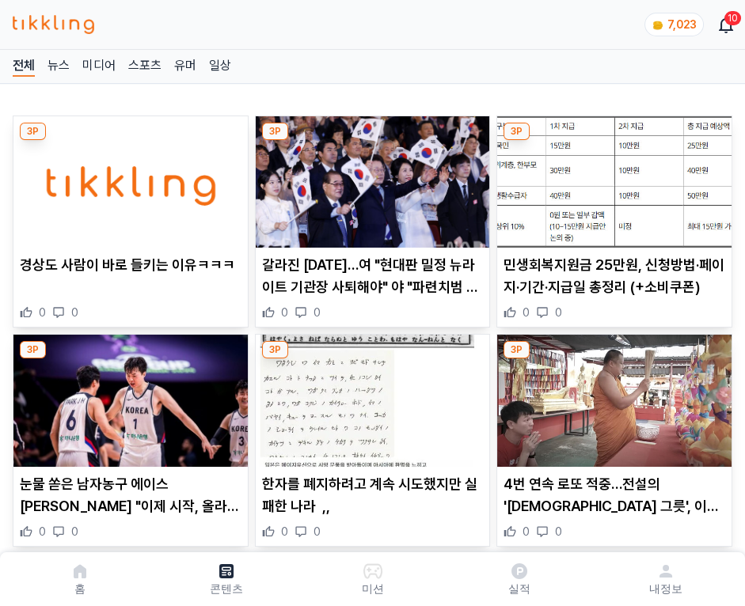
click at [611, 177] on img at bounding box center [614, 181] width 234 height 131
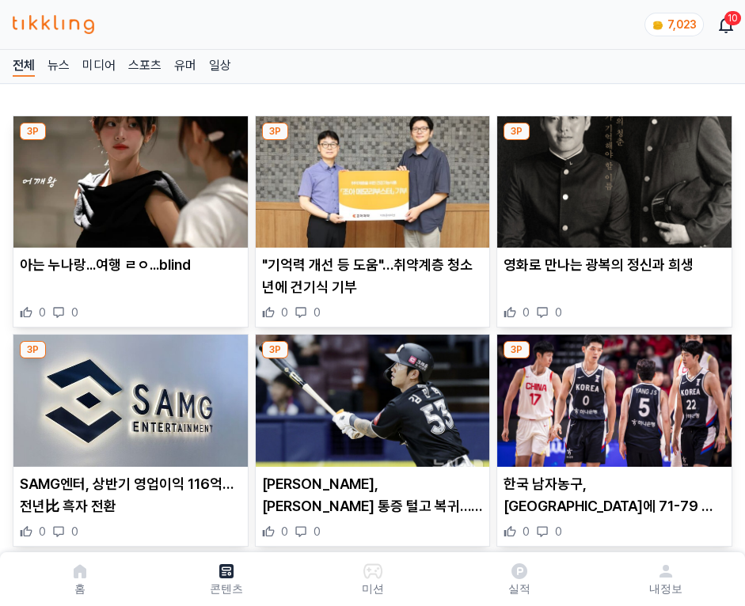
click at [611, 177] on img at bounding box center [614, 181] width 234 height 131
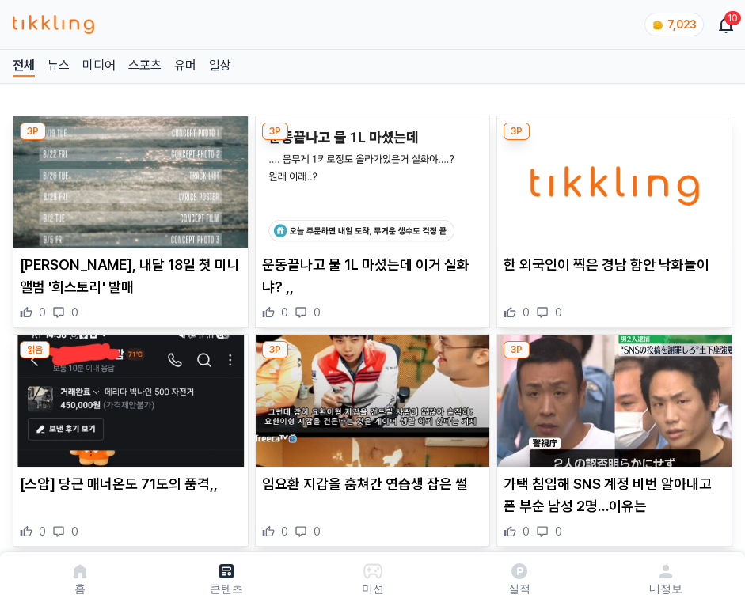
click at [611, 177] on img at bounding box center [614, 181] width 234 height 131
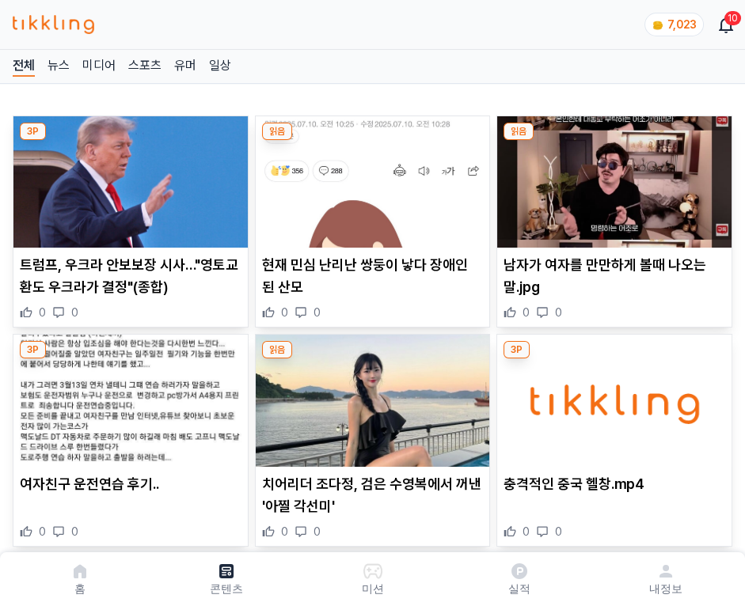
click at [611, 177] on img at bounding box center [614, 181] width 234 height 131
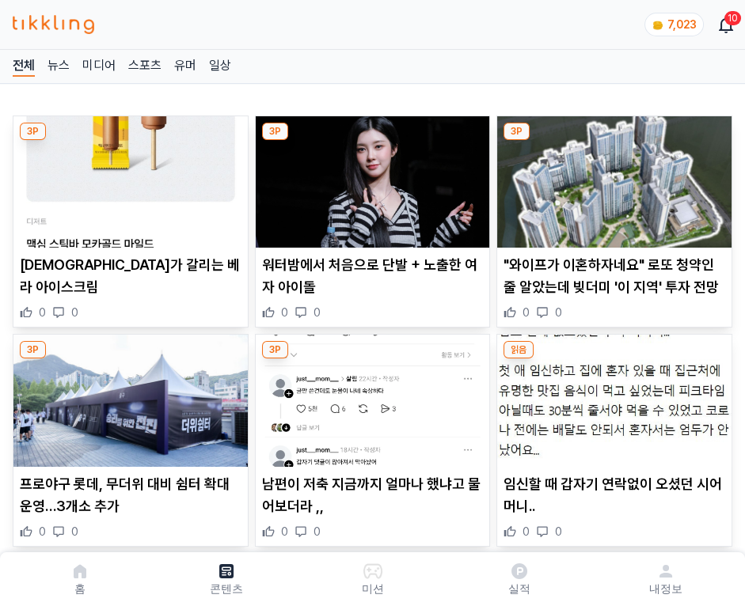
click at [611, 177] on img at bounding box center [614, 181] width 234 height 131
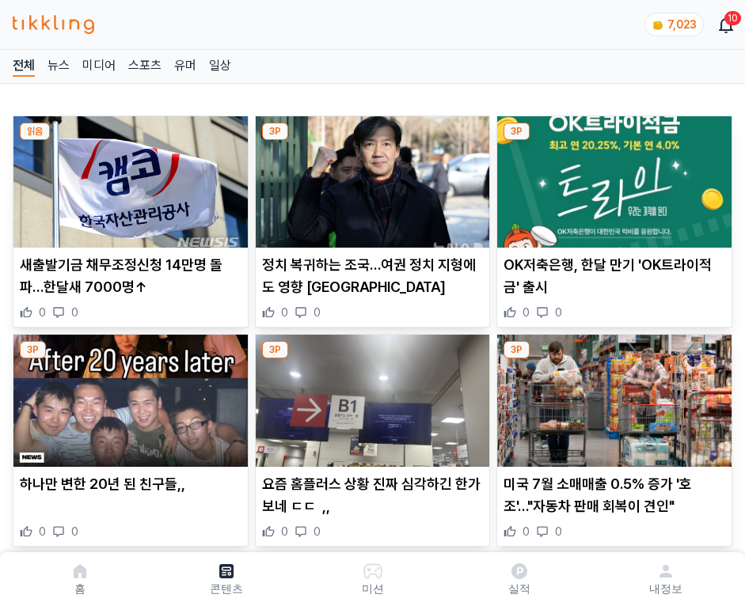
click at [611, 177] on img at bounding box center [614, 181] width 234 height 131
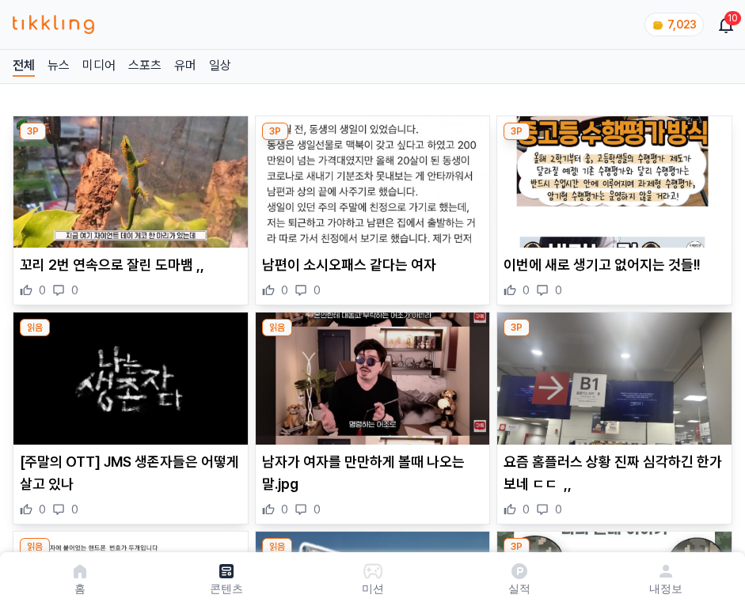
click at [611, 177] on img at bounding box center [614, 181] width 234 height 131
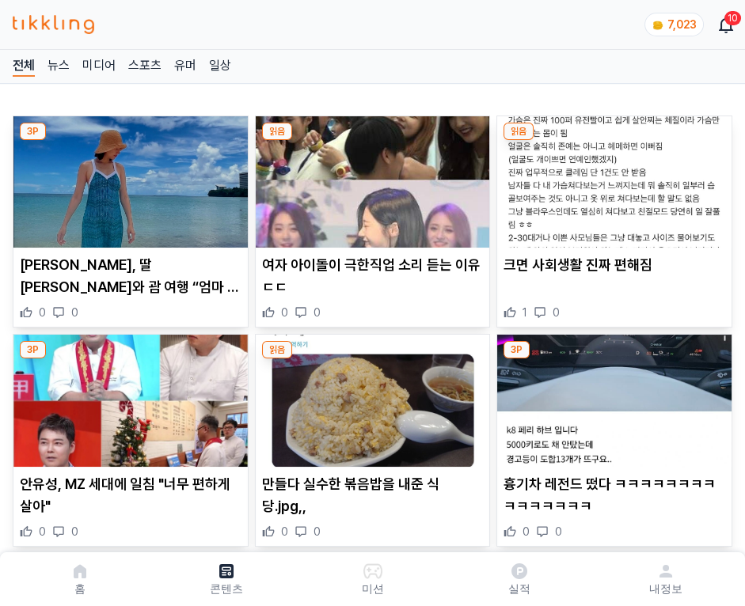
click at [611, 177] on img at bounding box center [614, 181] width 234 height 131
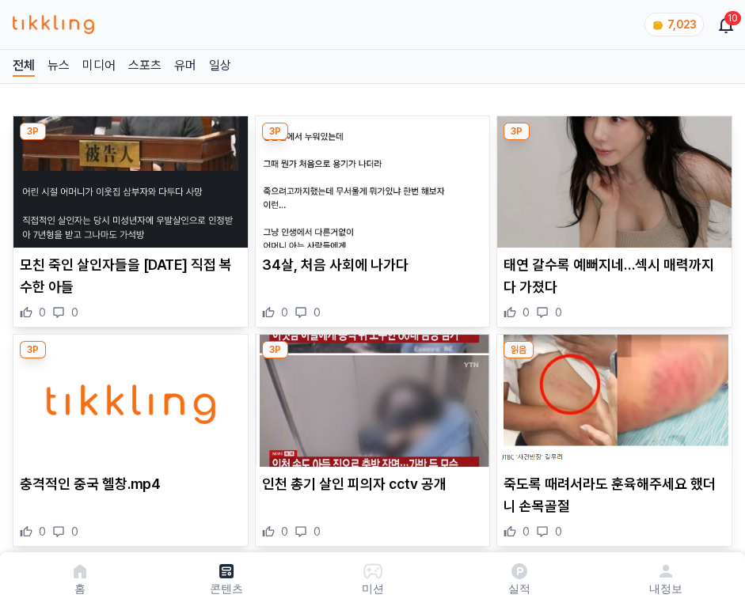
click at [611, 177] on img at bounding box center [614, 181] width 234 height 131
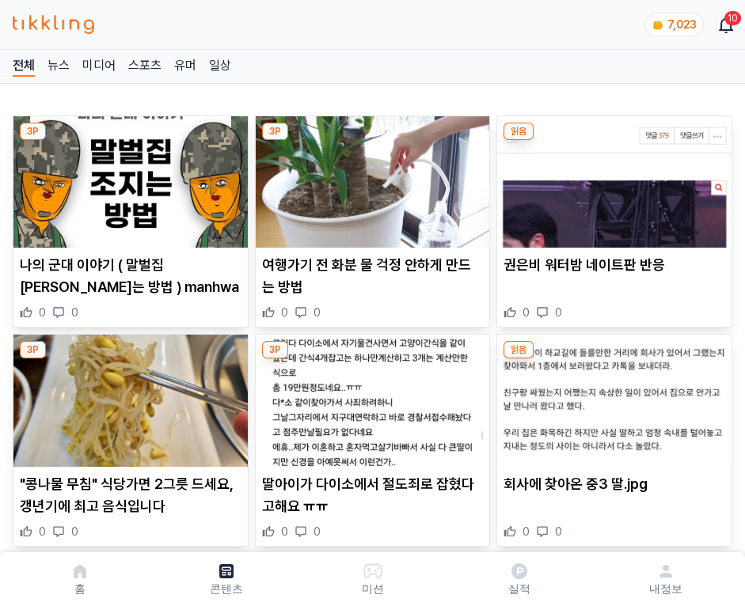
click at [611, 177] on img at bounding box center [614, 181] width 234 height 131
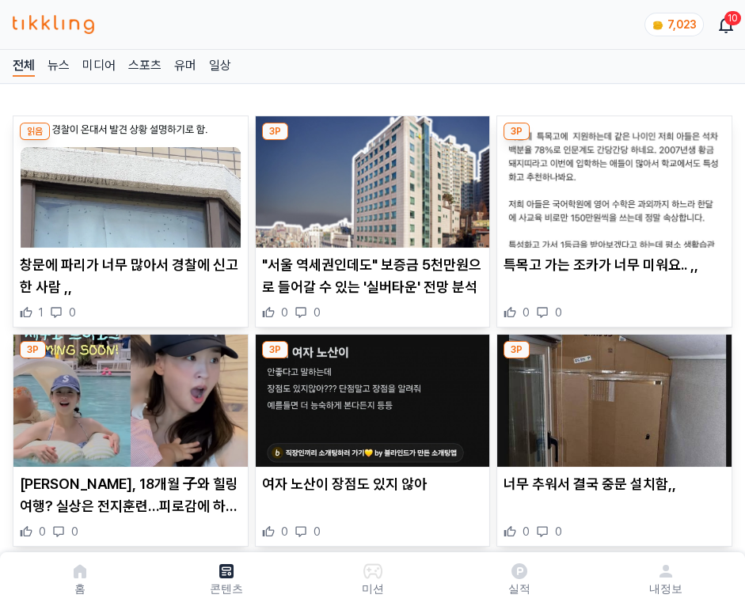
click at [611, 177] on img at bounding box center [614, 181] width 234 height 131
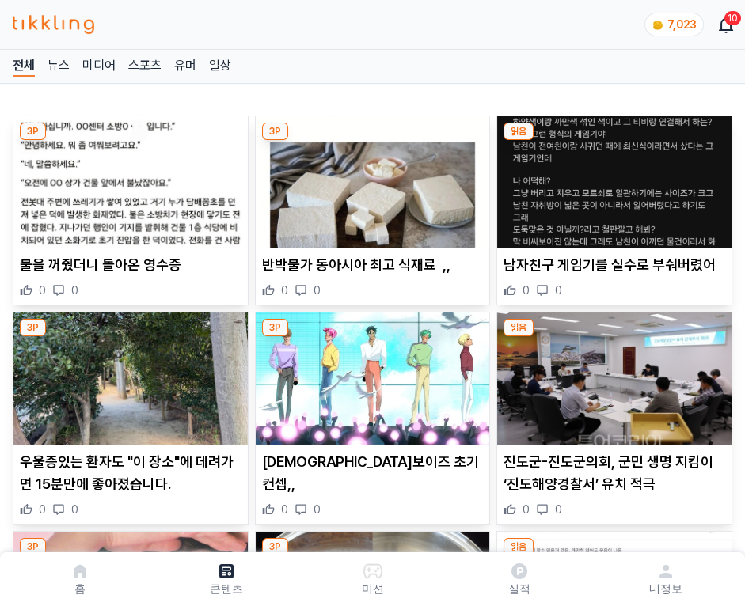
click at [611, 177] on img at bounding box center [614, 181] width 234 height 131
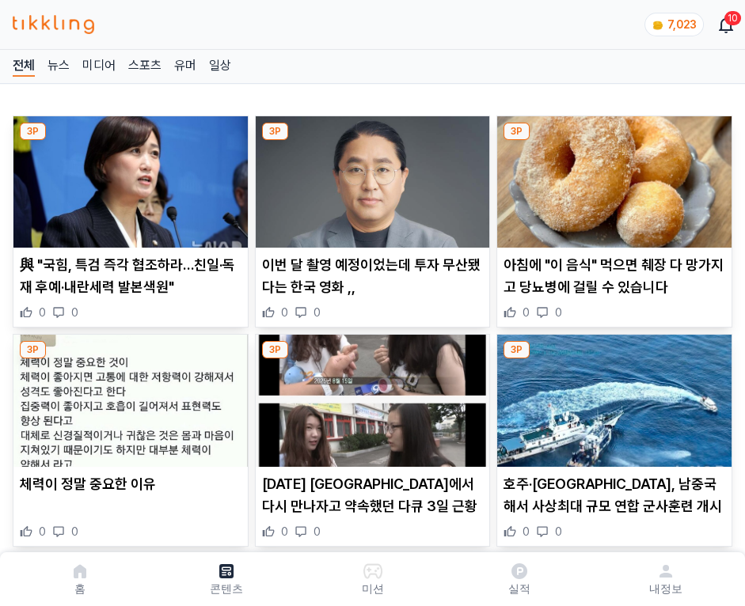
click at [611, 177] on img at bounding box center [614, 181] width 234 height 131
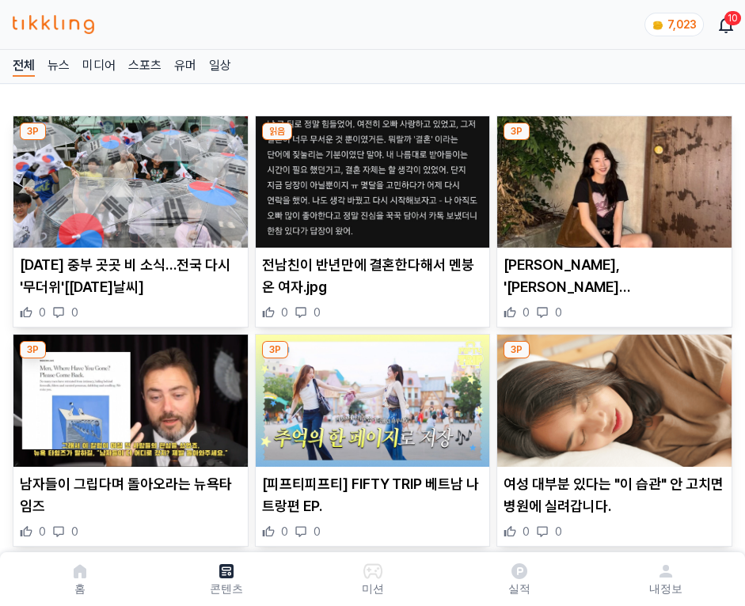
click at [611, 177] on img at bounding box center [614, 181] width 234 height 131
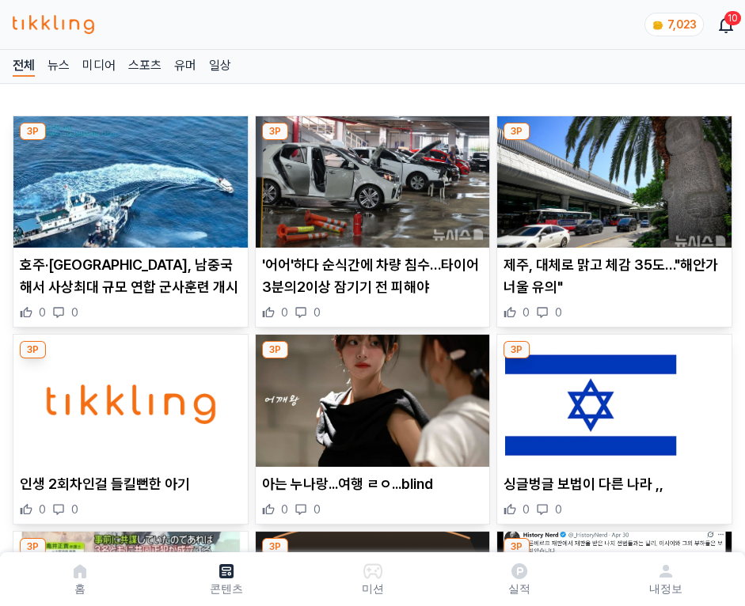
click at [611, 177] on img at bounding box center [614, 181] width 234 height 131
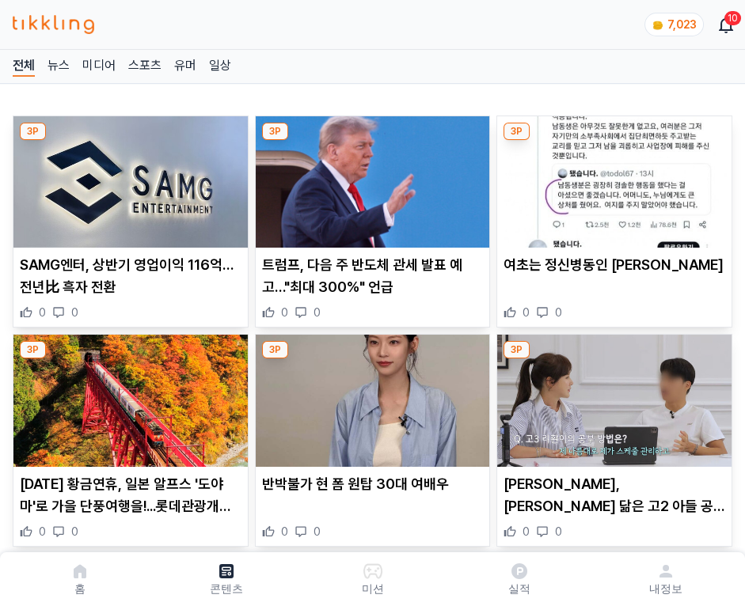
click at [611, 177] on img at bounding box center [614, 181] width 234 height 131
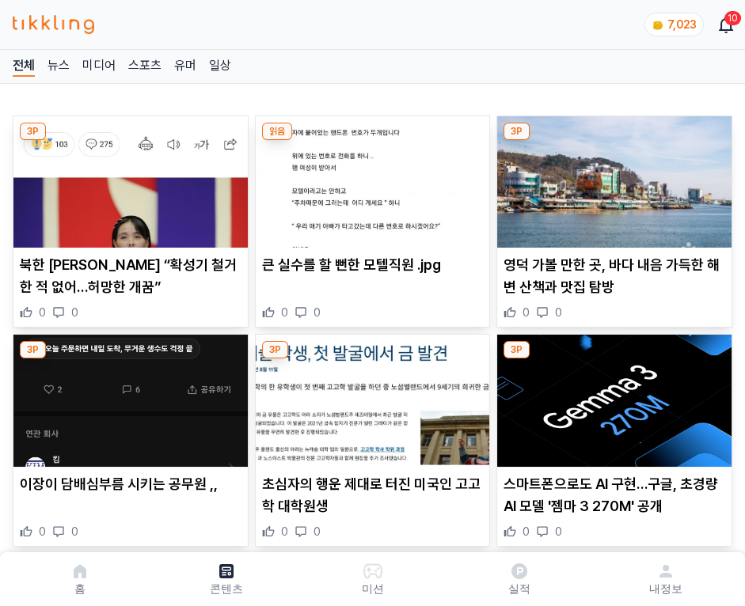
click at [611, 177] on img at bounding box center [614, 181] width 234 height 131
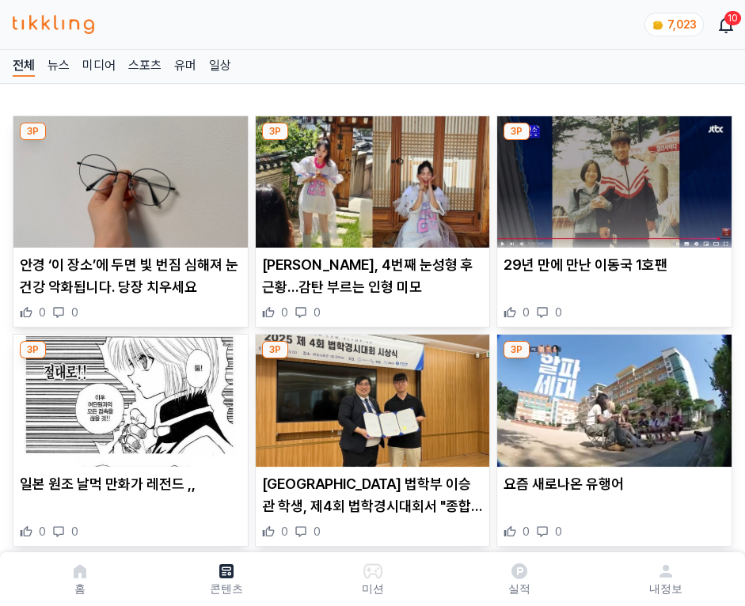
click at [611, 177] on img at bounding box center [614, 181] width 234 height 131
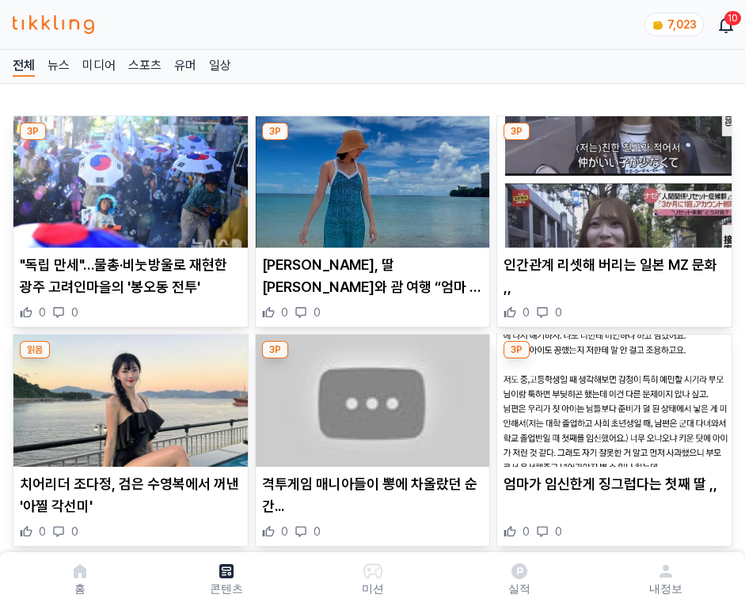
click at [611, 177] on img at bounding box center [614, 181] width 234 height 131
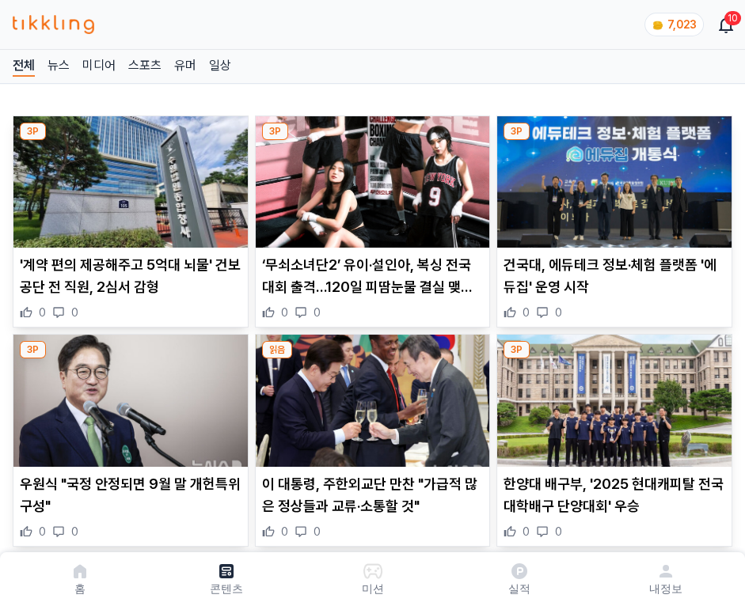
click at [611, 177] on img at bounding box center [614, 181] width 234 height 131
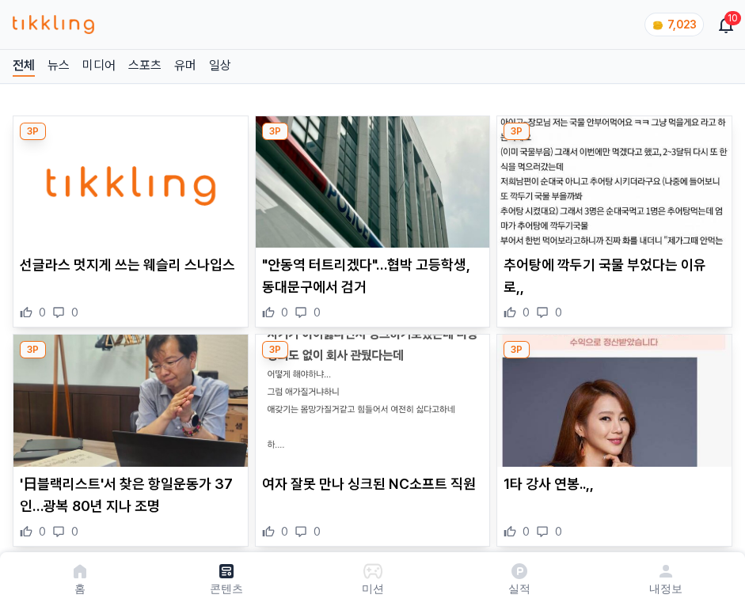
click at [611, 177] on img at bounding box center [614, 181] width 234 height 131
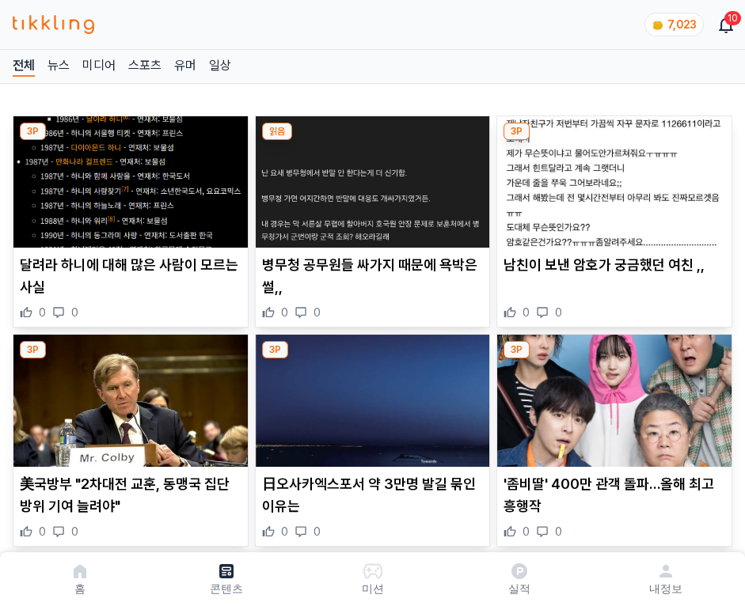
click at [611, 177] on img at bounding box center [614, 181] width 234 height 131
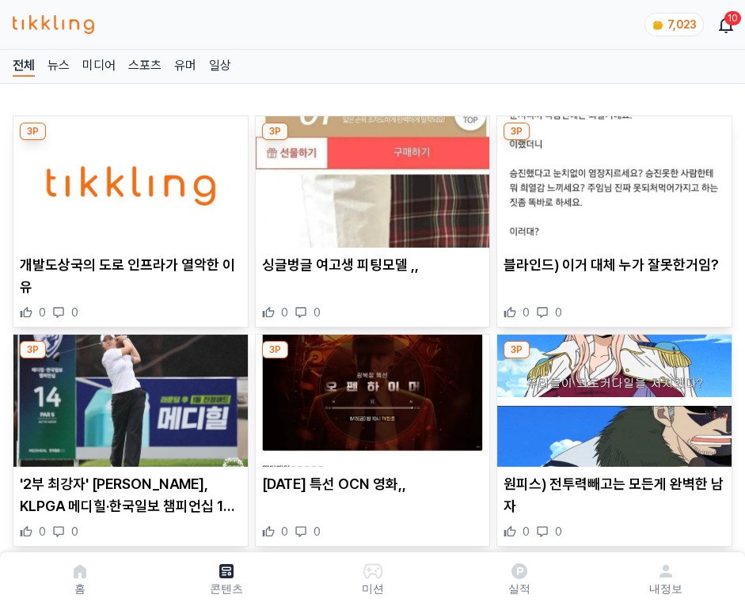
click at [611, 177] on img at bounding box center [614, 181] width 234 height 131
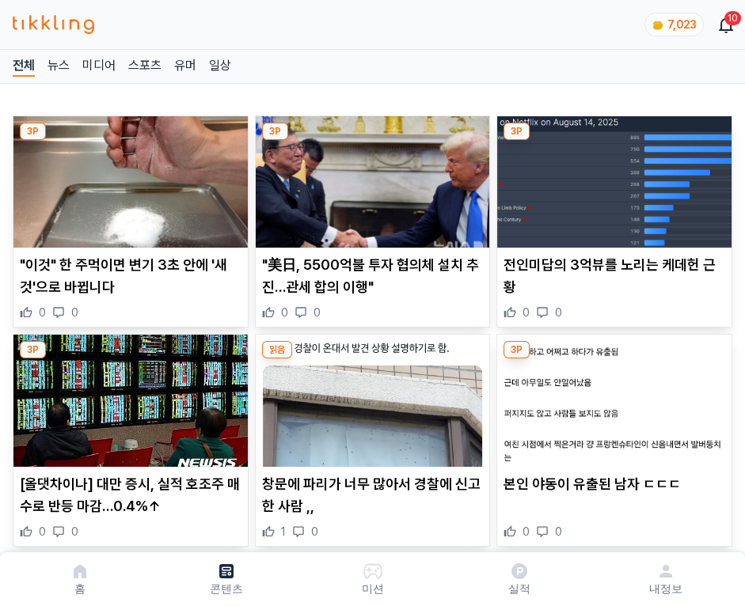
click at [611, 177] on img at bounding box center [614, 181] width 234 height 131
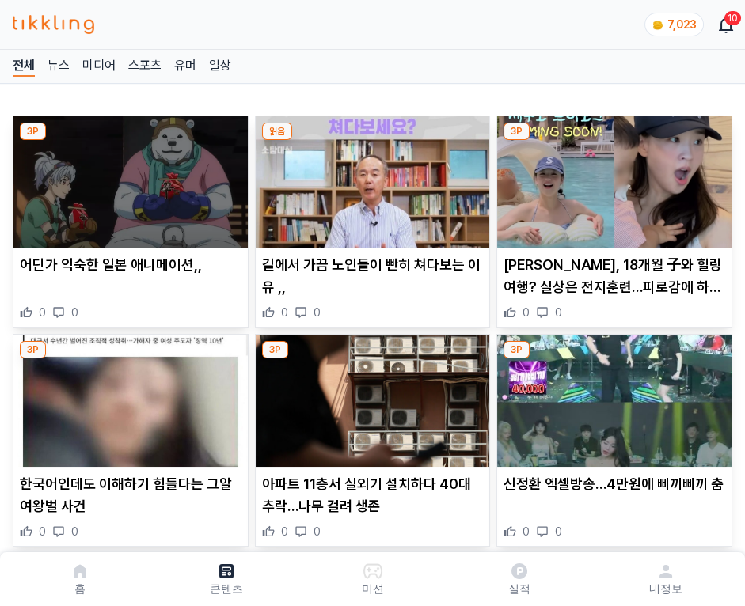
click at [611, 177] on img at bounding box center [614, 181] width 234 height 131
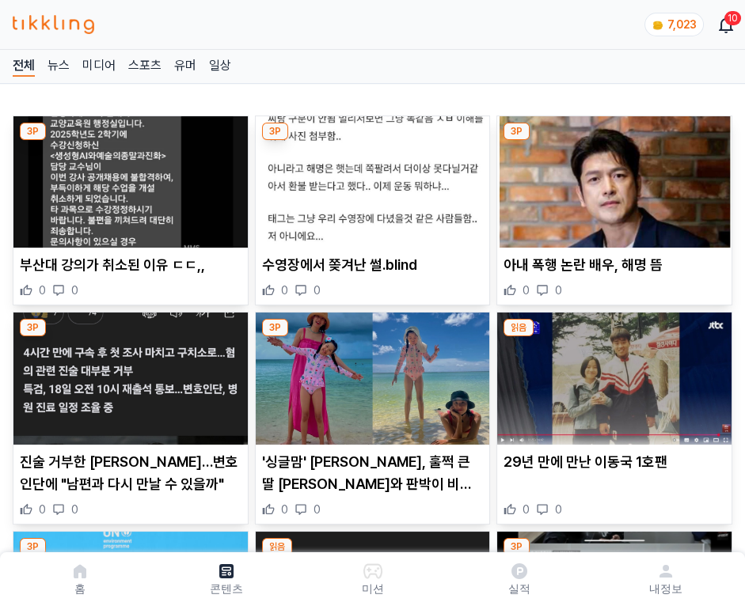
click at [611, 177] on img at bounding box center [614, 181] width 234 height 131
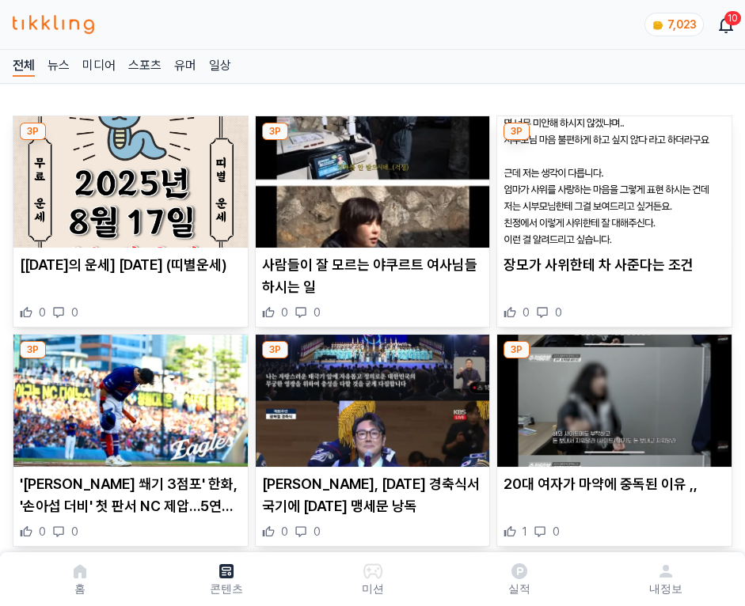
click at [611, 177] on img at bounding box center [614, 181] width 234 height 131
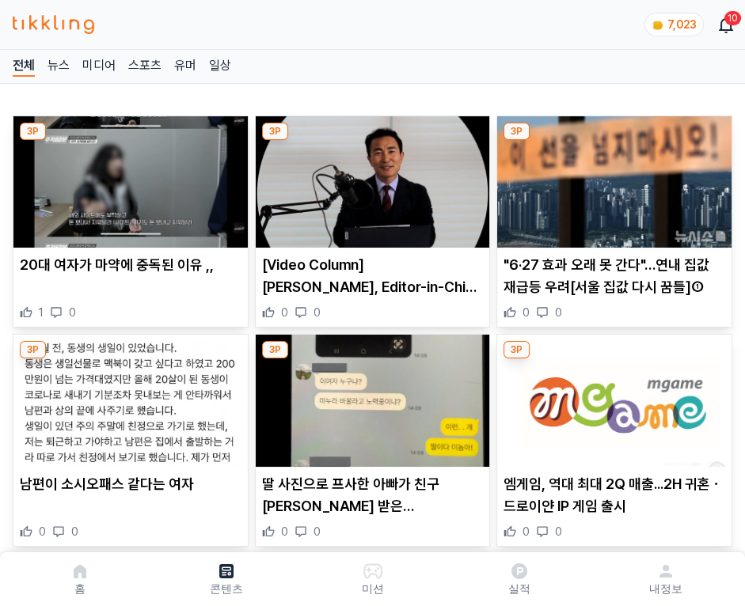
click at [611, 177] on img at bounding box center [614, 181] width 234 height 131
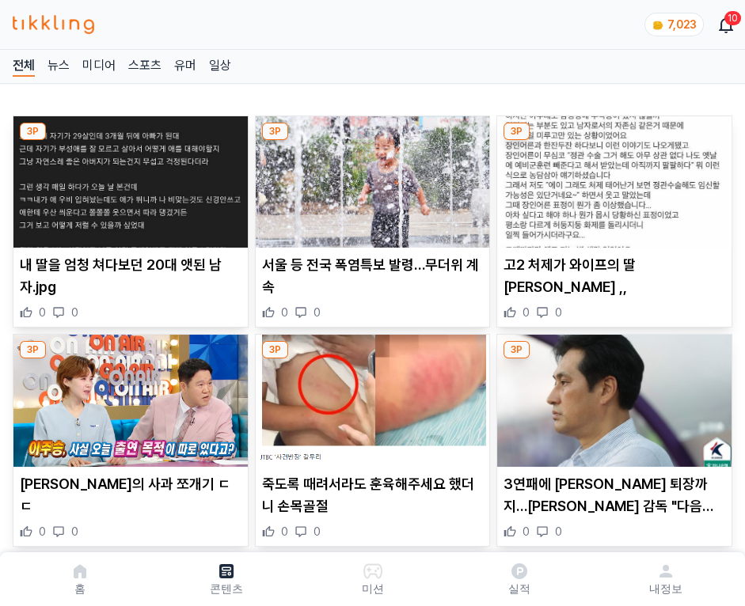
click at [611, 177] on img at bounding box center [614, 181] width 234 height 131
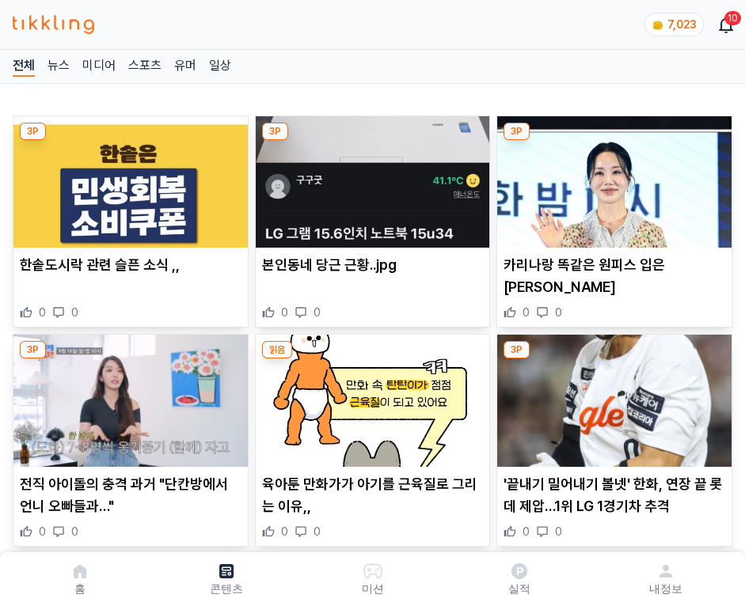
click at [611, 177] on img at bounding box center [614, 181] width 234 height 131
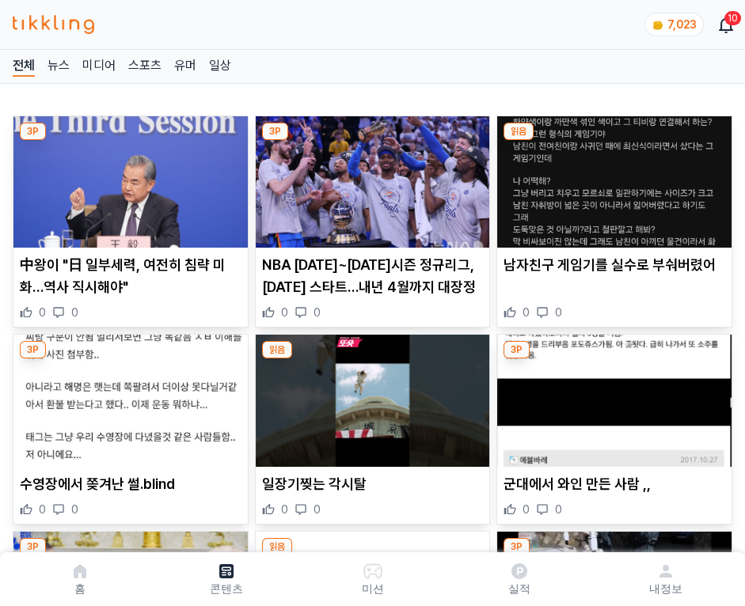
click at [611, 177] on img at bounding box center [614, 181] width 234 height 131
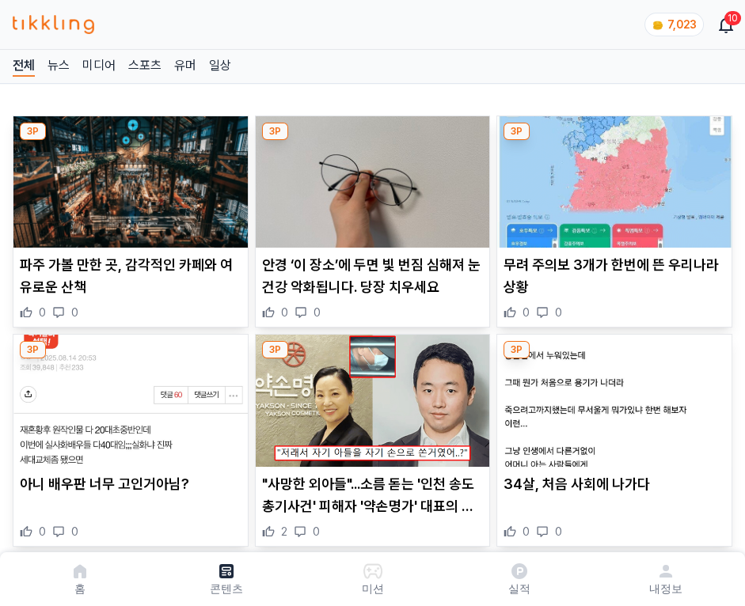
click at [611, 177] on img at bounding box center [614, 181] width 234 height 131
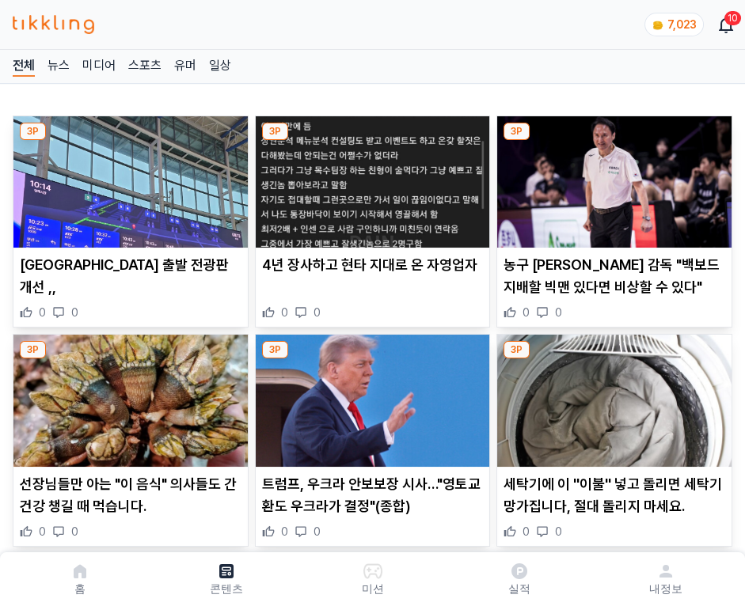
click at [611, 177] on img at bounding box center [614, 181] width 234 height 131
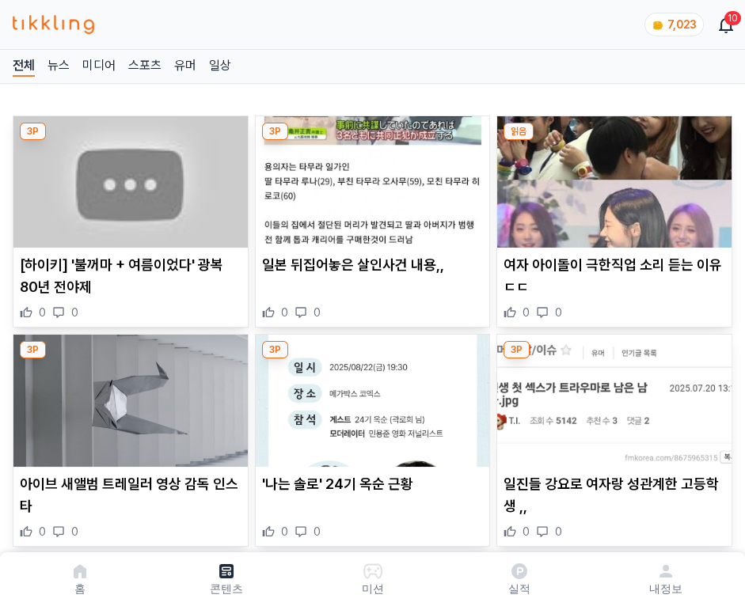
click at [611, 177] on img at bounding box center [614, 181] width 234 height 131
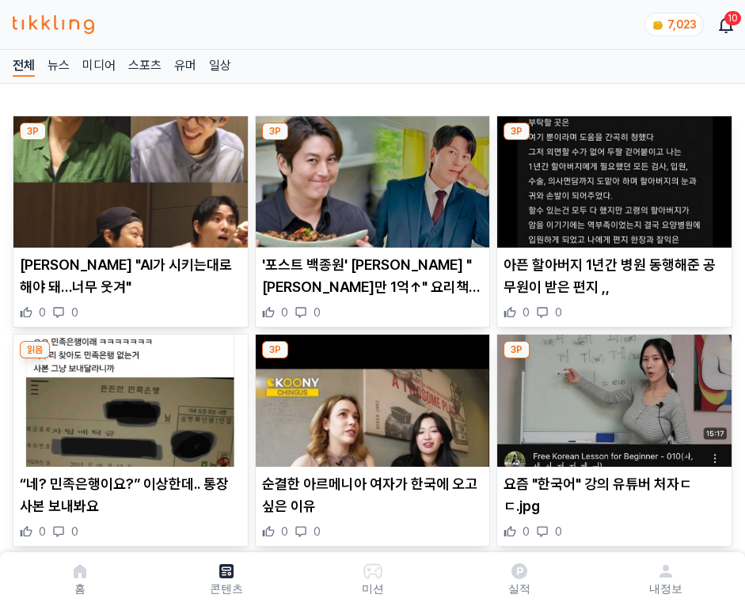
click at [611, 177] on img at bounding box center [614, 181] width 234 height 131
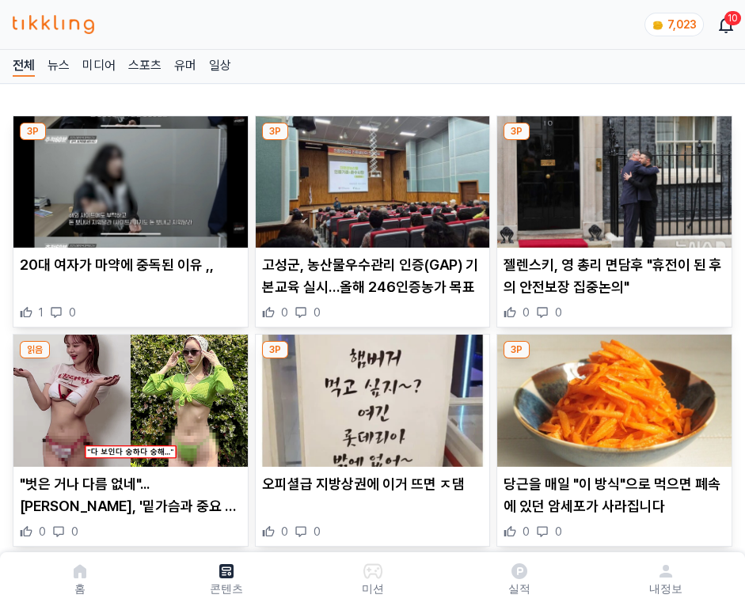
click at [611, 177] on img at bounding box center [614, 181] width 234 height 131
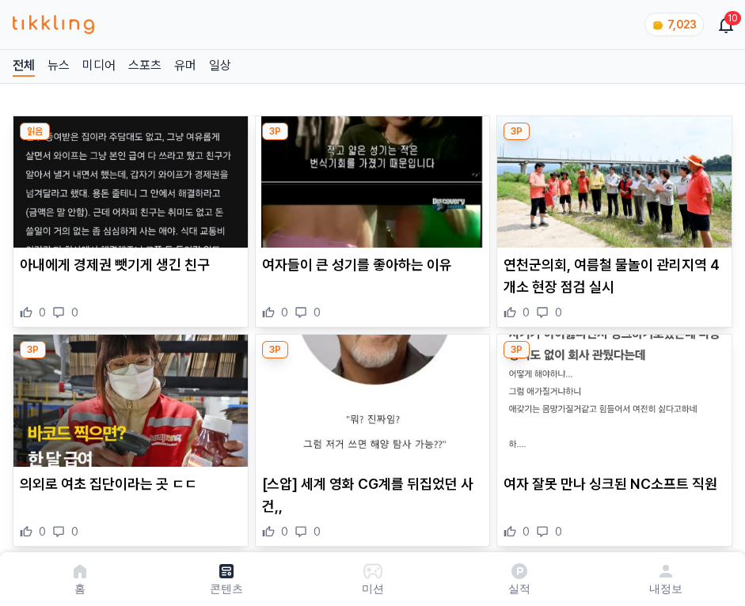
click at [611, 177] on img at bounding box center [614, 181] width 234 height 131
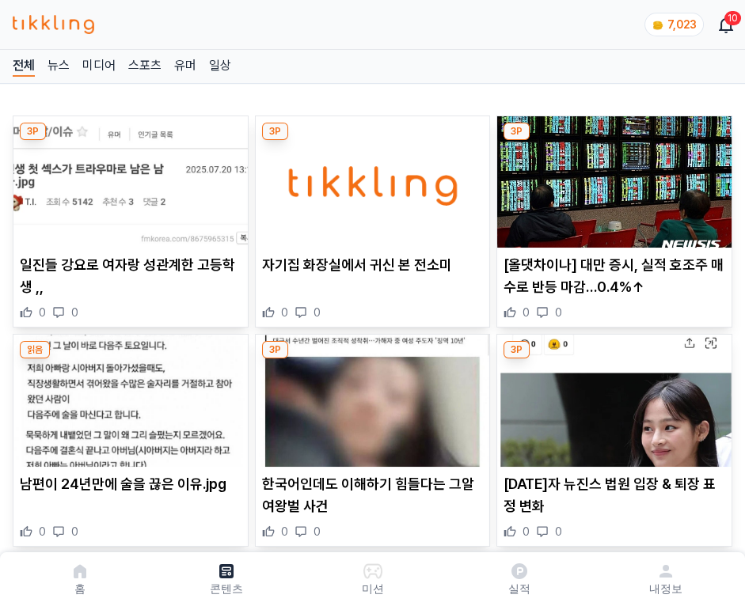
click at [611, 177] on img at bounding box center [614, 181] width 234 height 131
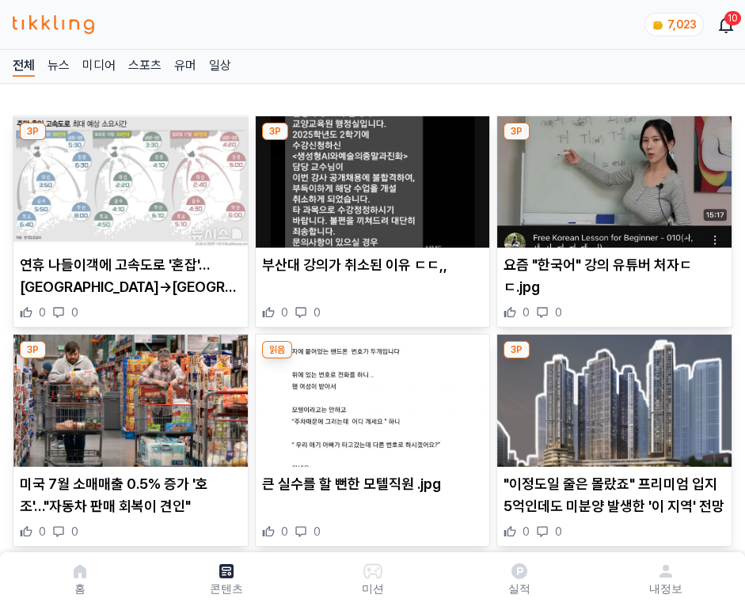
click at [611, 177] on img at bounding box center [614, 181] width 234 height 131
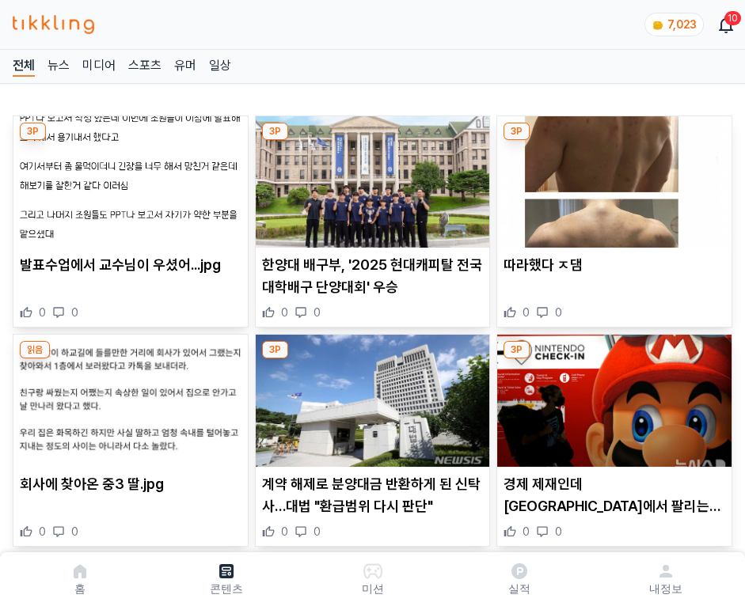
click at [611, 177] on img at bounding box center [614, 181] width 234 height 131
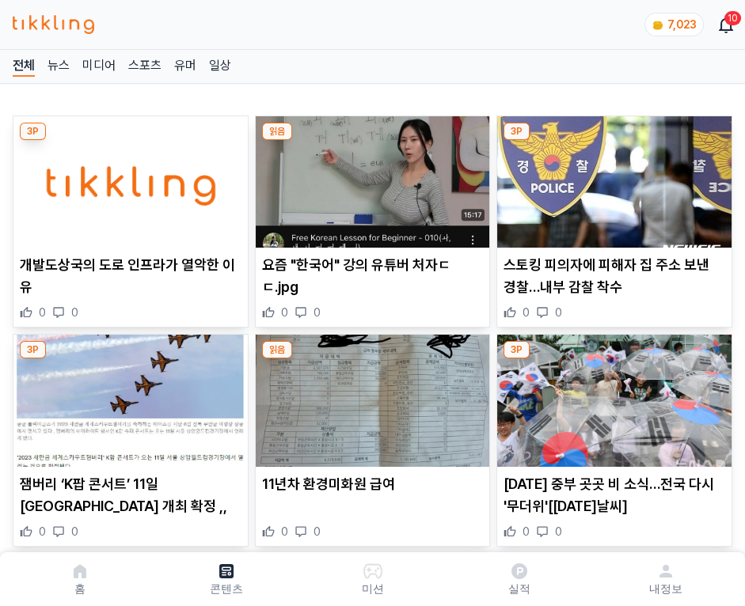
click at [611, 177] on img at bounding box center [614, 181] width 234 height 131
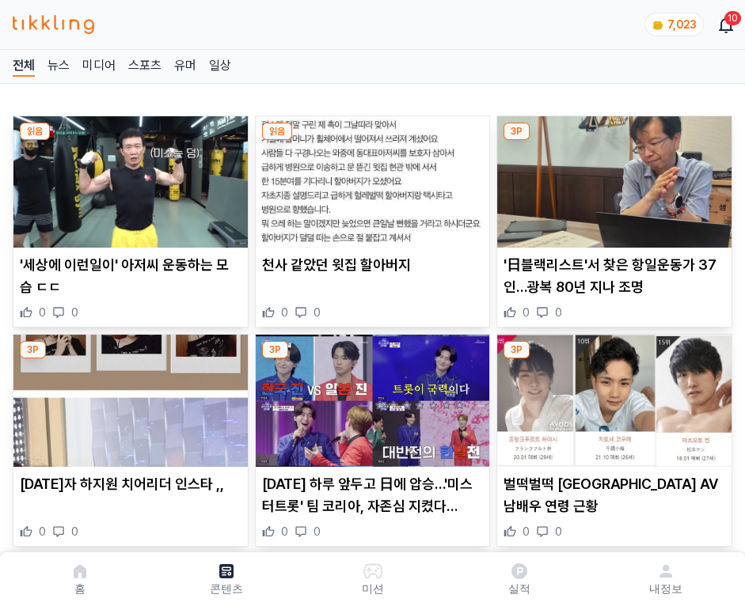
click at [611, 177] on img at bounding box center [614, 181] width 234 height 131
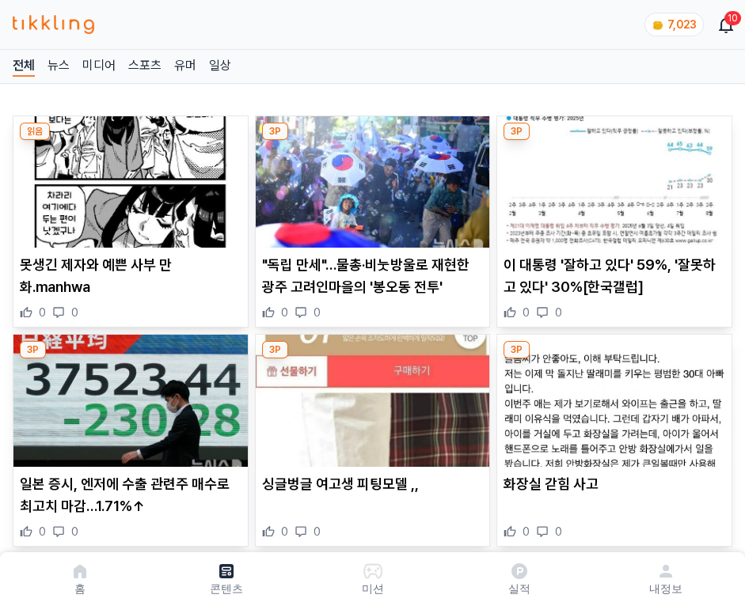
click at [611, 177] on img at bounding box center [614, 181] width 234 height 131
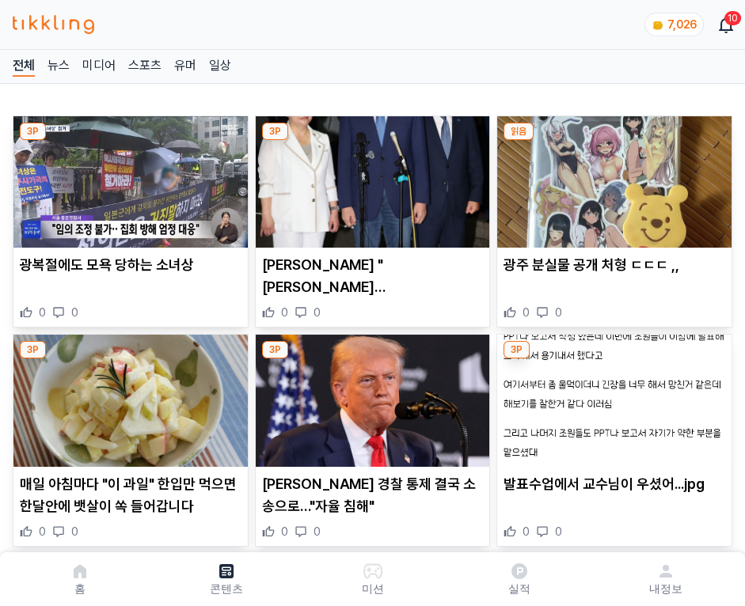
click at [611, 177] on img at bounding box center [614, 181] width 234 height 131
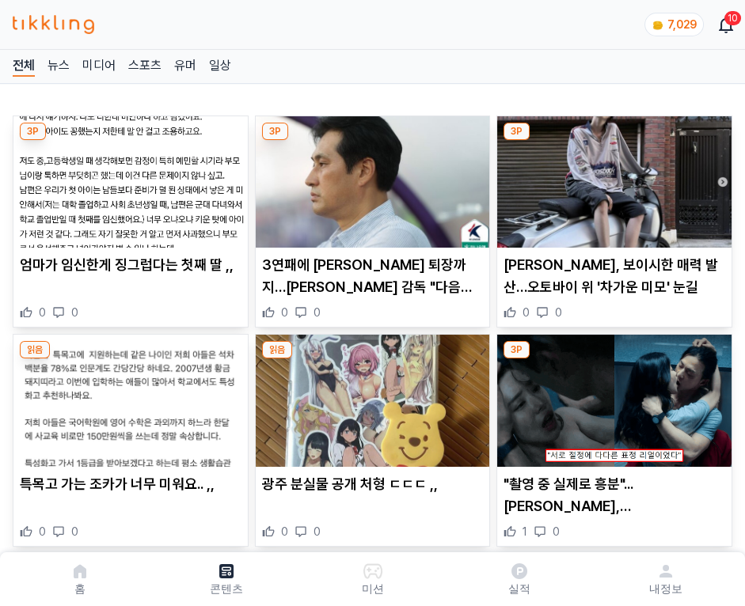
click at [611, 177] on img at bounding box center [614, 181] width 234 height 131
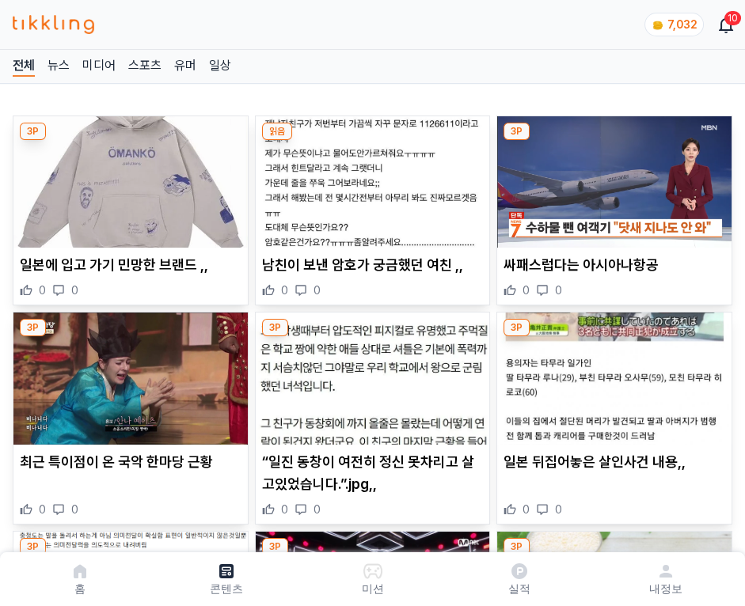
click at [611, 177] on img at bounding box center [614, 181] width 234 height 131
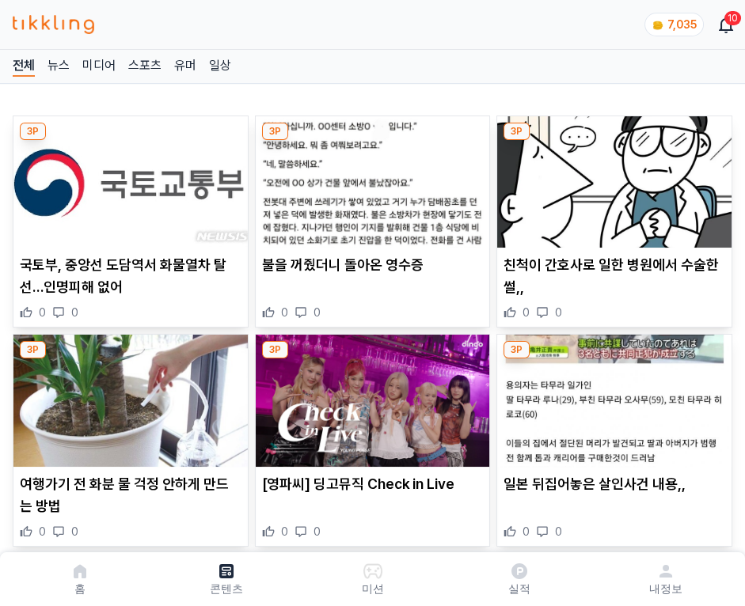
click at [611, 177] on img at bounding box center [614, 181] width 234 height 131
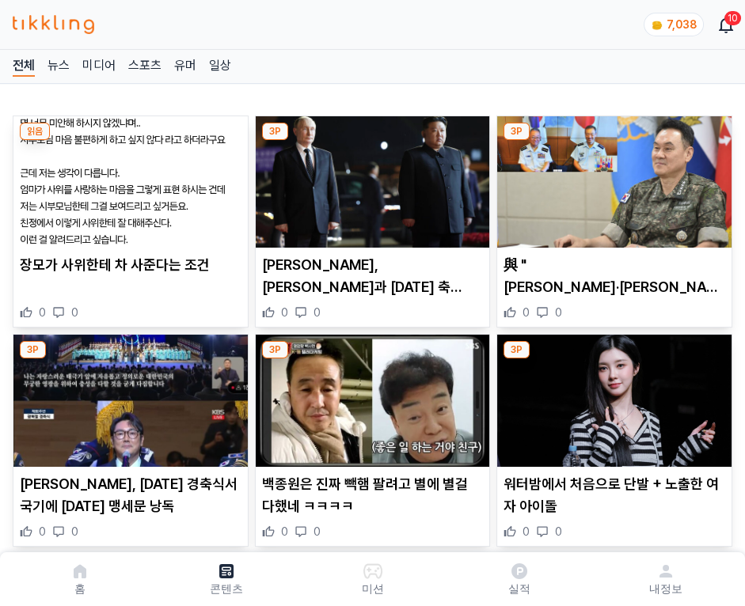
click at [611, 177] on img at bounding box center [614, 181] width 234 height 131
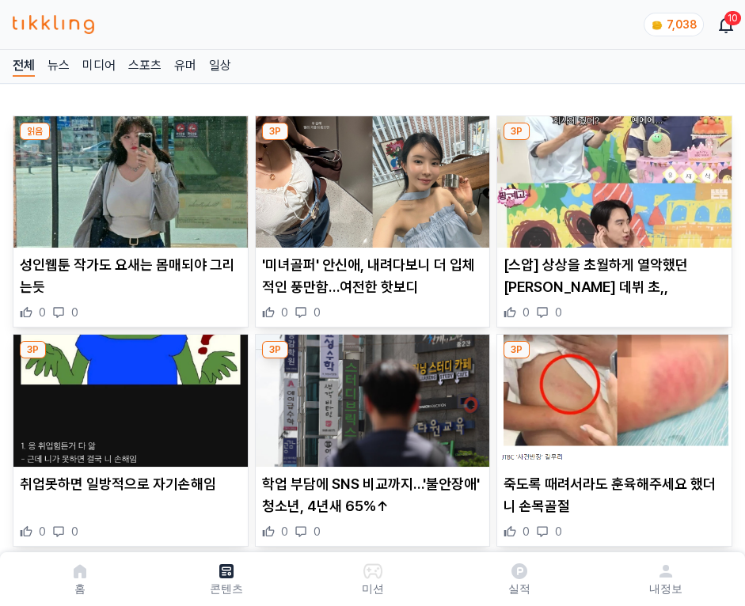
click at [611, 177] on img at bounding box center [614, 181] width 234 height 131
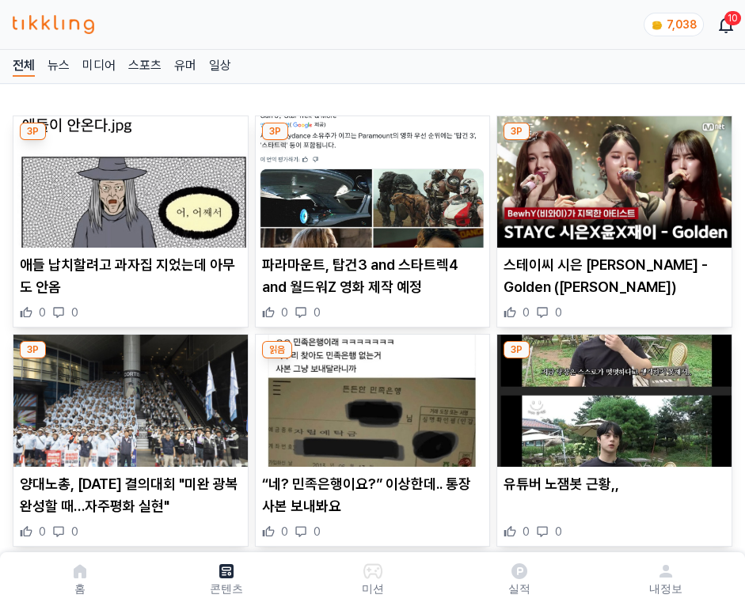
click img
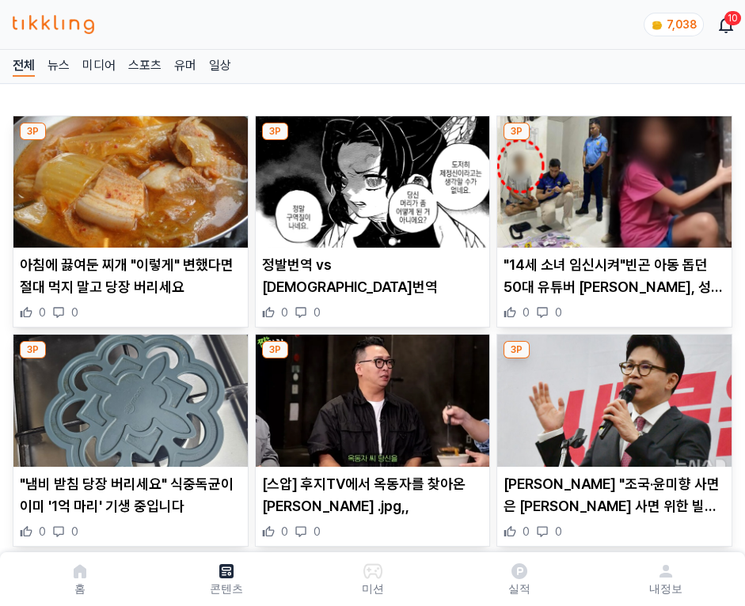
click at [611, 177] on img at bounding box center [614, 181] width 234 height 131
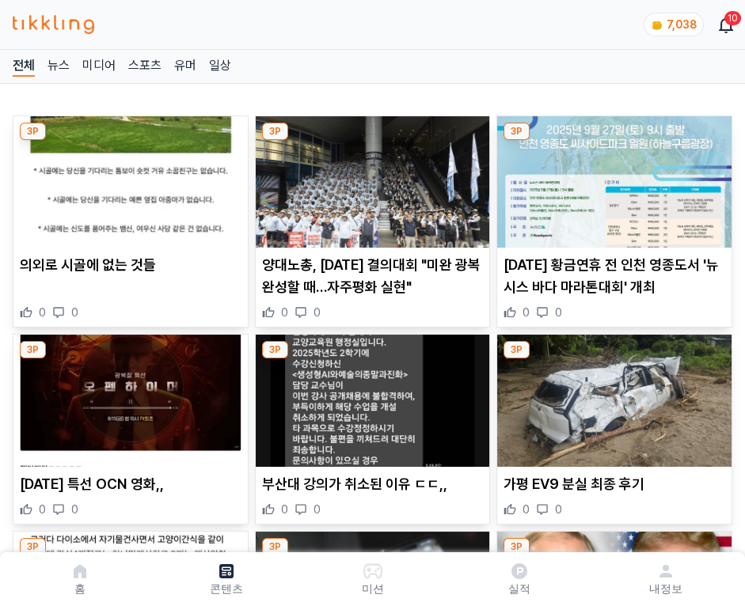
click at [611, 177] on img at bounding box center [614, 181] width 234 height 131
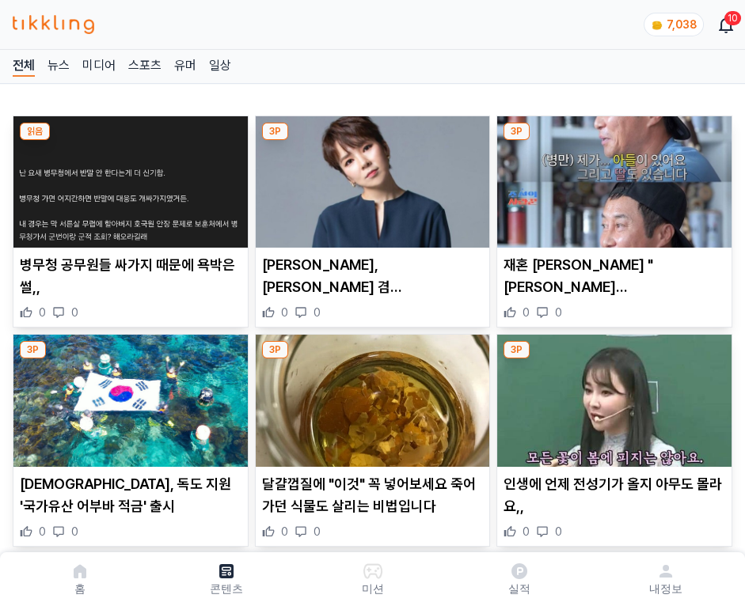
click at [611, 177] on img at bounding box center [614, 181] width 234 height 131
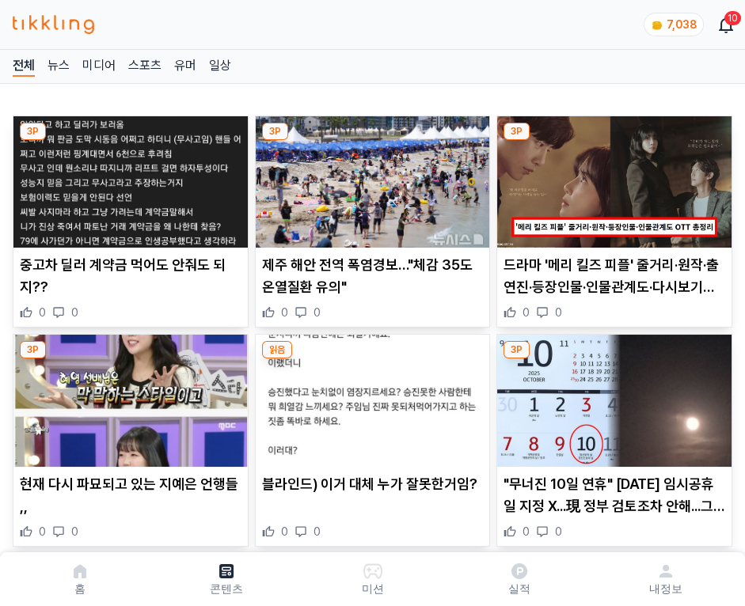
click at [611, 177] on img at bounding box center [614, 181] width 234 height 131
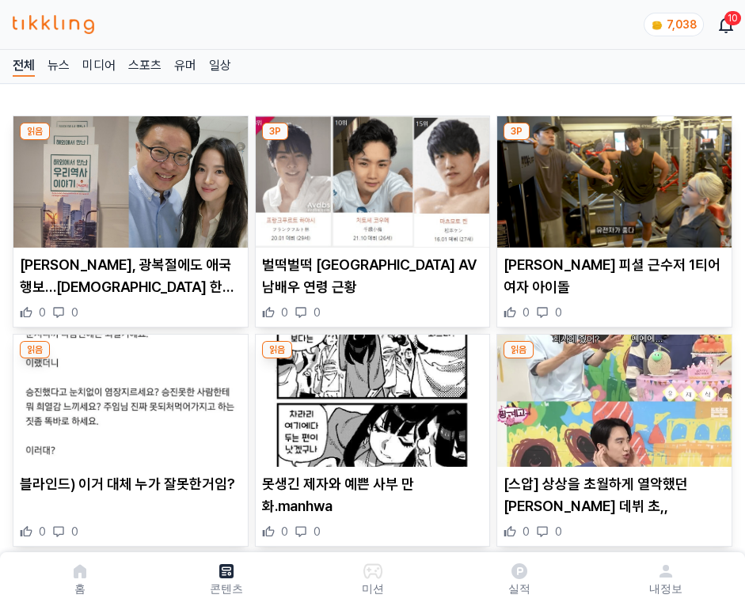
click at [611, 177] on img at bounding box center [614, 181] width 234 height 131
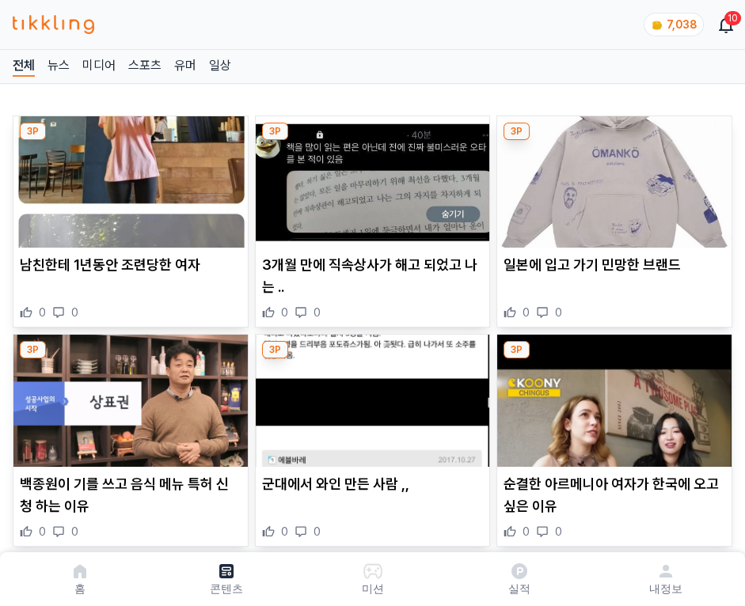
click at [611, 177] on img at bounding box center [614, 181] width 234 height 131
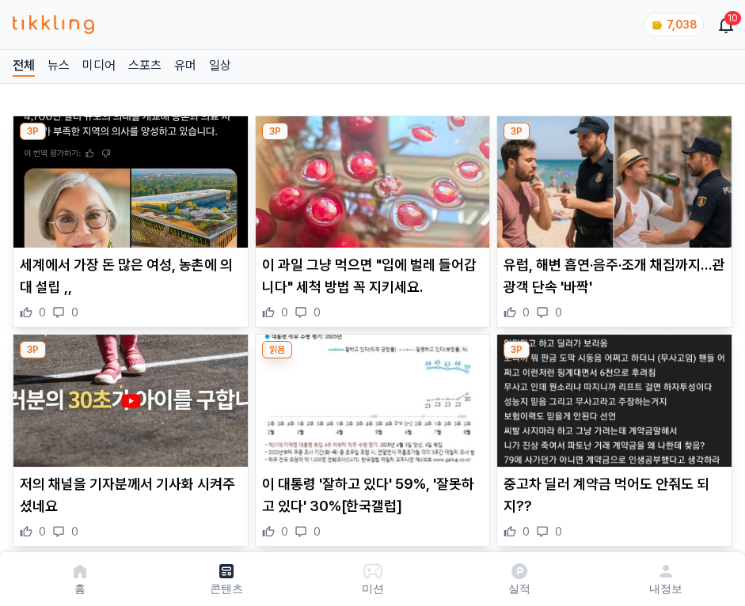
click at [611, 177] on img at bounding box center [614, 181] width 234 height 131
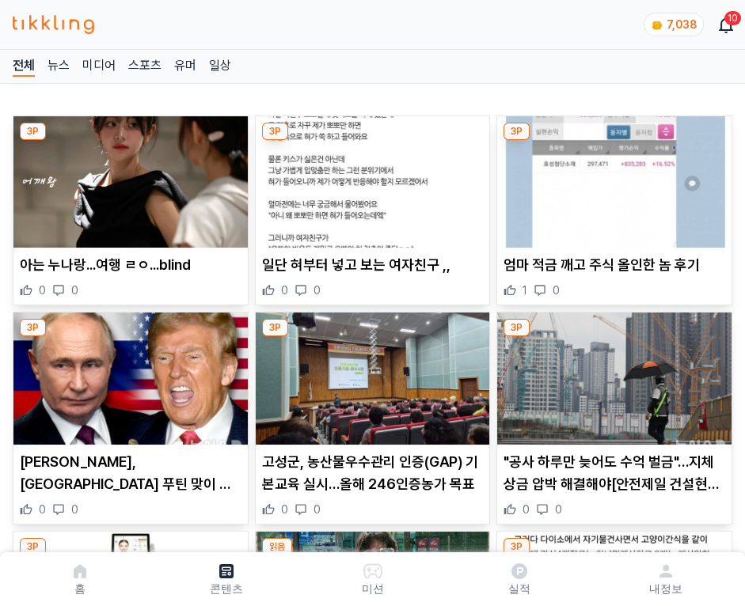
click at [611, 177] on img at bounding box center [614, 181] width 234 height 131
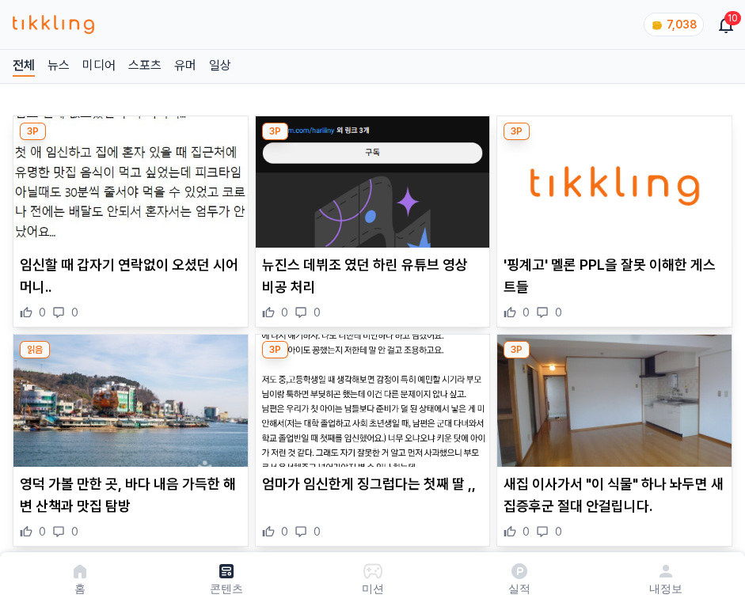
click at [611, 177] on img at bounding box center [614, 181] width 234 height 131
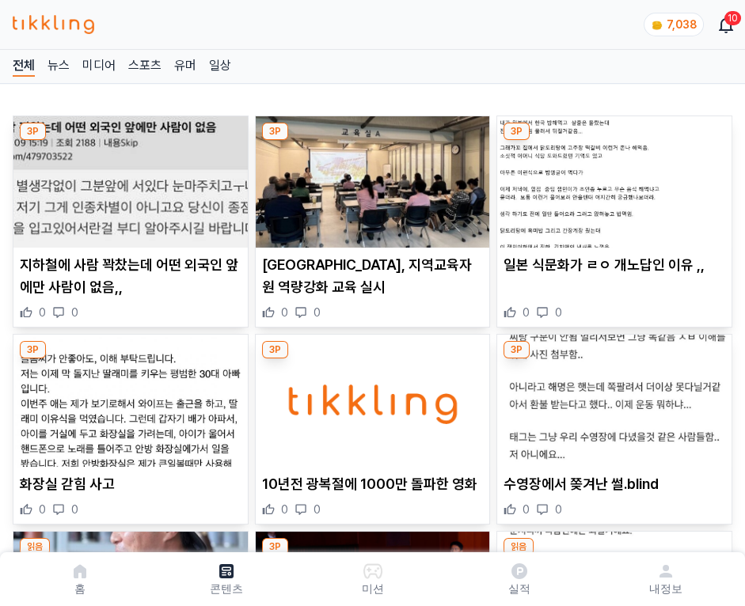
click at [611, 177] on img at bounding box center [614, 181] width 234 height 131
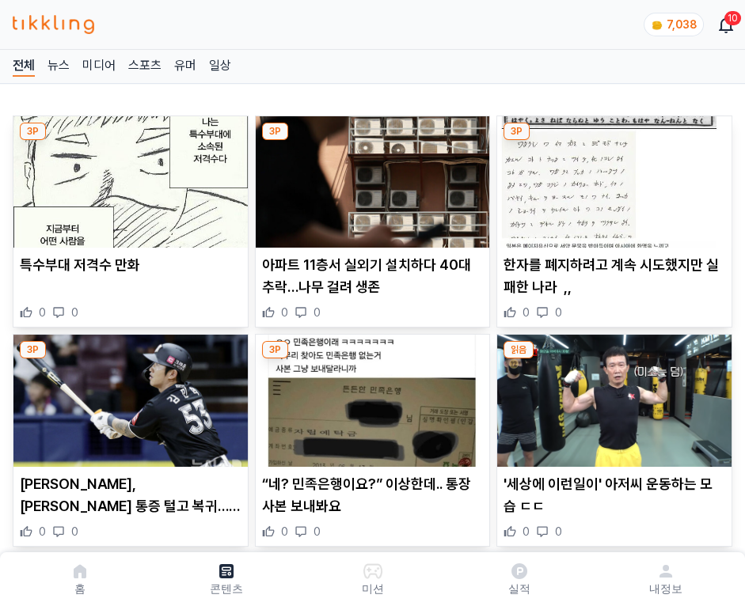
click at [611, 177] on img at bounding box center [614, 181] width 234 height 131
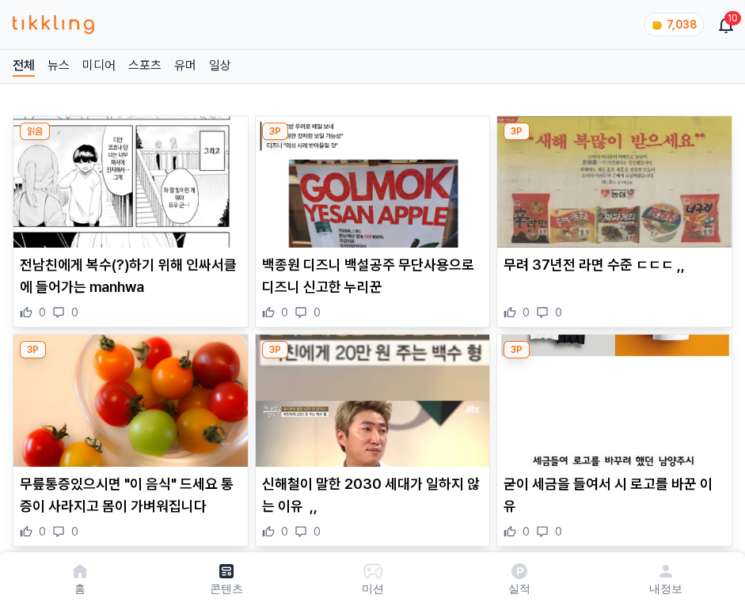
click at [611, 177] on img at bounding box center [614, 181] width 234 height 131
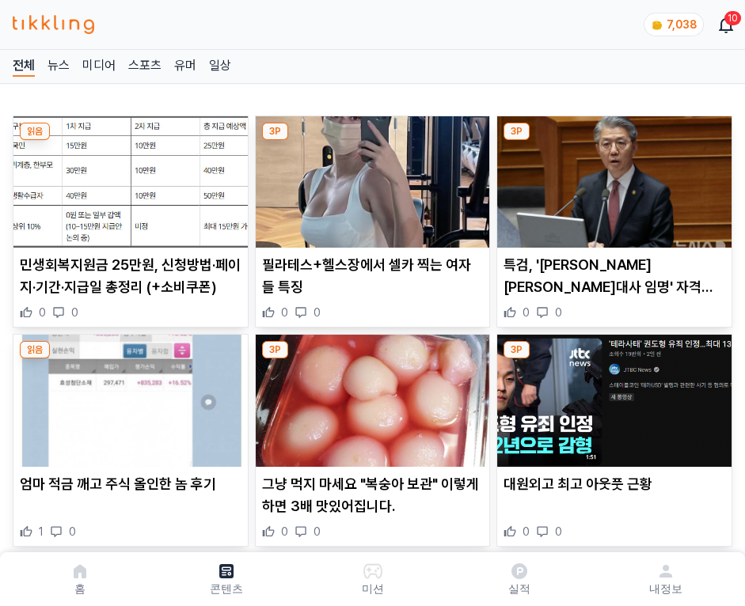
click at [611, 177] on img at bounding box center [614, 181] width 234 height 131
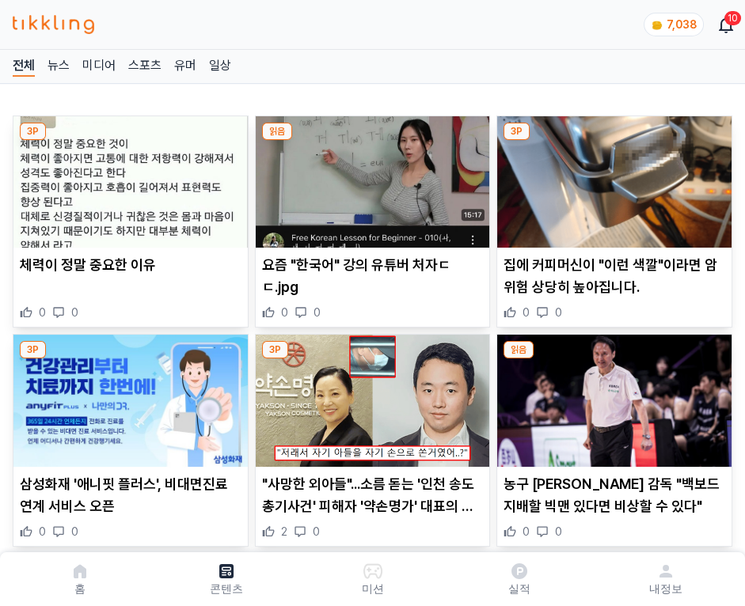
click at [611, 177] on img at bounding box center [614, 181] width 234 height 131
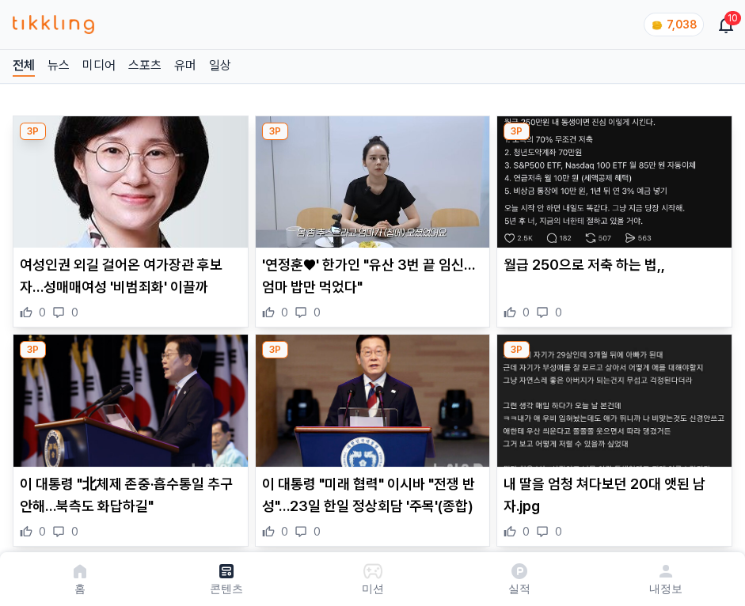
click at [611, 177] on img at bounding box center [614, 181] width 234 height 131
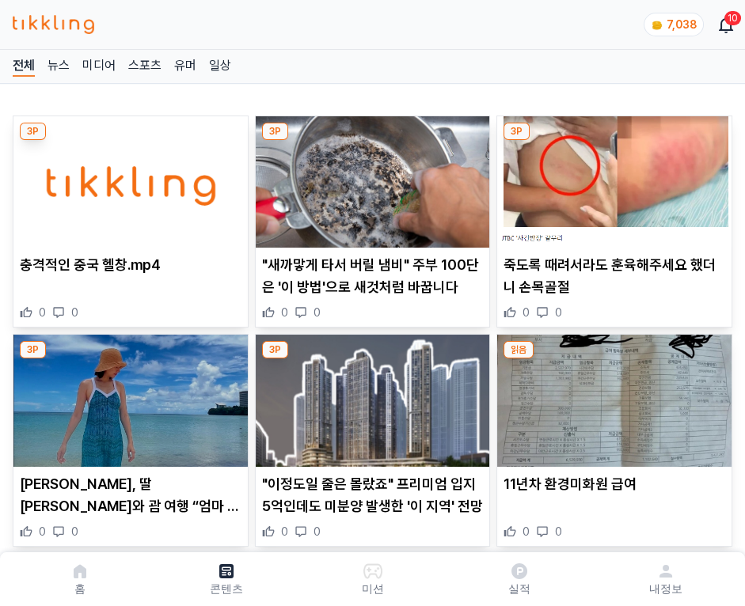
click at [611, 177] on img at bounding box center [614, 181] width 234 height 131
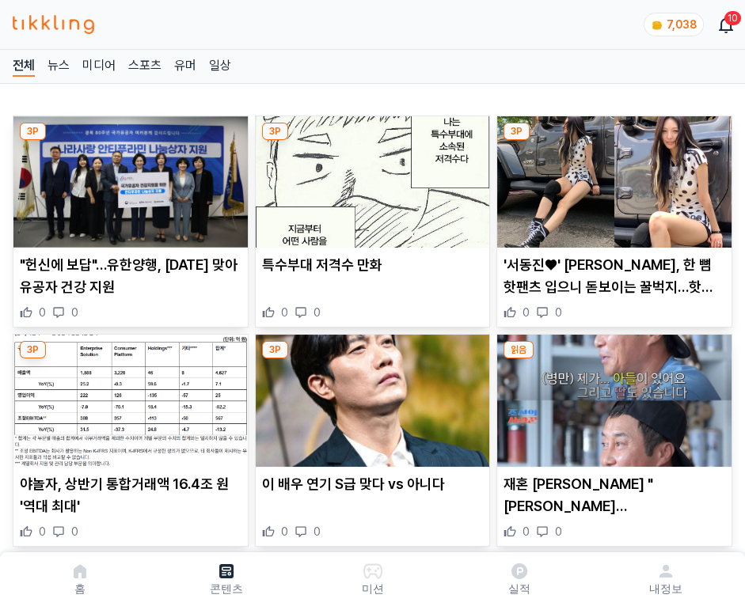
click at [611, 177] on img at bounding box center [614, 181] width 234 height 131
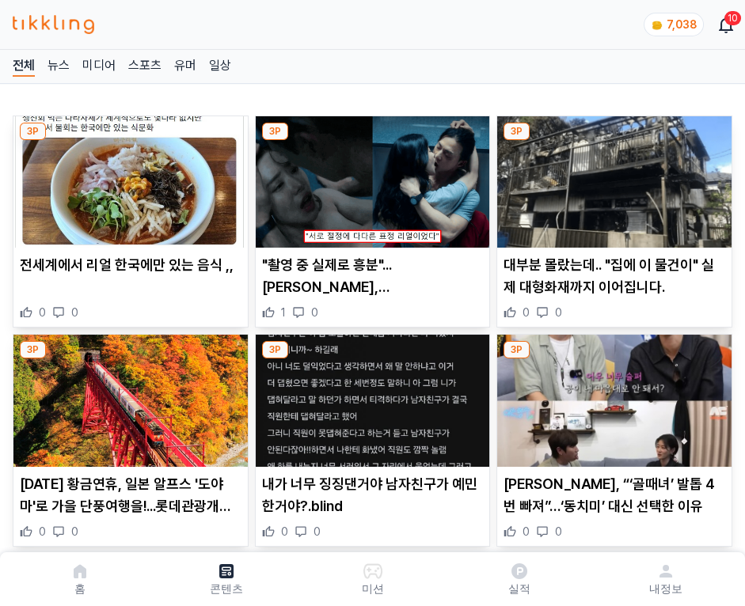
click at [611, 177] on img at bounding box center [614, 181] width 234 height 131
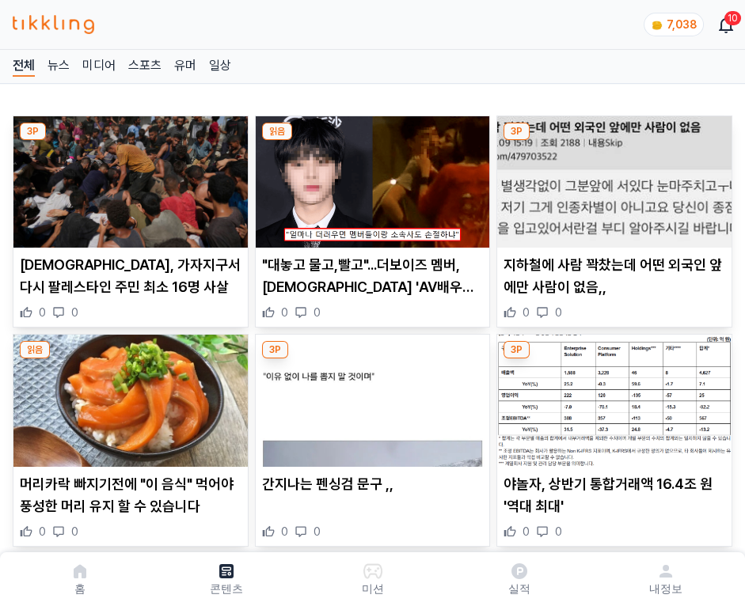
click at [611, 177] on img at bounding box center [614, 181] width 234 height 131
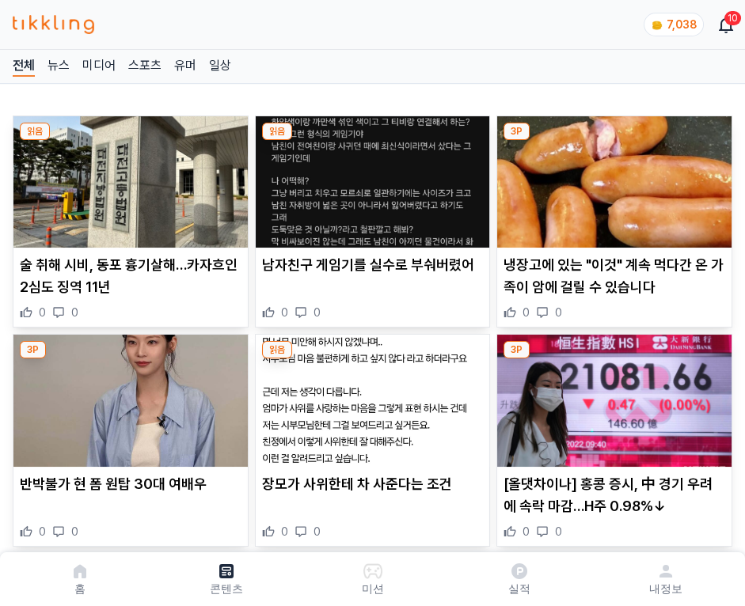
click at [611, 177] on img at bounding box center [614, 181] width 234 height 131
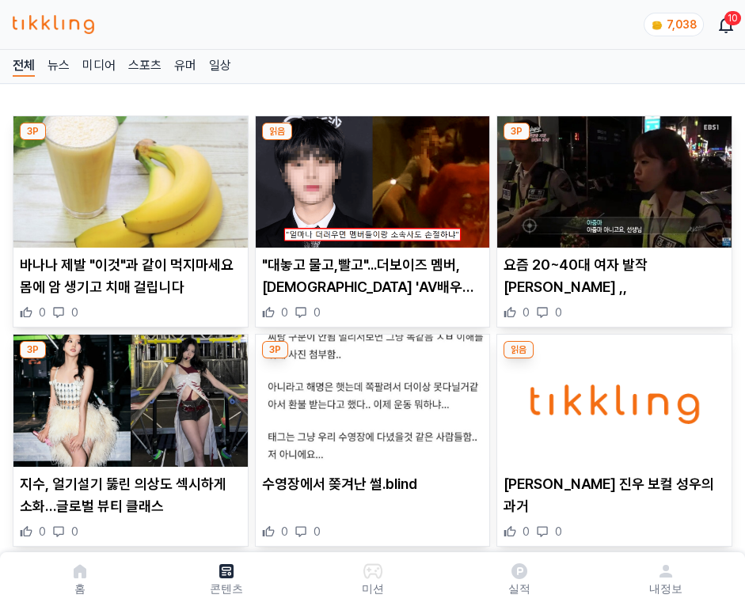
click at [611, 177] on img at bounding box center [614, 181] width 234 height 131
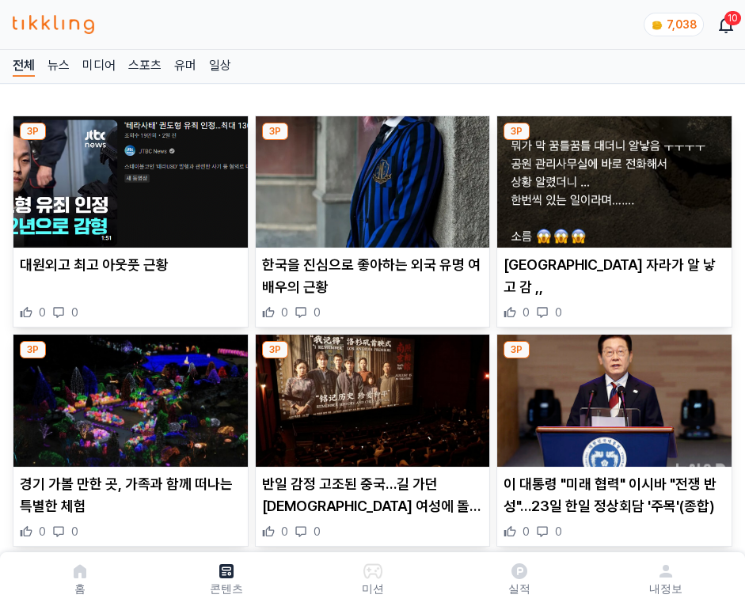
click at [611, 177] on img at bounding box center [614, 181] width 234 height 131
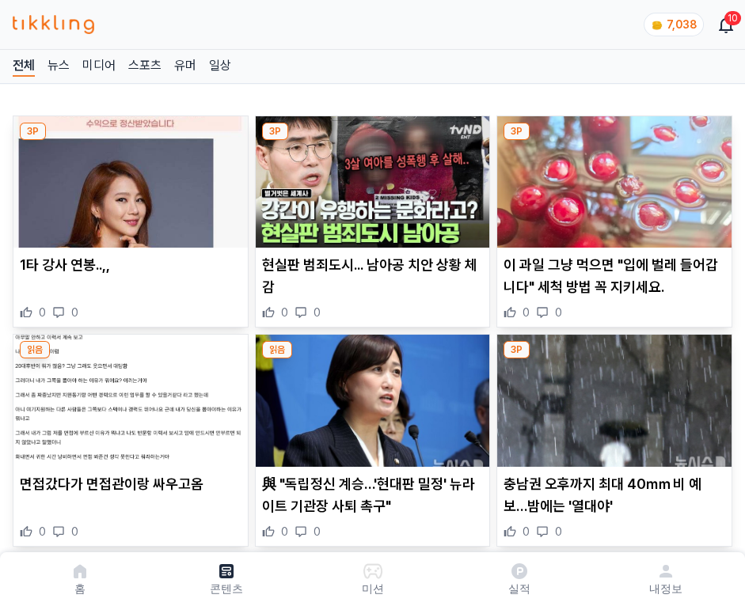
click at [611, 177] on img at bounding box center [614, 181] width 234 height 131
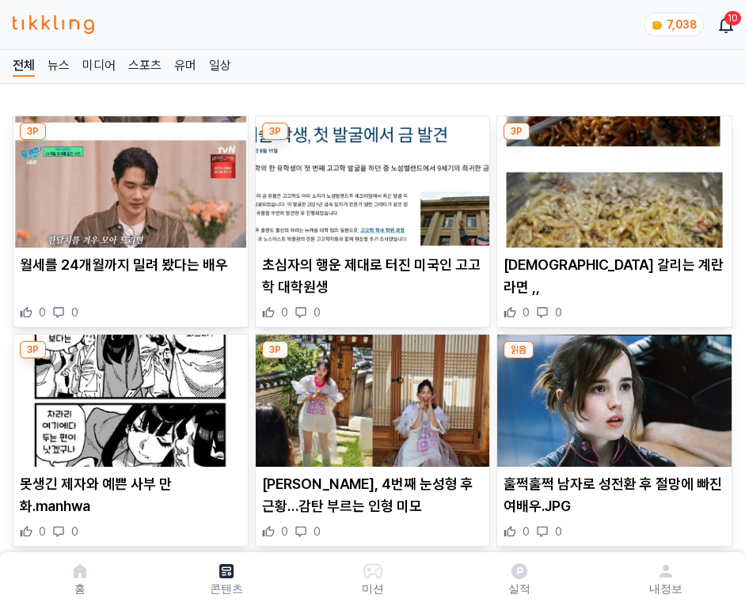
click at [611, 177] on img at bounding box center [614, 181] width 234 height 131
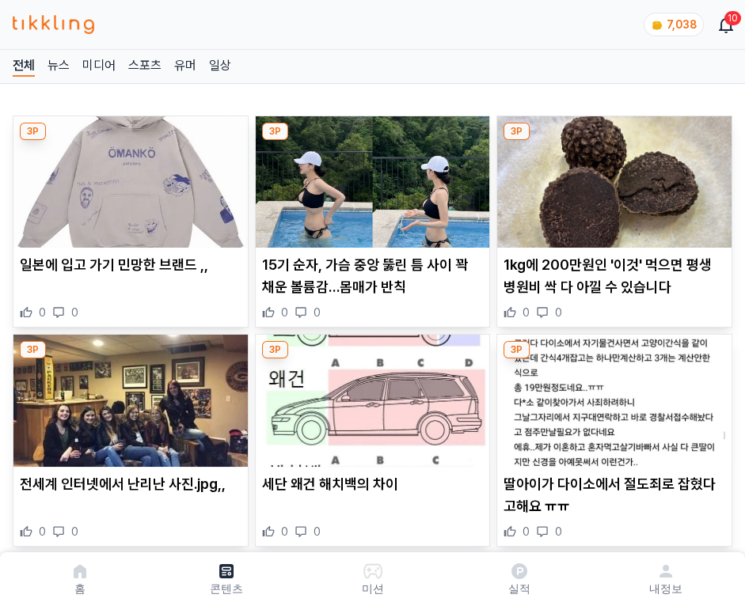
click at [611, 177] on img at bounding box center [614, 181] width 234 height 131
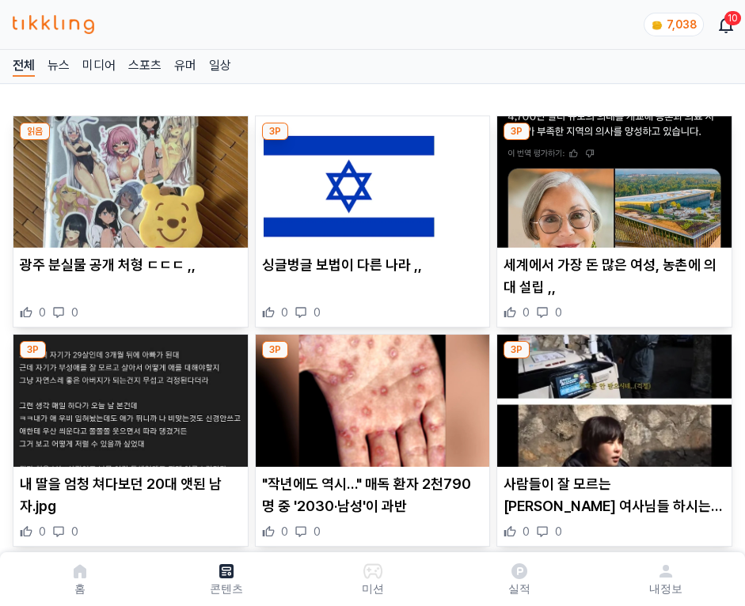
click at [611, 177] on img at bounding box center [614, 181] width 234 height 131
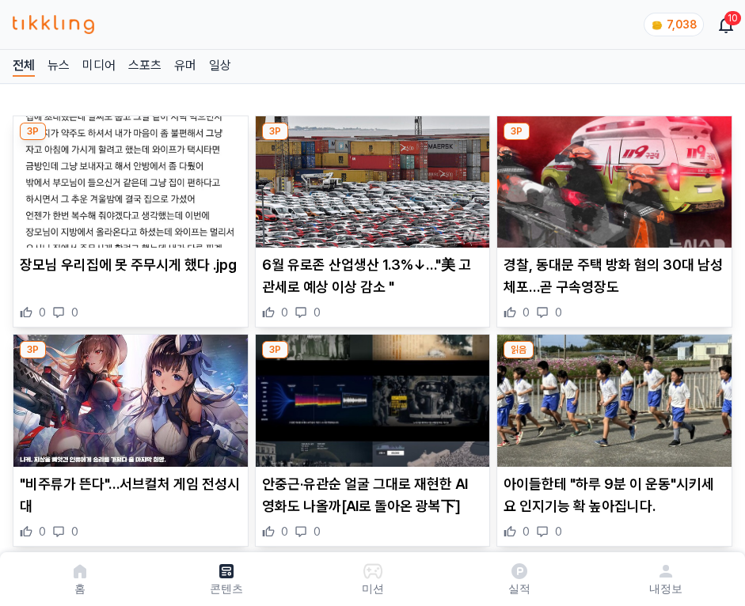
click at [611, 177] on img at bounding box center [614, 181] width 234 height 131
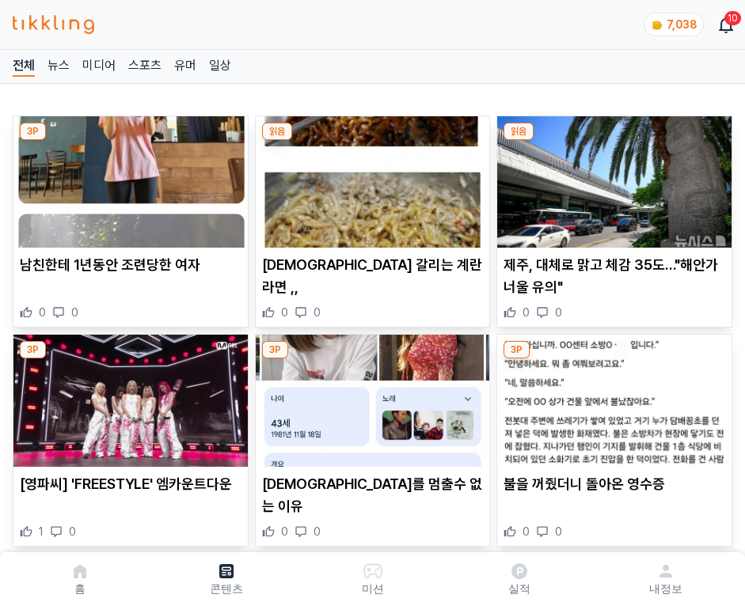
click at [611, 177] on img at bounding box center [614, 181] width 234 height 131
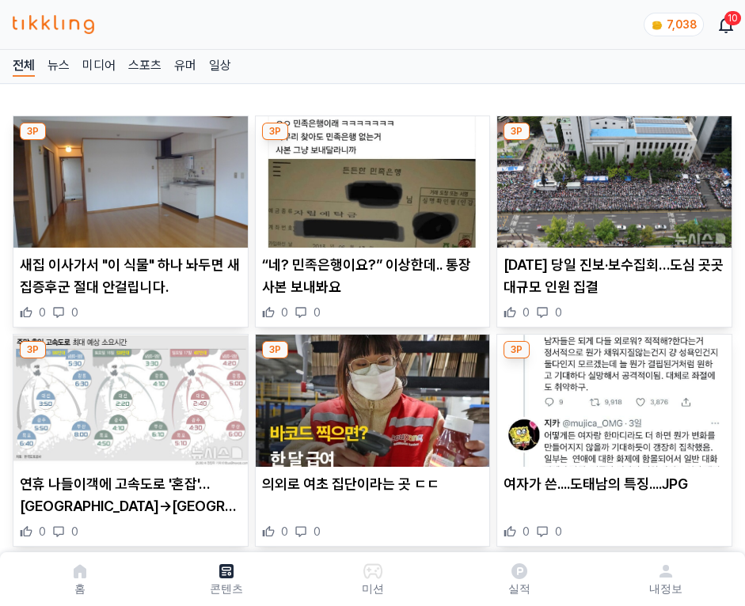
click at [611, 177] on img at bounding box center [614, 181] width 234 height 131
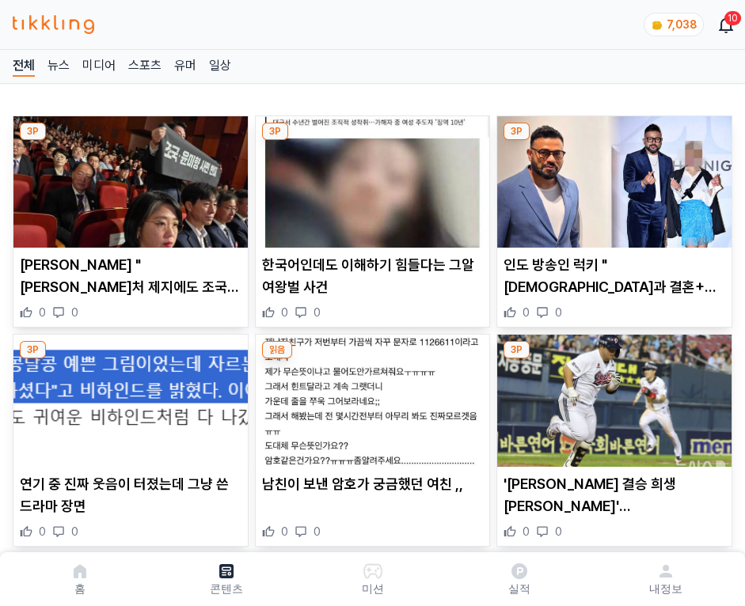
click at [611, 177] on img at bounding box center [614, 181] width 234 height 131
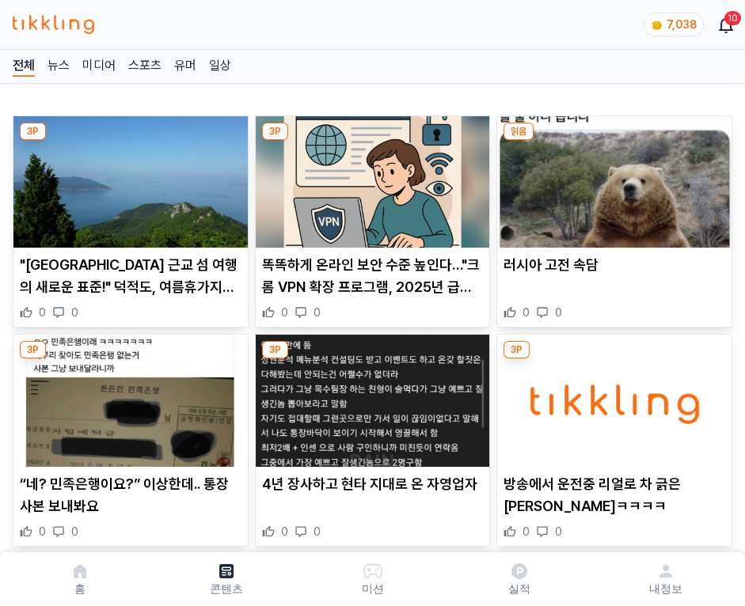
click at [611, 177] on img at bounding box center [614, 181] width 234 height 131
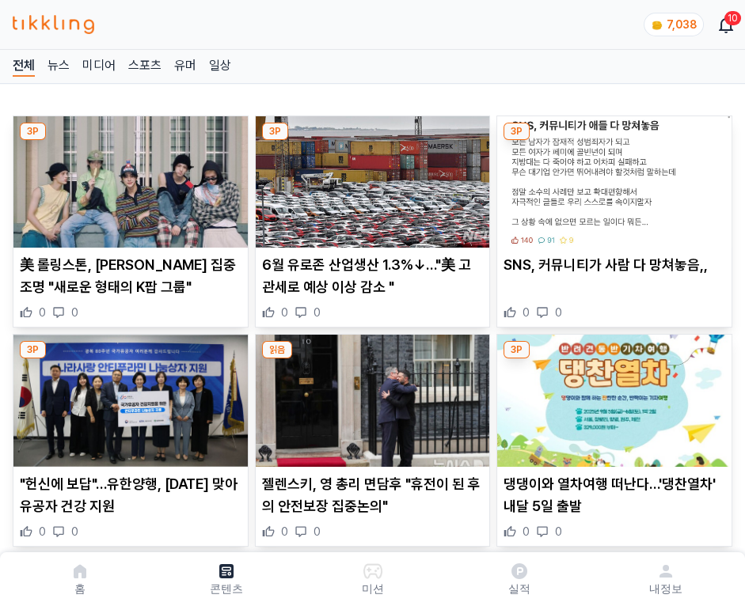
click at [611, 177] on img at bounding box center [614, 181] width 234 height 131
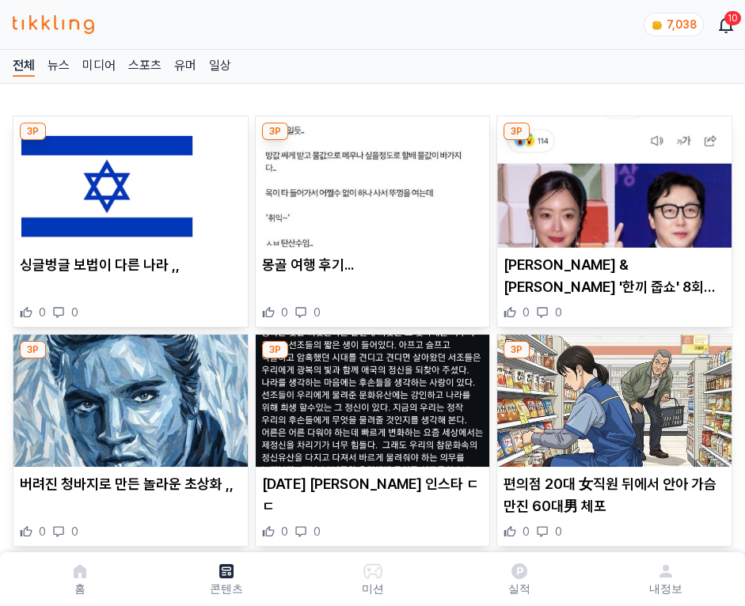
click at [611, 177] on img at bounding box center [614, 181] width 234 height 131
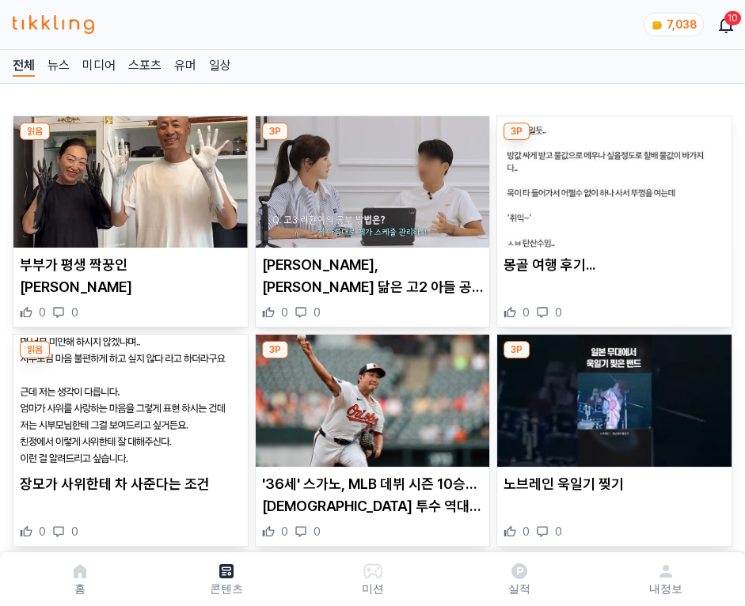
click at [611, 177] on img at bounding box center [614, 181] width 234 height 131
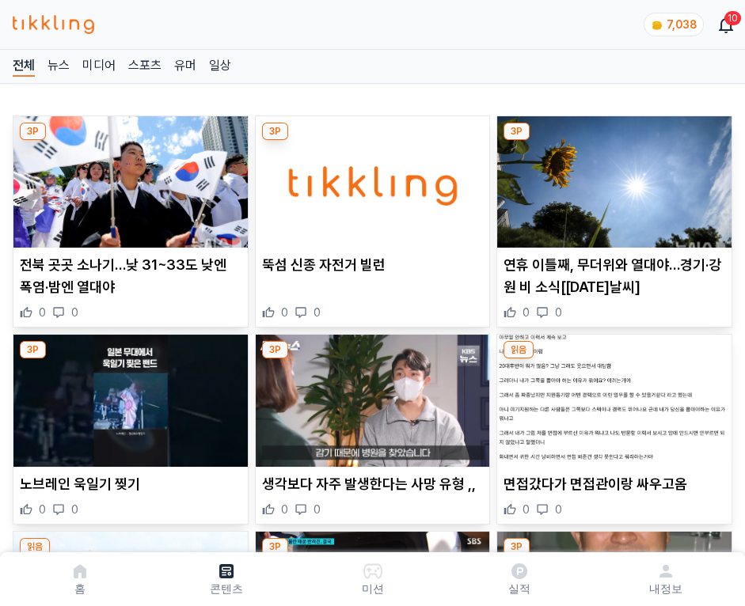
click at [611, 177] on img at bounding box center [614, 181] width 234 height 131
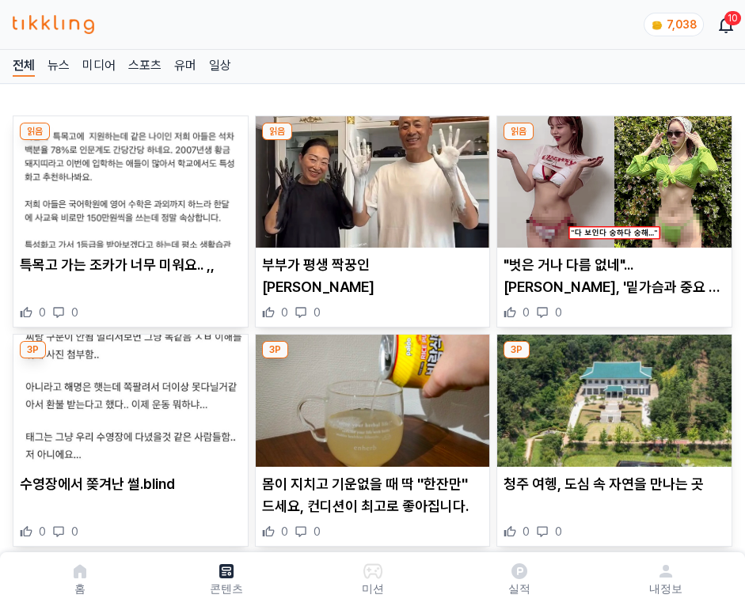
click at [611, 177] on img at bounding box center [614, 181] width 234 height 131
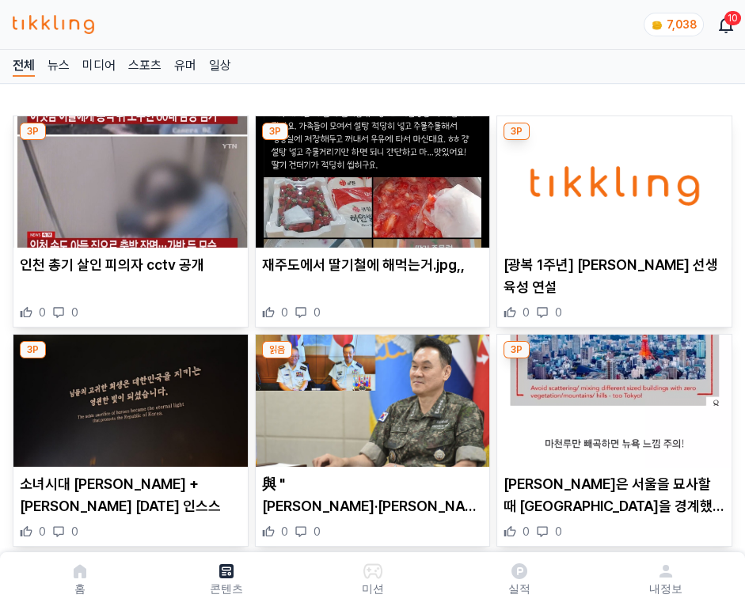
click at [611, 177] on img at bounding box center [614, 181] width 234 height 131
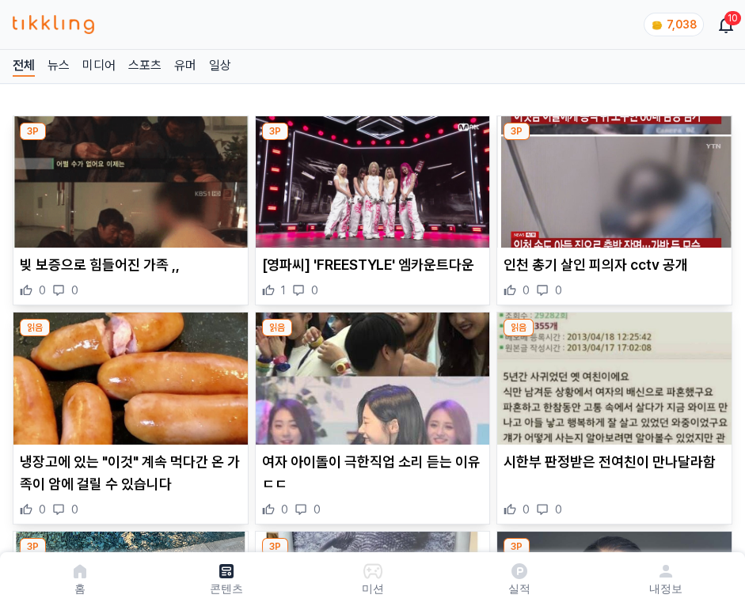
click at [611, 177] on img at bounding box center [614, 181] width 234 height 131
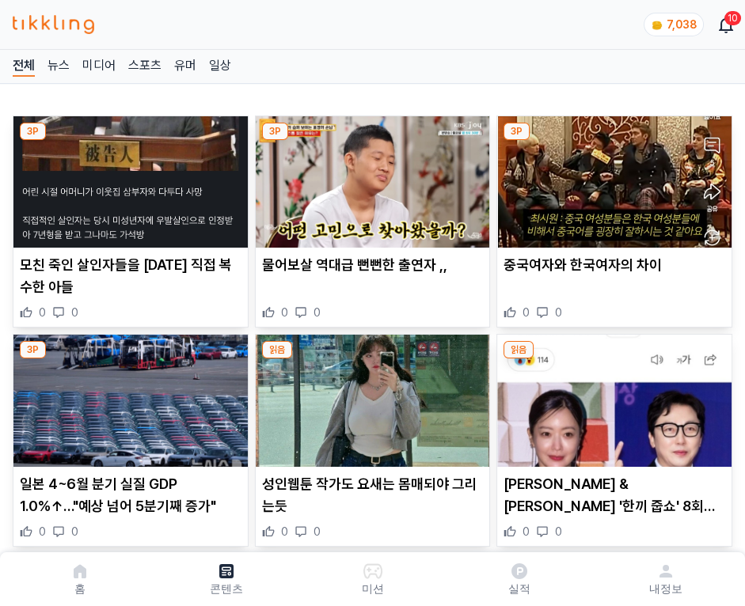
click at [611, 177] on img at bounding box center [614, 181] width 234 height 131
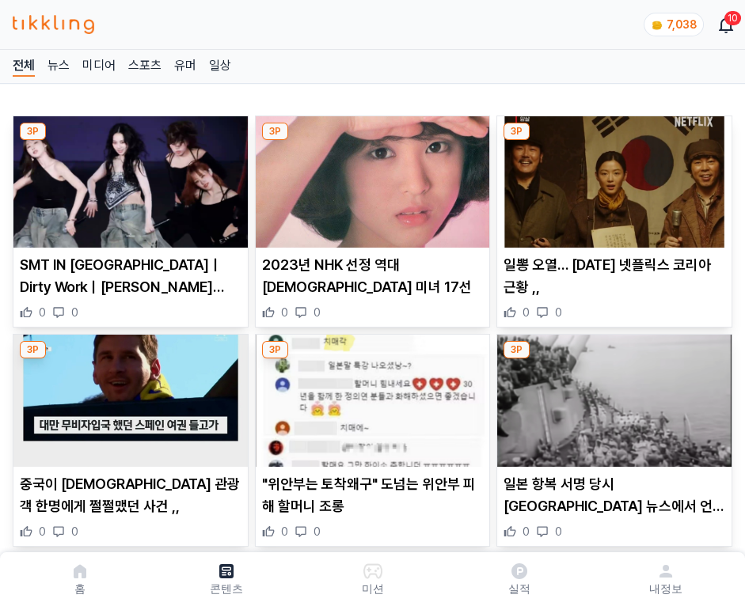
click at [611, 177] on img at bounding box center [614, 181] width 234 height 131
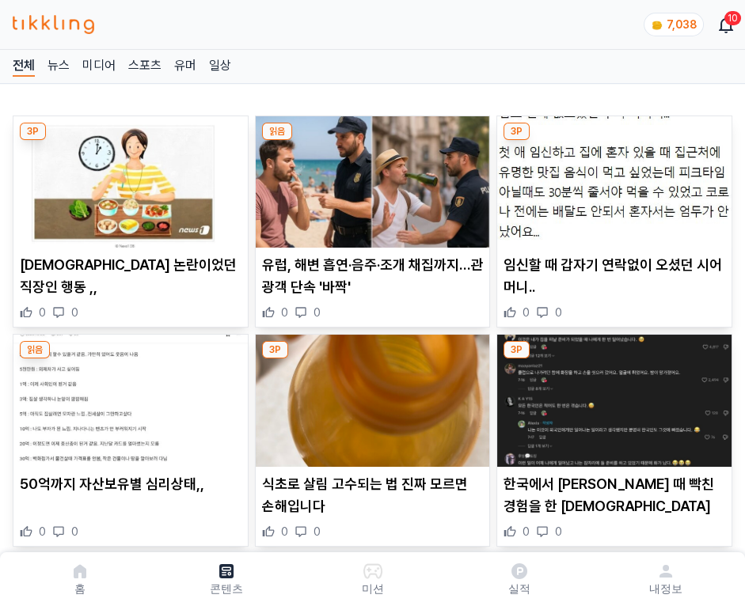
click at [611, 177] on img at bounding box center [614, 181] width 234 height 131
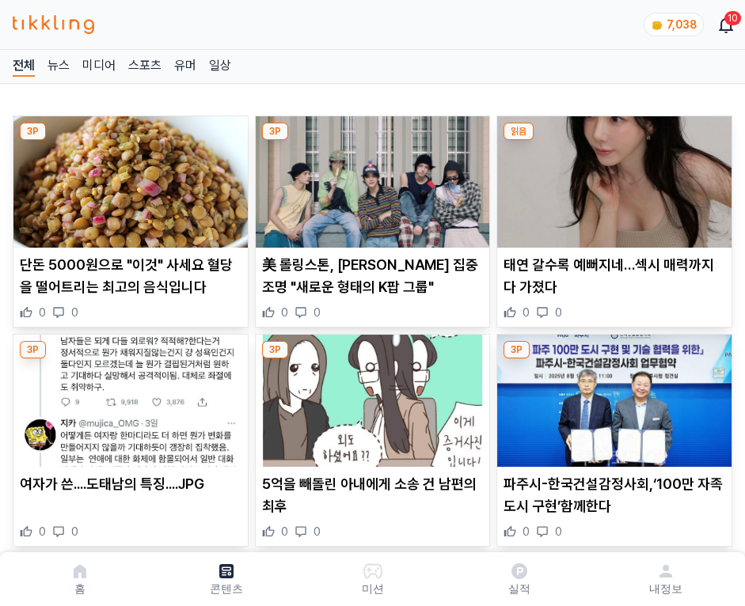
click at [611, 177] on img at bounding box center [614, 181] width 234 height 131
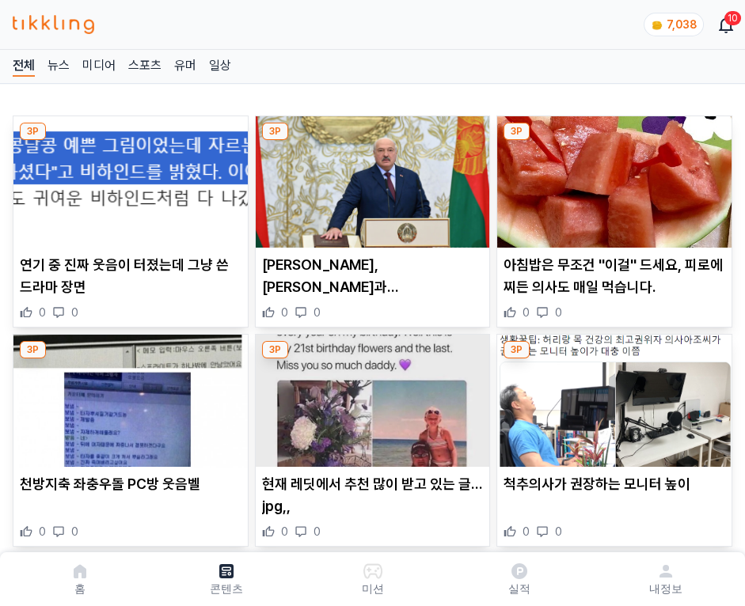
click at [611, 177] on img at bounding box center [614, 181] width 234 height 131
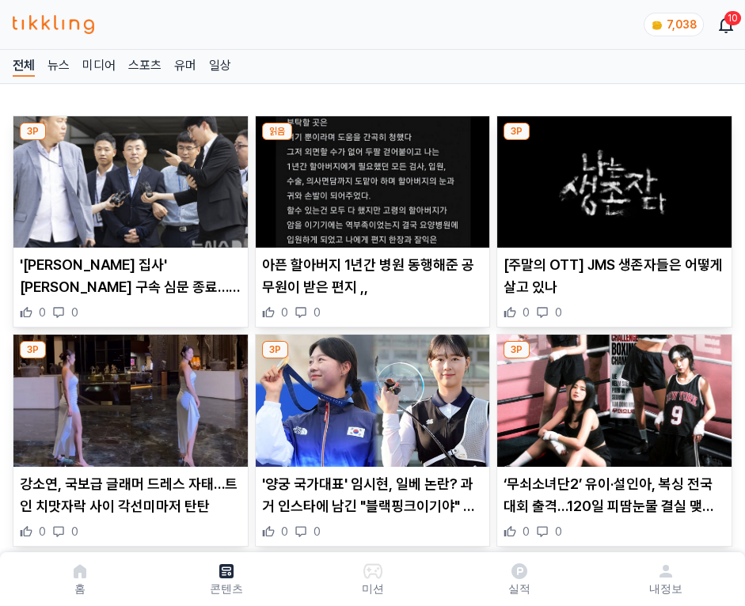
click at [611, 177] on img at bounding box center [614, 181] width 234 height 131
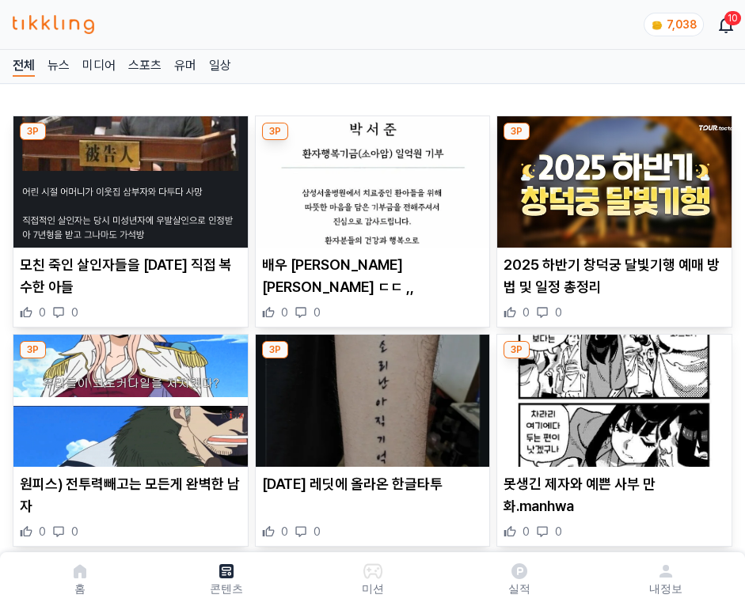
click at [611, 177] on img at bounding box center [614, 181] width 234 height 131
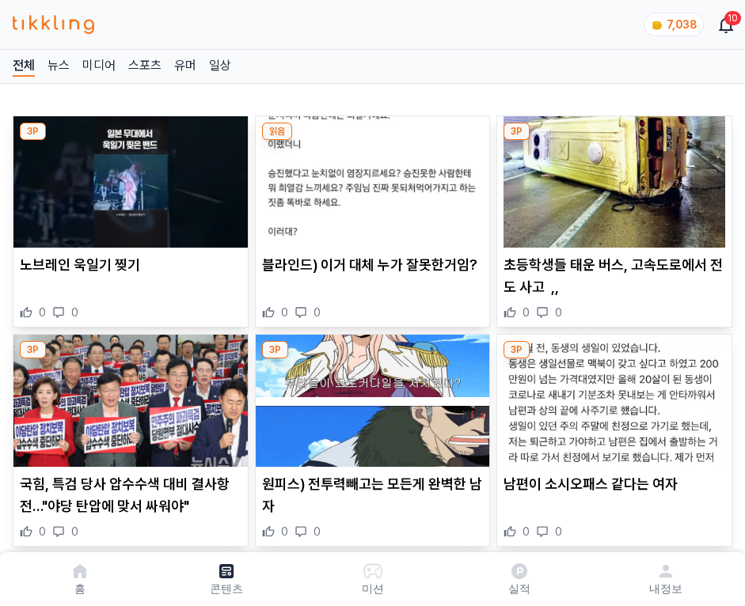
click at [611, 177] on img at bounding box center [614, 181] width 234 height 131
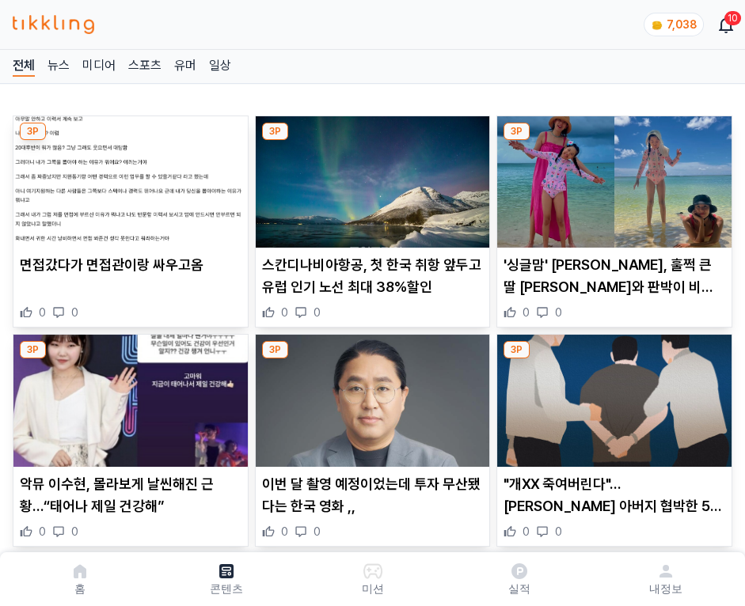
click at [611, 177] on img at bounding box center [614, 181] width 234 height 131
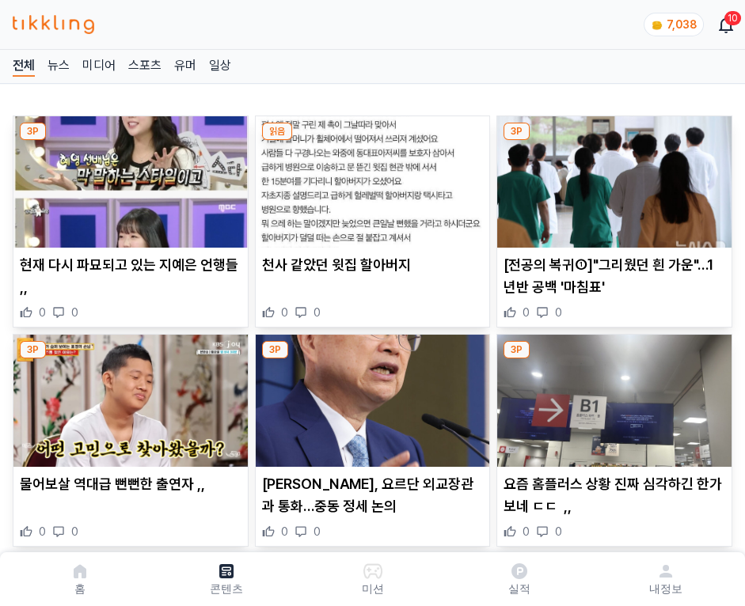
click at [611, 177] on img at bounding box center [614, 181] width 234 height 131
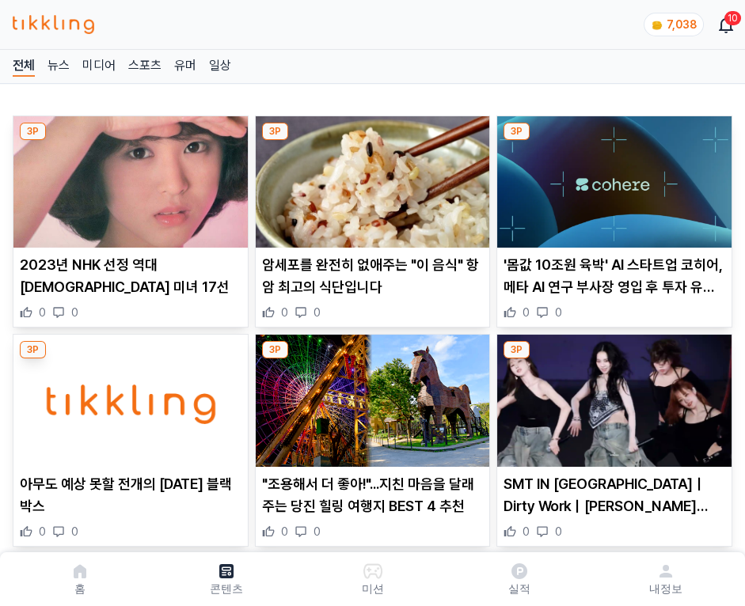
click at [611, 177] on img at bounding box center [614, 181] width 234 height 131
